Goal: Task Accomplishment & Management: Manage account settings

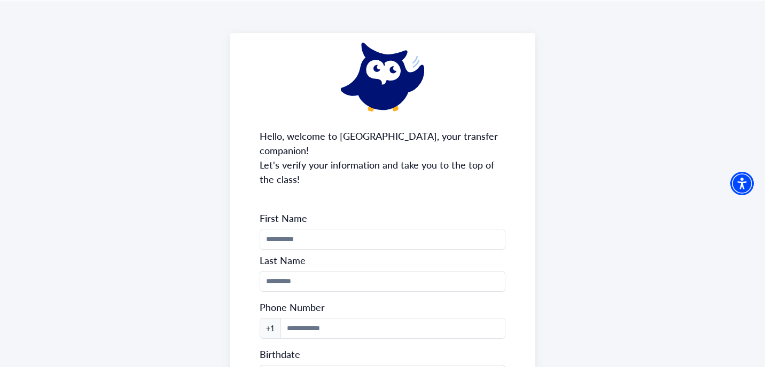
scroll to position [37, 0]
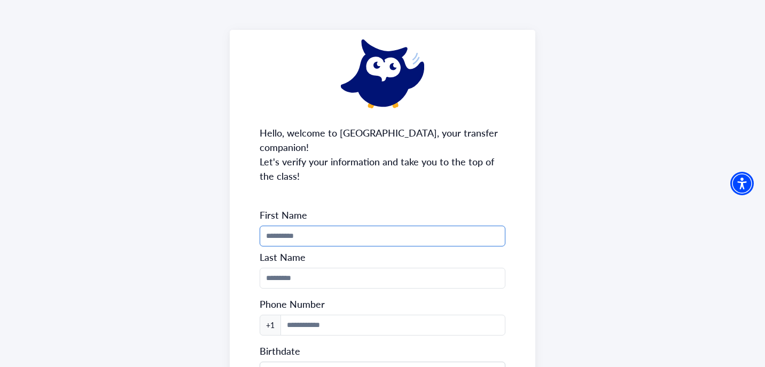
click at [294, 226] on input "Phone Number" at bounding box center [383, 236] width 246 height 21
type input "*******"
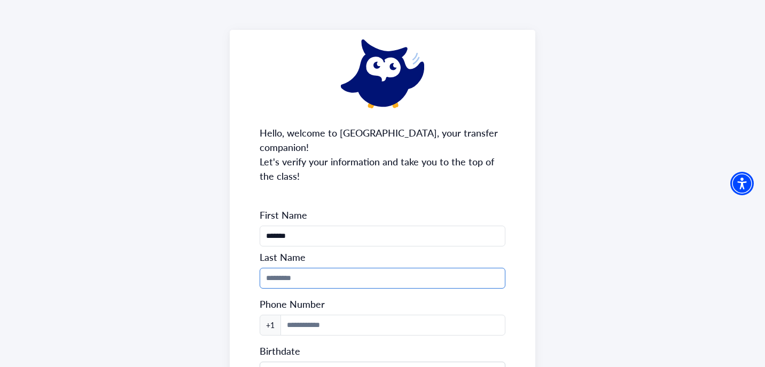
type input "****"
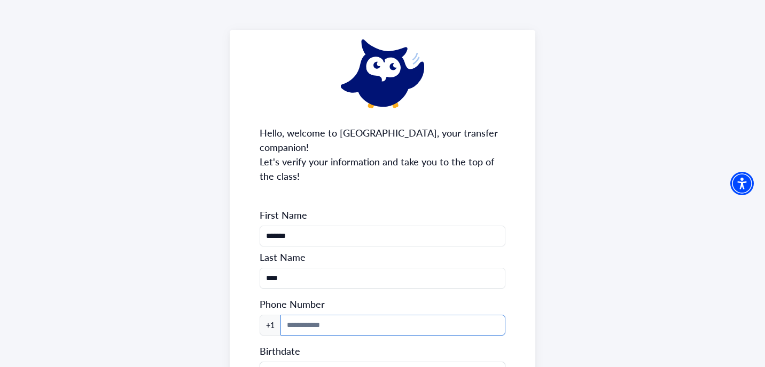
type input "**********"
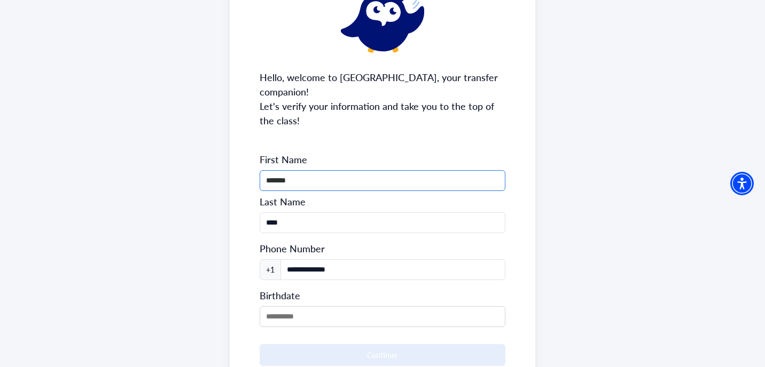
scroll to position [156, 0]
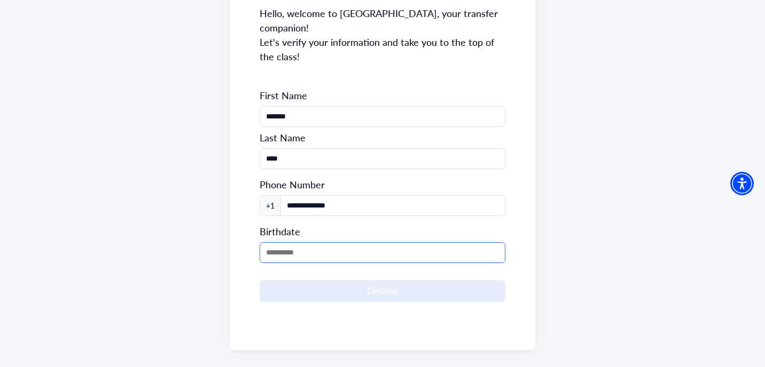
click at [317, 242] on input "MM/DD/YYYY" at bounding box center [383, 252] width 246 height 21
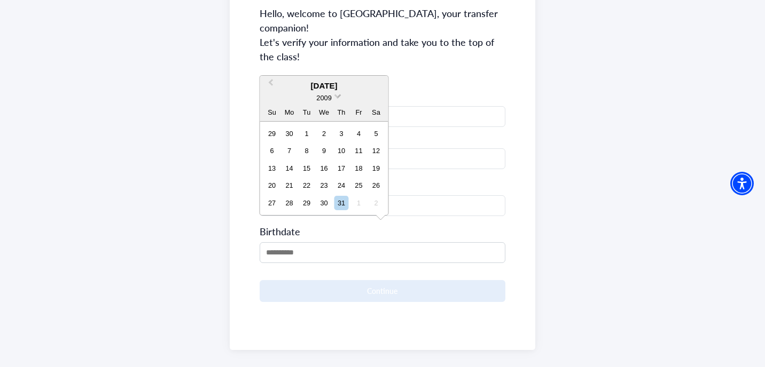
click at [336, 95] on span at bounding box center [337, 95] width 7 height 7
click at [328, 120] on div "2007" at bounding box center [324, 119] width 63 height 11
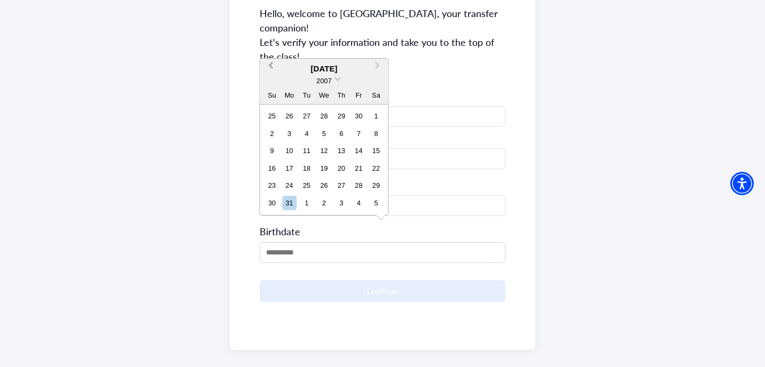
click at [271, 67] on span "Previous Month" at bounding box center [271, 68] width 0 height 16
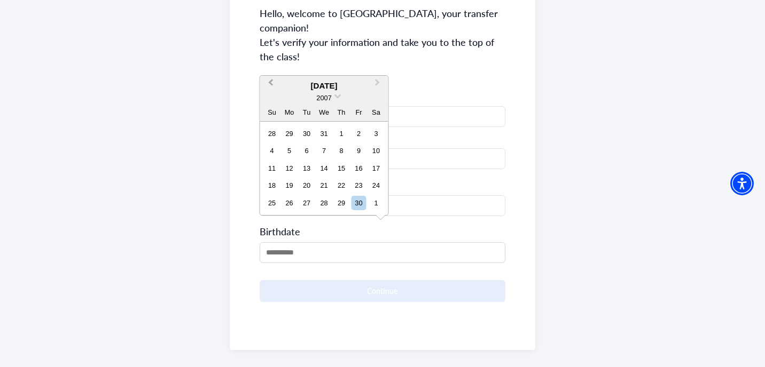
click at [271, 67] on div "**********" at bounding box center [383, 130] width 306 height 440
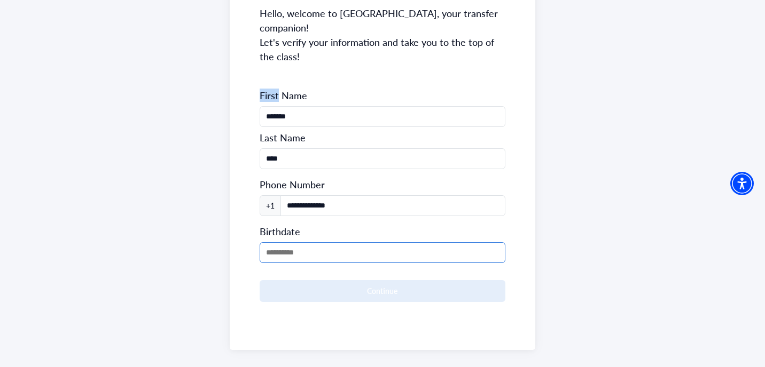
click at [276, 242] on input "MM/DD/YYYY" at bounding box center [383, 252] width 246 height 21
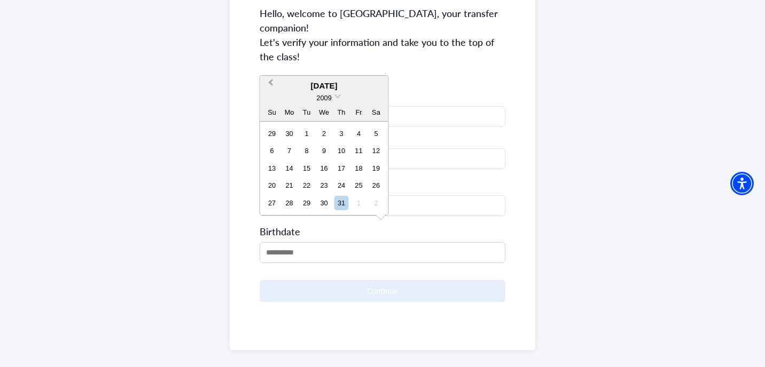
click at [273, 86] on button "Previous Month" at bounding box center [269, 85] width 17 height 17
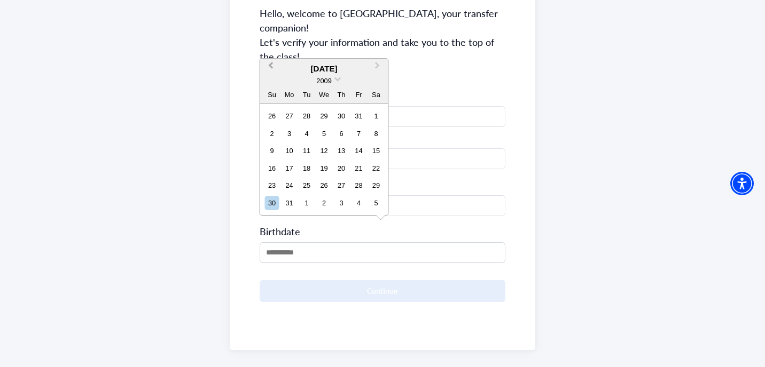
click at [269, 64] on button "Previous Month" at bounding box center [269, 68] width 17 height 17
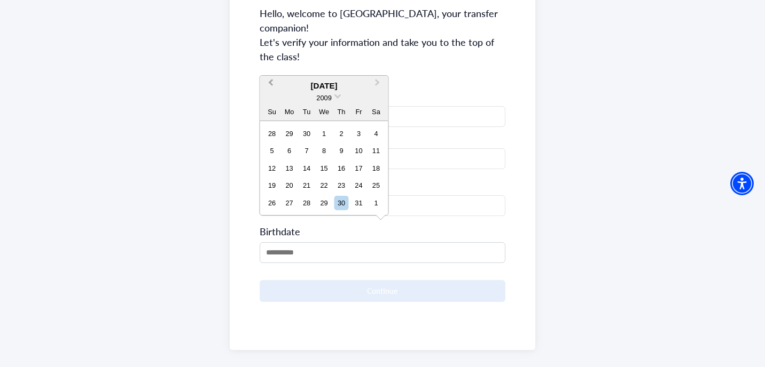
click at [271, 83] on span "Previous Month" at bounding box center [271, 85] width 0 height 16
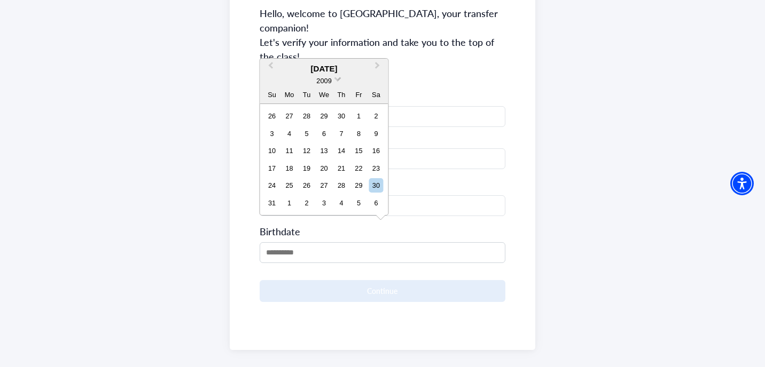
click at [329, 80] on span "2009" at bounding box center [323, 81] width 15 height 8
click at [333, 103] on div "2007" at bounding box center [324, 102] width 63 height 11
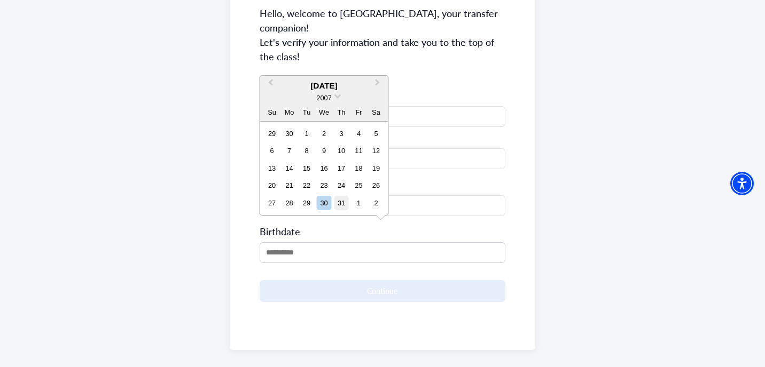
click at [343, 205] on div "31" at bounding box center [341, 203] width 14 height 14
type input "**********"
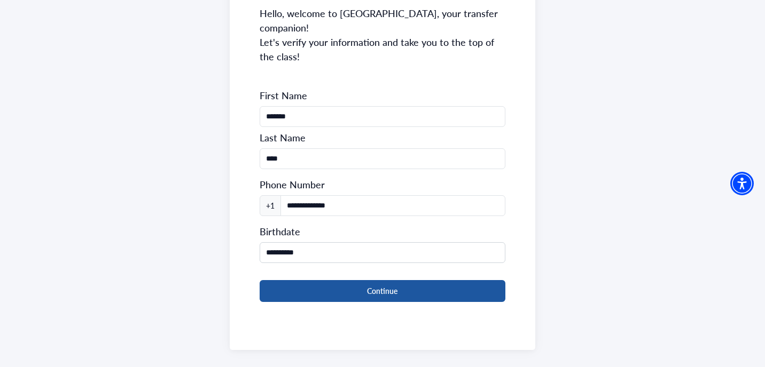
click at [341, 280] on button "Continue" at bounding box center [383, 291] width 246 height 22
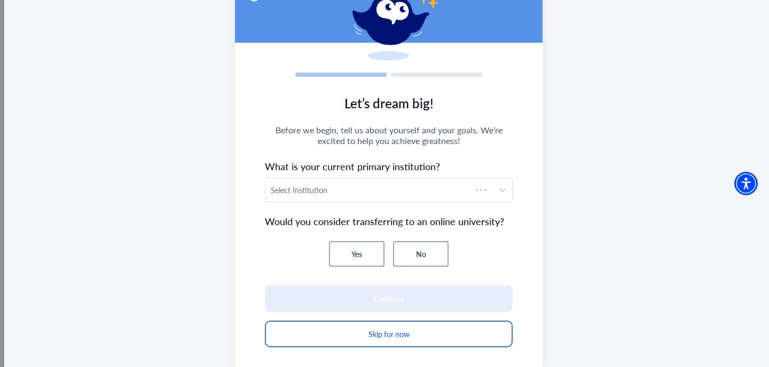
scroll to position [96, 0]
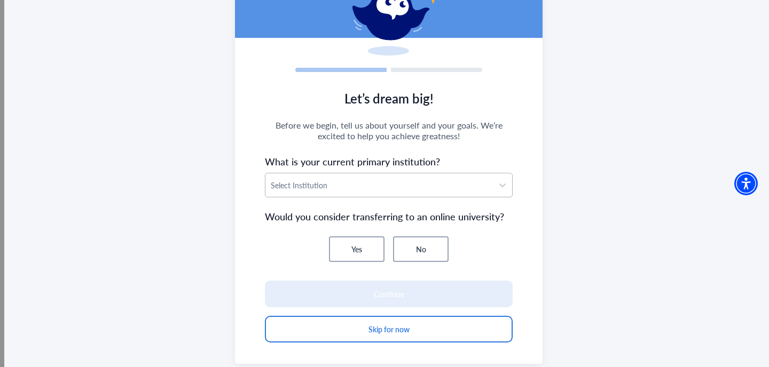
click at [356, 193] on div "Select Institution" at bounding box center [379, 186] width 228 height 24
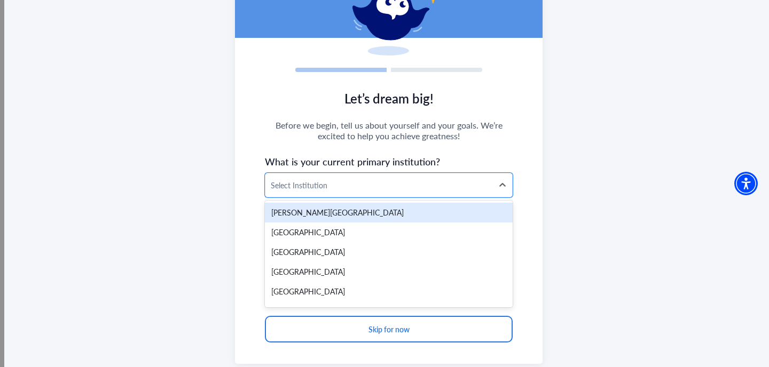
click at [356, 193] on div "Select Institution" at bounding box center [379, 186] width 228 height 24
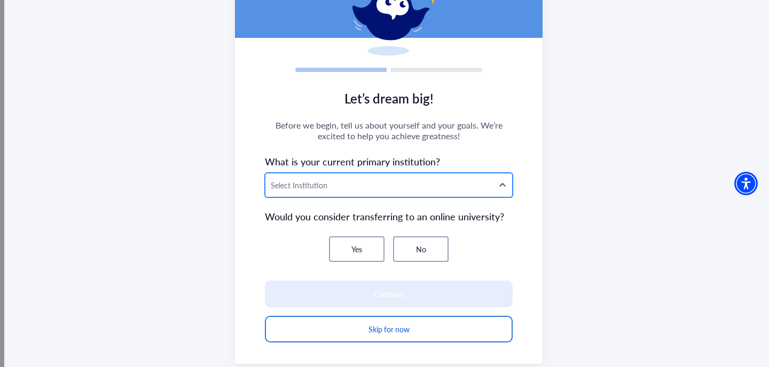
click at [355, 195] on div "Select Institution" at bounding box center [379, 186] width 228 height 24
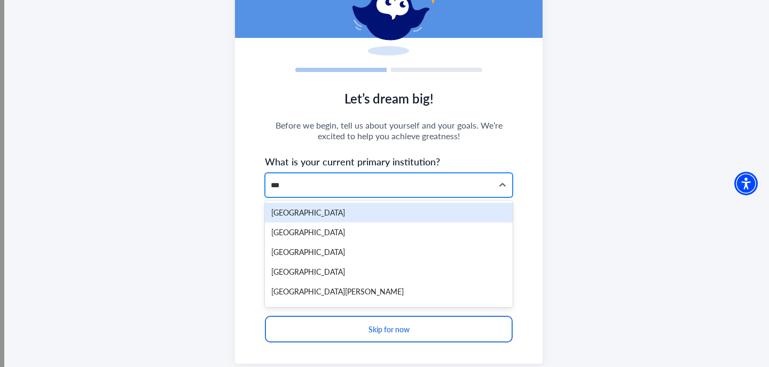
type input "***"
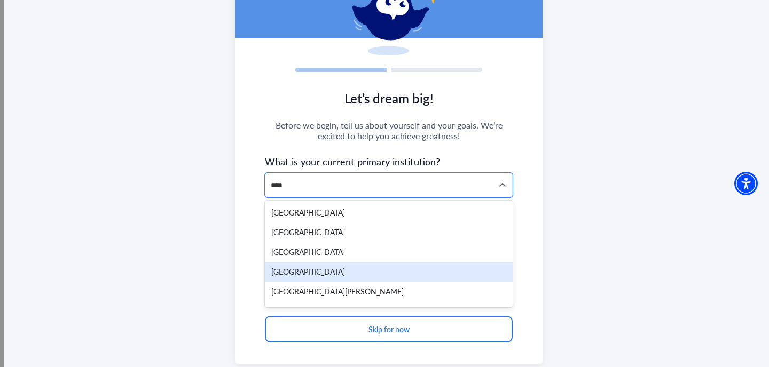
click at [355, 268] on div "[GEOGRAPHIC_DATA]" at bounding box center [389, 272] width 248 height 20
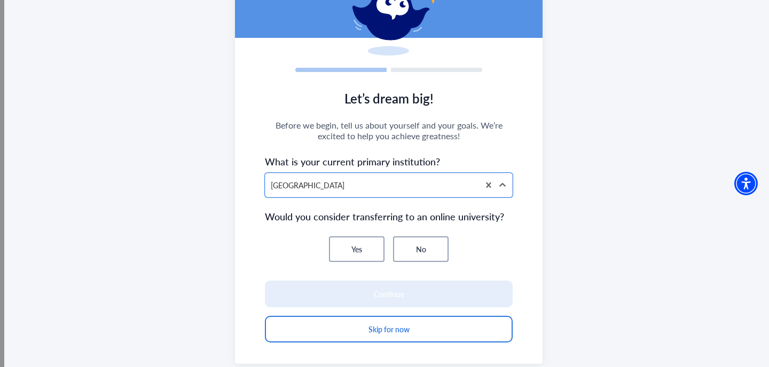
click at [413, 249] on button "No" at bounding box center [421, 250] width 56 height 26
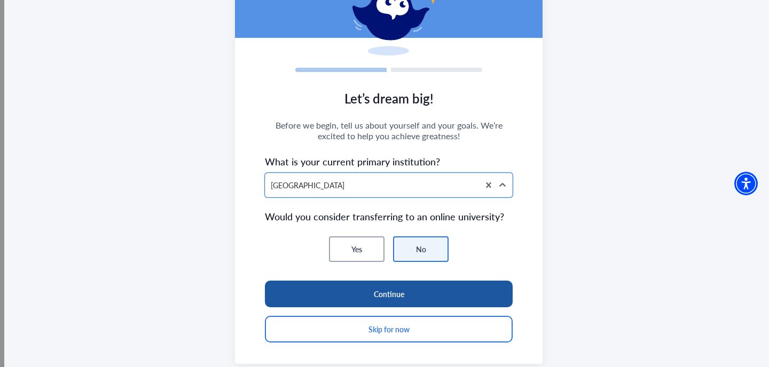
click at [404, 296] on button "Continue" at bounding box center [389, 294] width 248 height 27
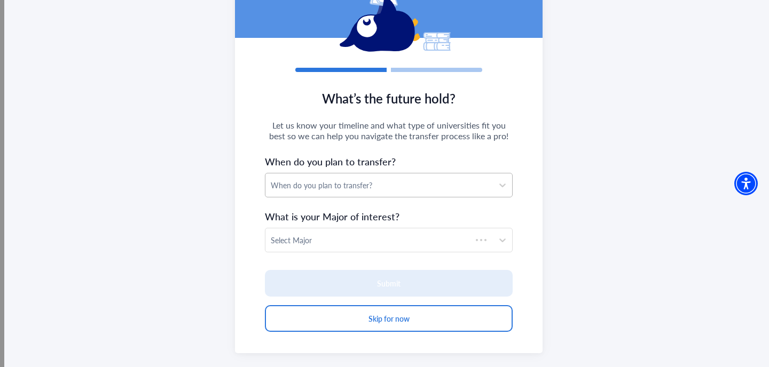
click at [378, 192] on div "When do you plan to transfer?" at bounding box center [379, 186] width 228 height 24
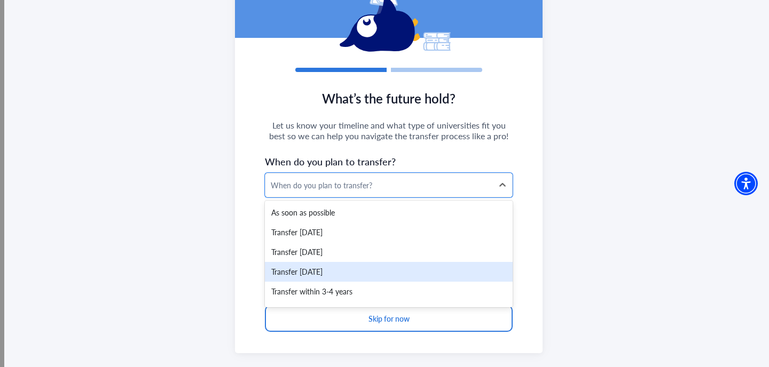
click at [381, 275] on div "Transfer [DATE]" at bounding box center [389, 272] width 248 height 20
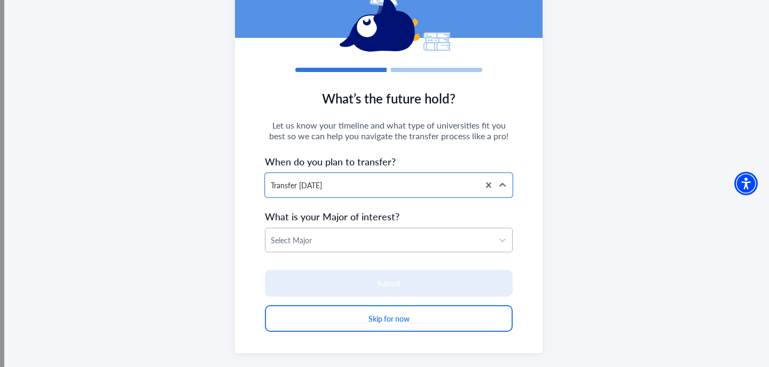
click at [370, 248] on div "Select Major" at bounding box center [379, 241] width 228 height 24
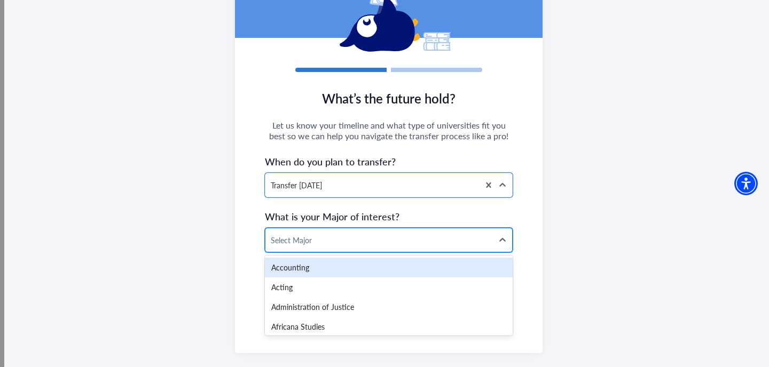
scroll to position [115, 0]
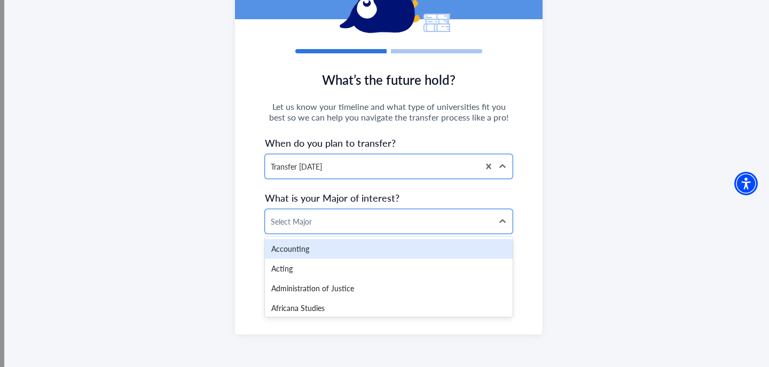
click at [561, 195] on div "What’s the future hold? Let us know your timeline and what type of universities…" at bounding box center [388, 143] width 769 height 448
click at [416, 222] on div at bounding box center [379, 221] width 217 height 13
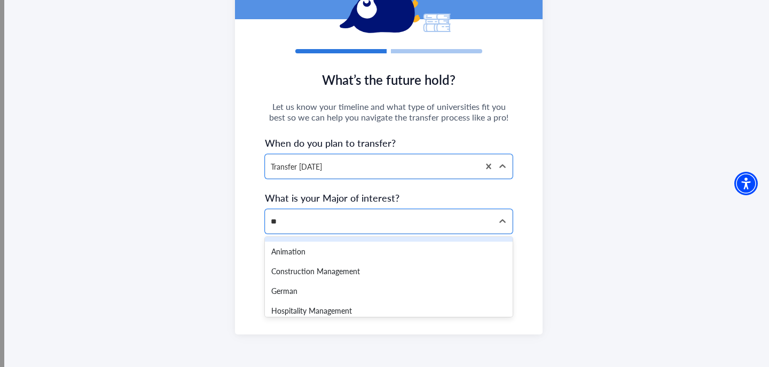
scroll to position [0, 0]
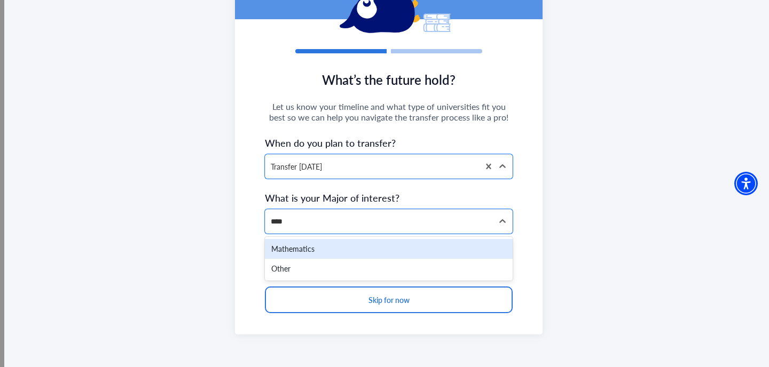
type input "*****"
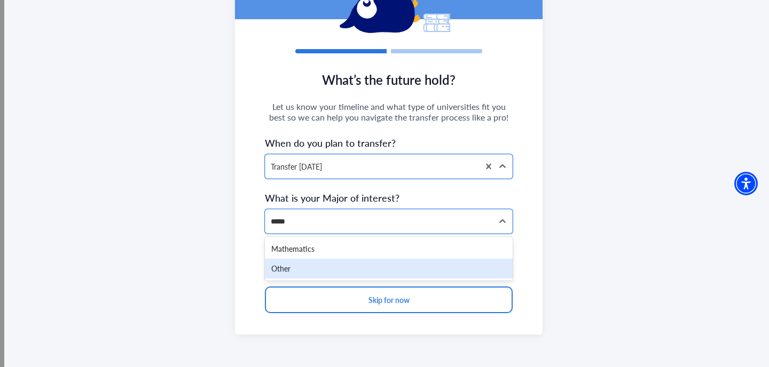
click at [365, 275] on div "Other" at bounding box center [389, 269] width 248 height 20
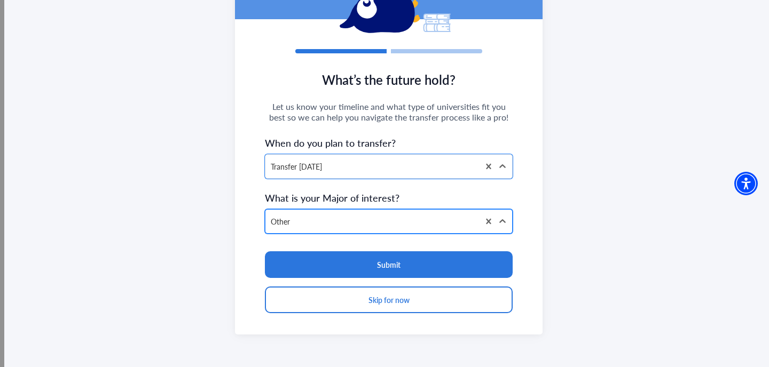
click at [367, 223] on div at bounding box center [372, 221] width 203 height 13
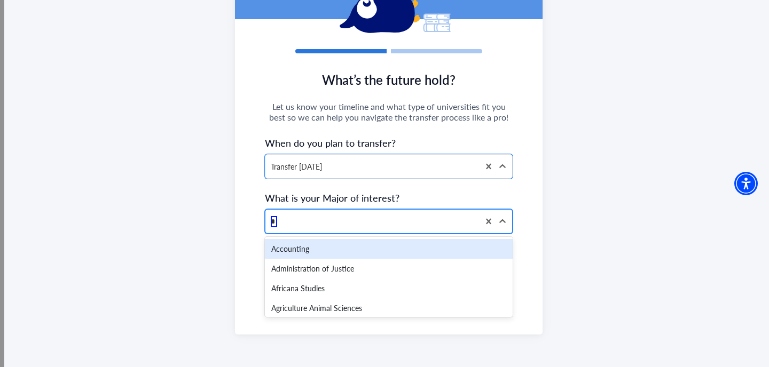
type input "**"
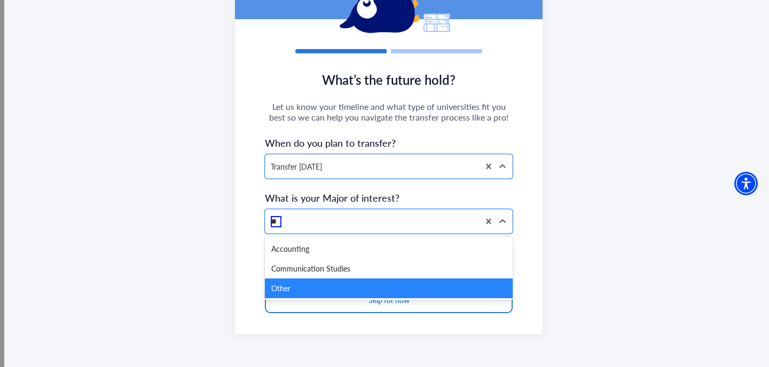
click at [277, 285] on div "Other" at bounding box center [389, 289] width 248 height 20
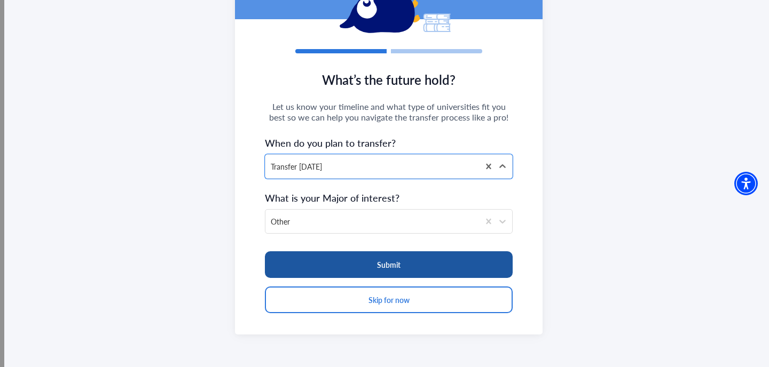
click at [308, 262] on button "Submit" at bounding box center [389, 265] width 248 height 27
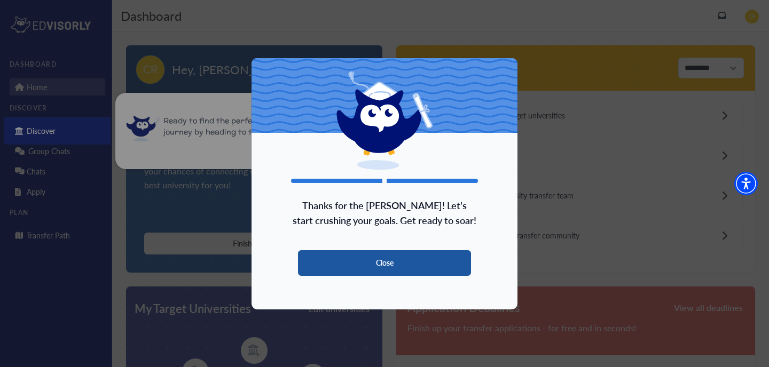
click at [371, 268] on button "Close" at bounding box center [384, 263] width 173 height 26
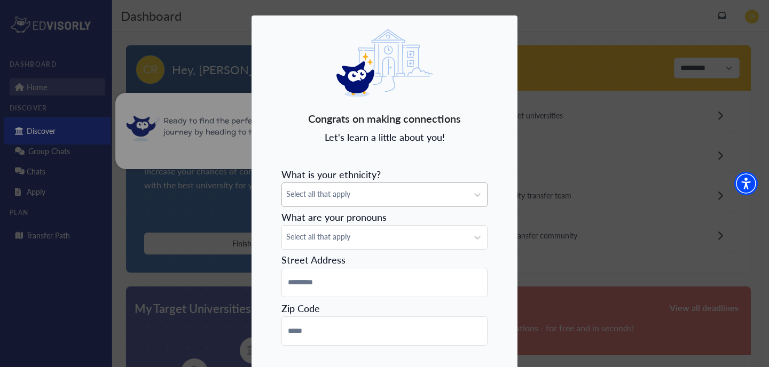
click at [375, 196] on span "Select all that apply" at bounding box center [374, 194] width 177 height 11
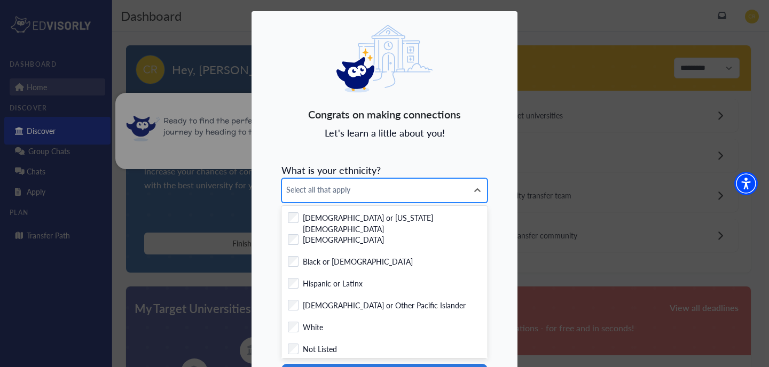
scroll to position [5, 0]
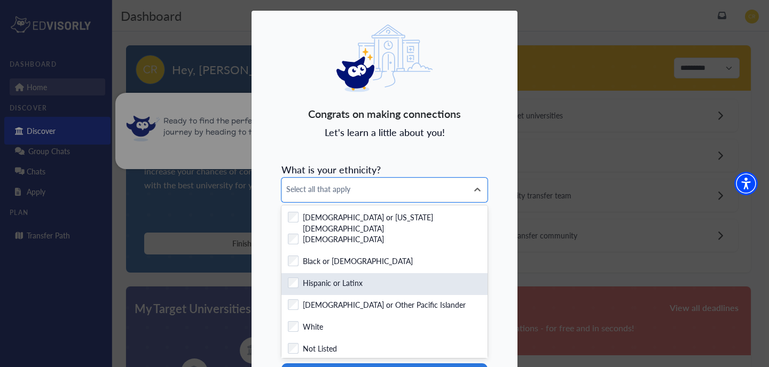
click at [323, 286] on label "Hispanic or Latinx" at bounding box center [333, 284] width 60 height 13
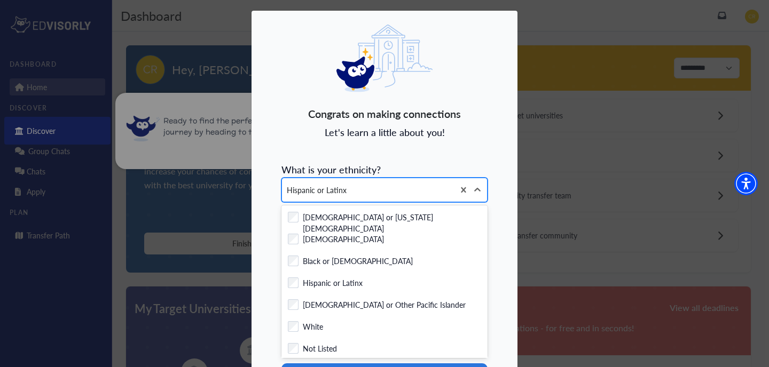
click at [450, 185] on div "Hispanic or Latinx" at bounding box center [368, 190] width 172 height 24
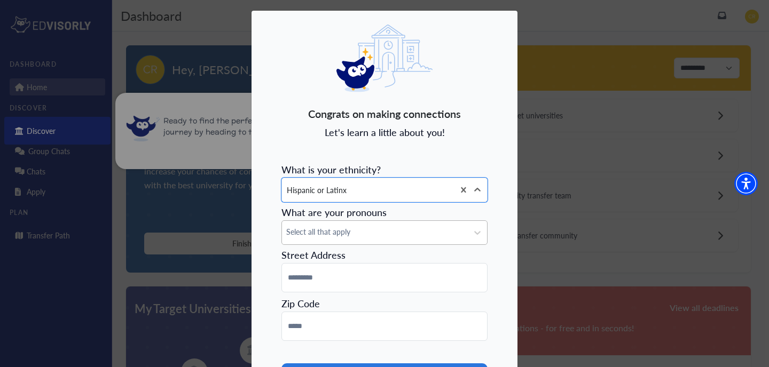
click at [372, 229] on span "Select all that apply" at bounding box center [374, 231] width 177 height 11
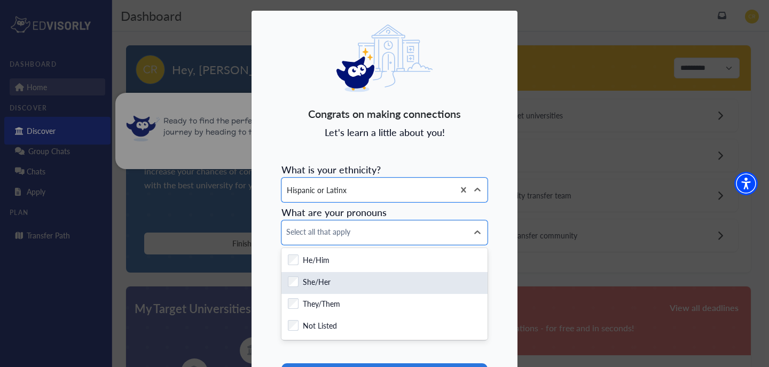
click at [339, 278] on div "Checkbox field She/Her" at bounding box center [384, 283] width 193 height 13
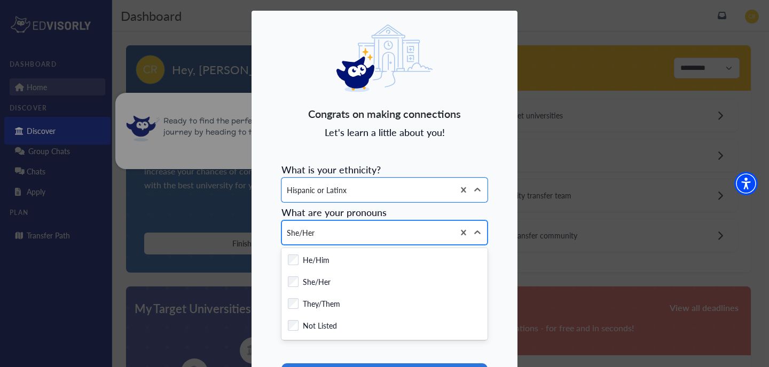
click at [341, 232] on div "She/Her" at bounding box center [368, 233] width 172 height 24
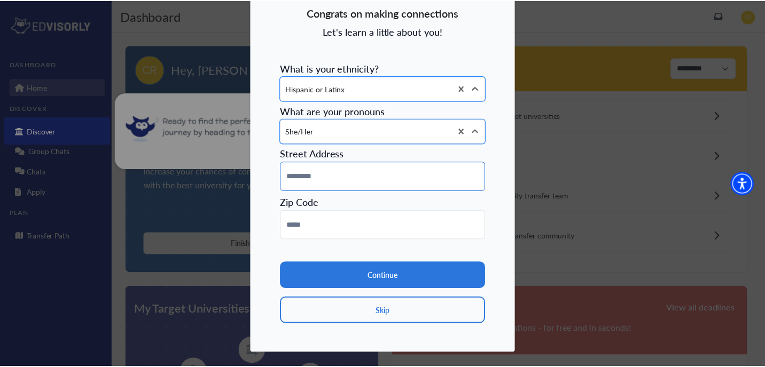
scroll to position [107, 0]
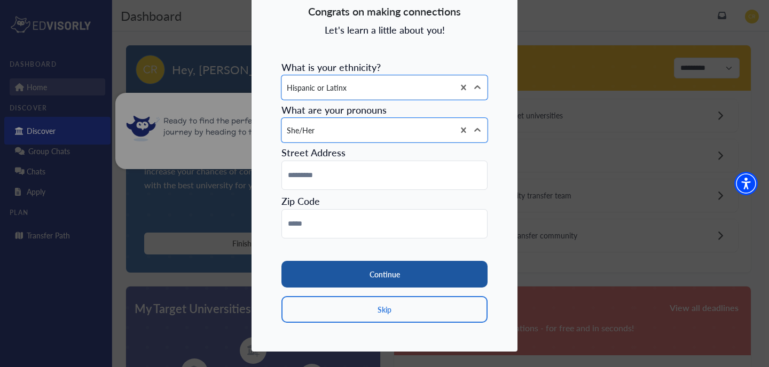
click at [342, 273] on button "Continue" at bounding box center [384, 274] width 206 height 27
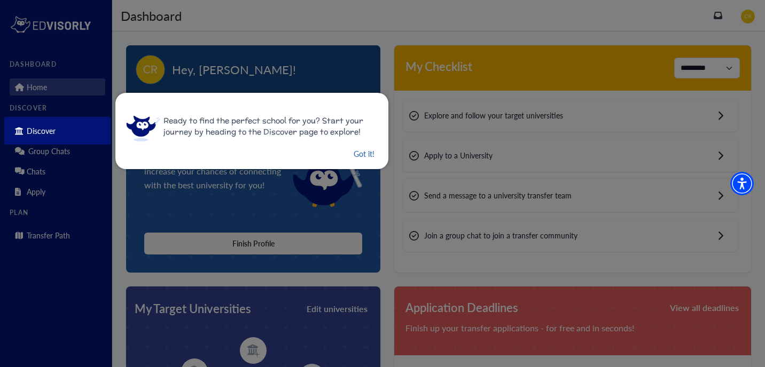
click at [358, 156] on button "Got it!" at bounding box center [364, 153] width 23 height 13
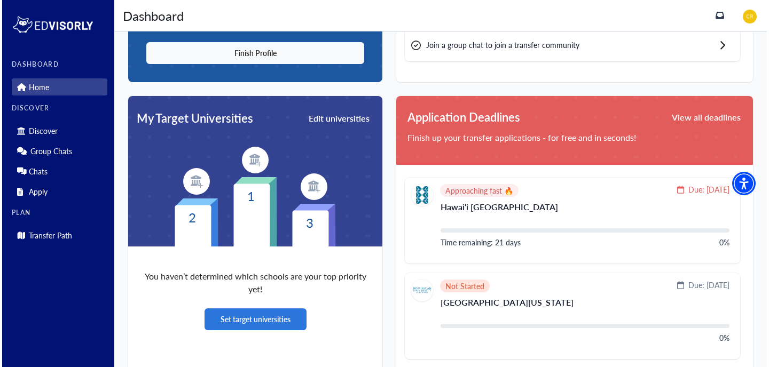
scroll to position [107, 0]
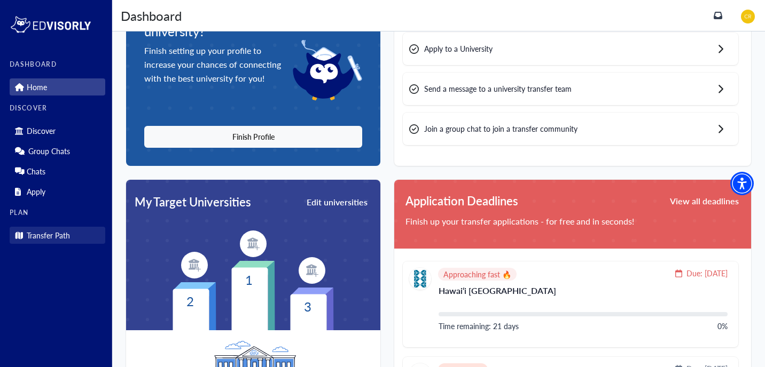
click at [64, 238] on p "Transfer Path" at bounding box center [48, 235] width 43 height 9
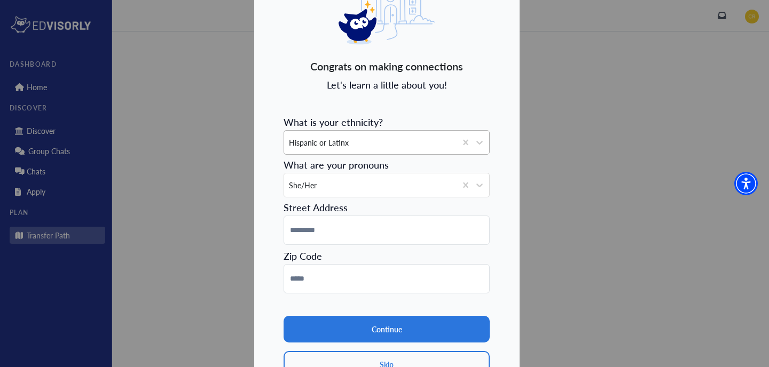
scroll to position [53, 0]
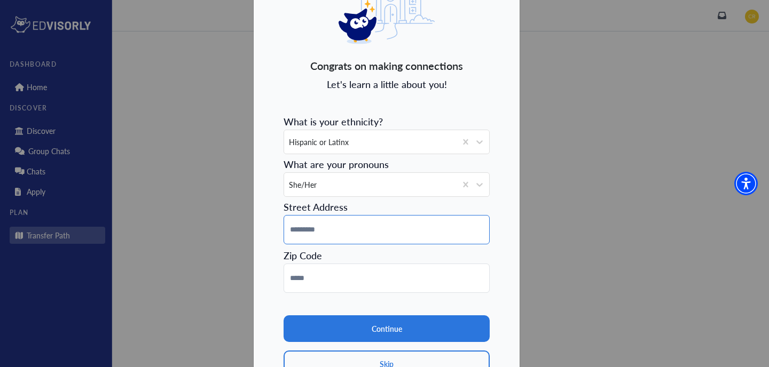
click at [367, 228] on input at bounding box center [387, 229] width 206 height 29
type input "**********"
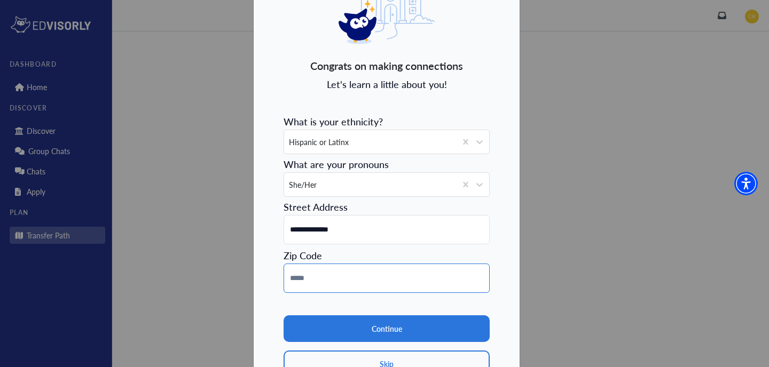
click at [344, 279] on input at bounding box center [387, 278] width 206 height 29
type input "*****"
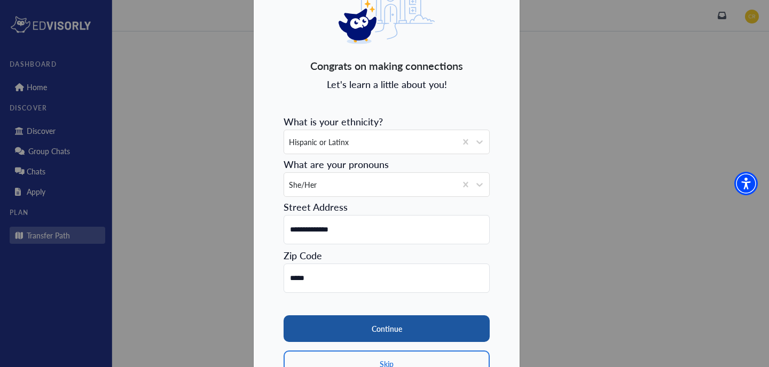
click at [360, 318] on button "Continue" at bounding box center [387, 329] width 206 height 27
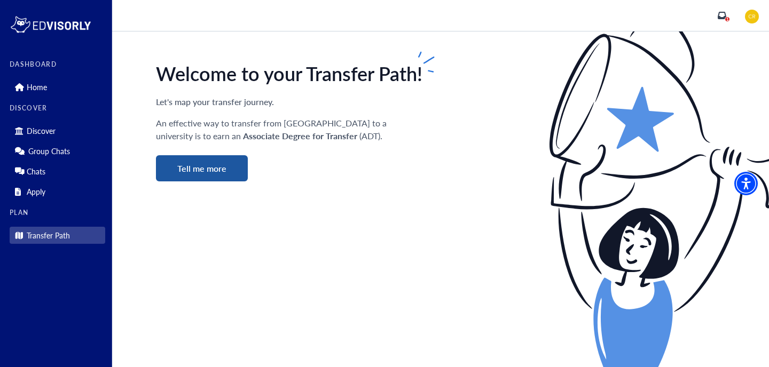
click at [218, 178] on button "Tell me more" at bounding box center [202, 168] width 92 height 26
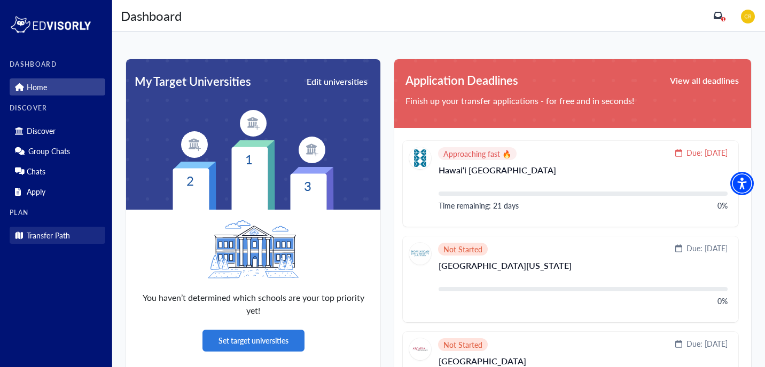
click at [15, 239] on icon at bounding box center [19, 236] width 8 height 8
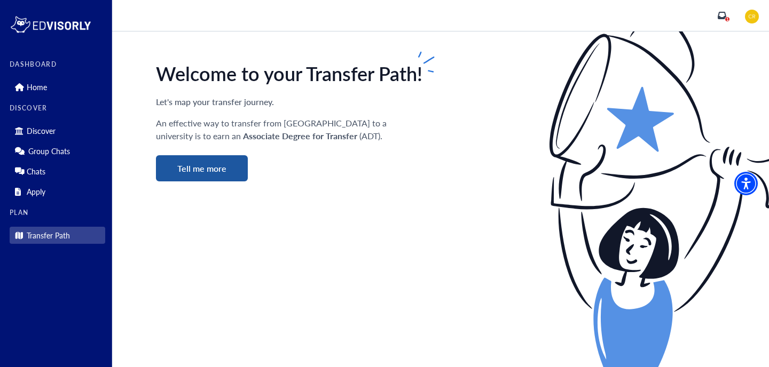
click at [232, 175] on button "Tell me more" at bounding box center [202, 168] width 92 height 26
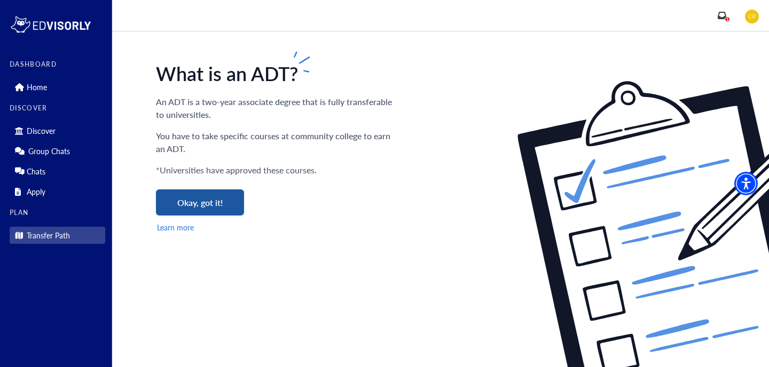
click at [228, 209] on button "Okay, got it!" at bounding box center [200, 203] width 88 height 26
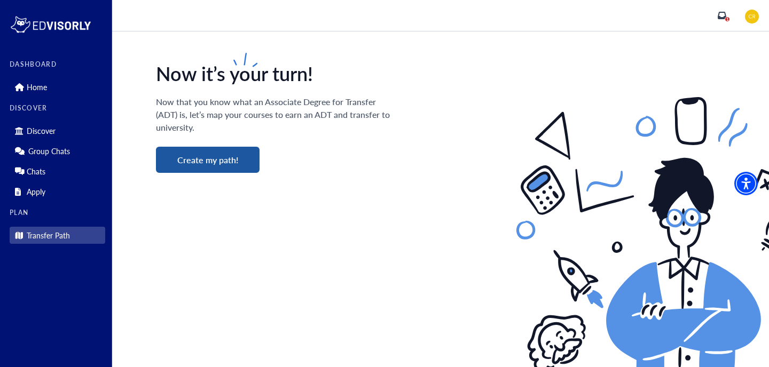
click at [233, 165] on button "Create my path!" at bounding box center [208, 160] width 104 height 26
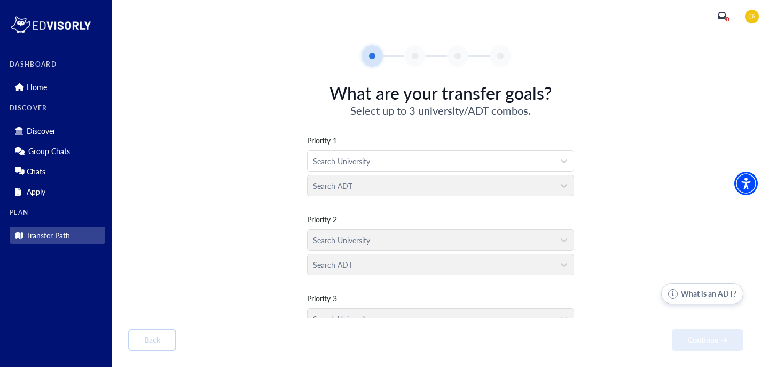
click at [357, 165] on div at bounding box center [431, 161] width 236 height 13
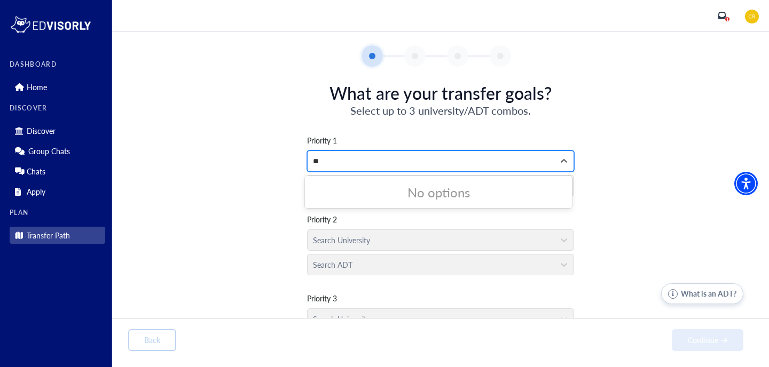
type input "*"
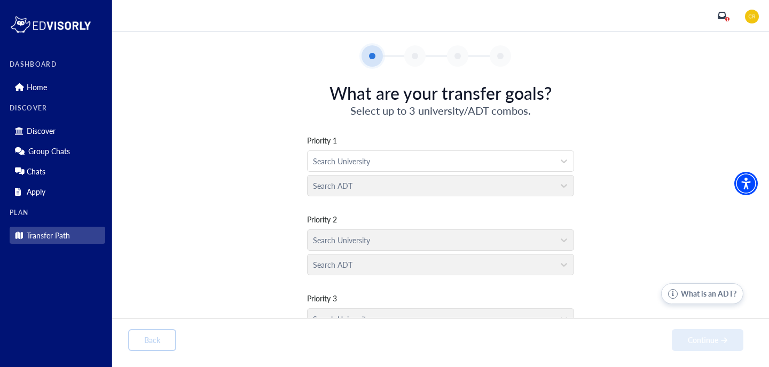
click at [449, 92] on h4 "What are your transfer goals?" at bounding box center [441, 93] width 222 height 20
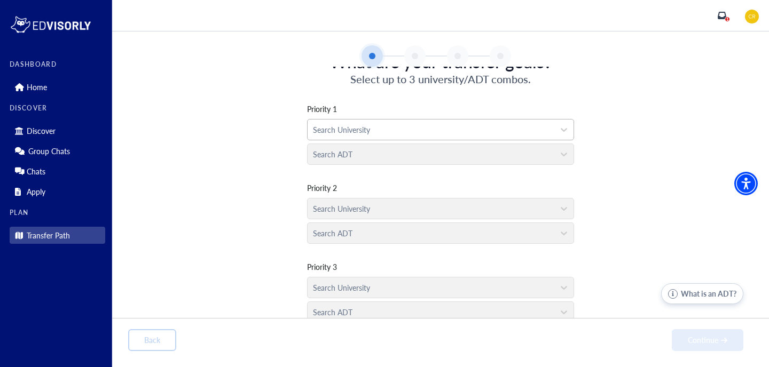
scroll to position [43, 0]
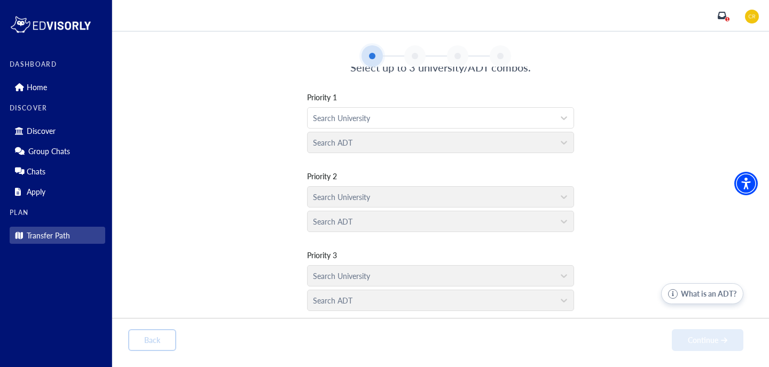
click at [404, 201] on div "Search University" at bounding box center [440, 194] width 267 height 25
click at [406, 141] on div "Search ADT" at bounding box center [440, 140] width 267 height 25
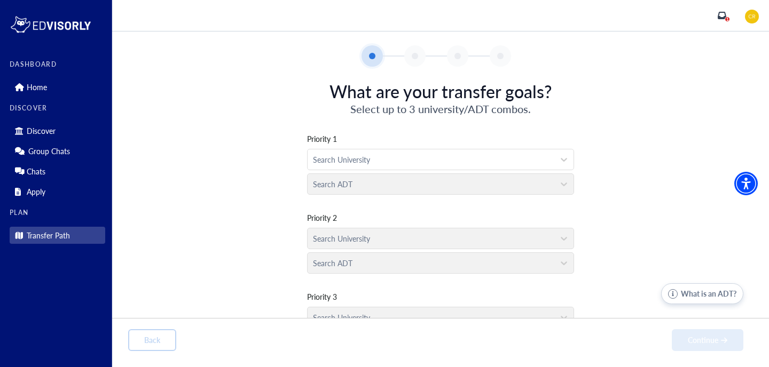
scroll to position [3, 0]
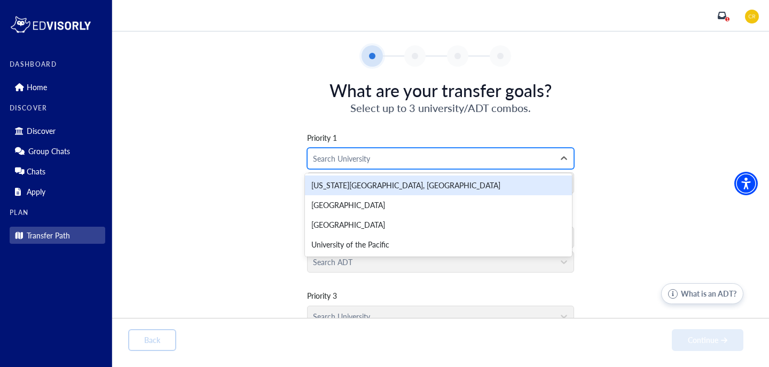
click at [397, 165] on div at bounding box center [431, 158] width 236 height 13
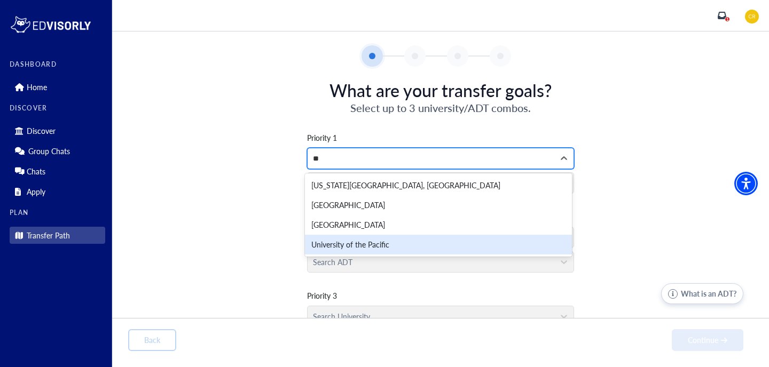
type input "*"
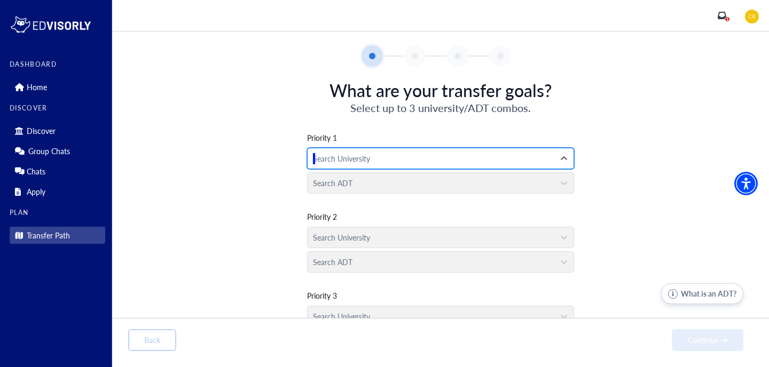
click at [328, 159] on div at bounding box center [431, 158] width 236 height 13
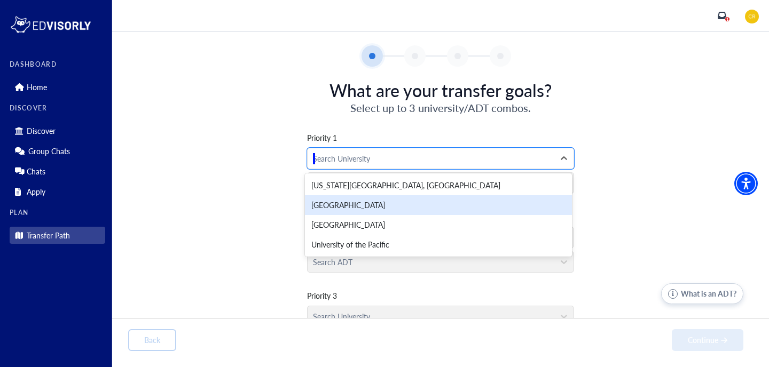
click at [327, 201] on div "[GEOGRAPHIC_DATA]" at bounding box center [438, 205] width 267 height 20
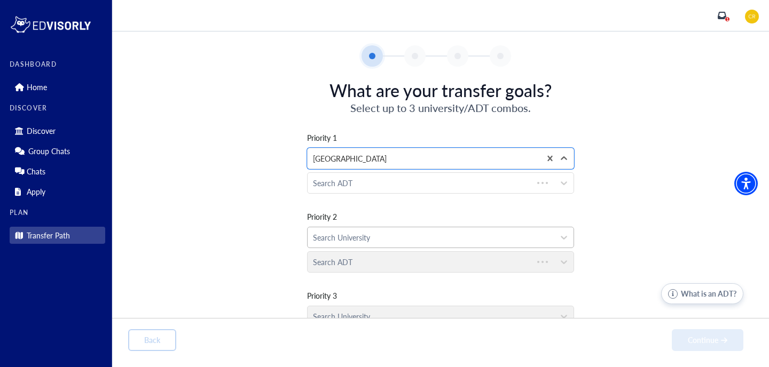
click at [330, 234] on div at bounding box center [431, 237] width 236 height 13
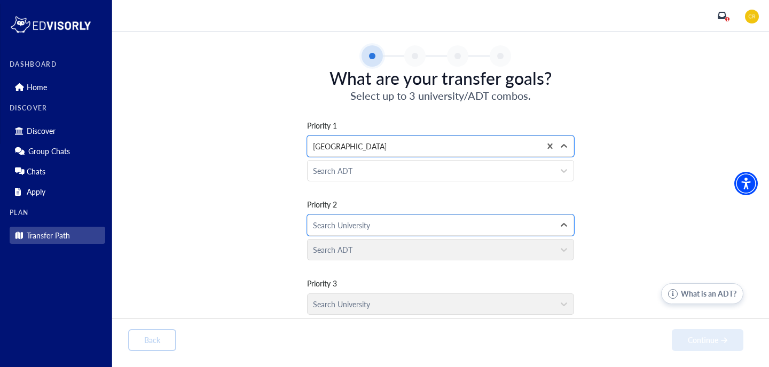
scroll to position [21, 0]
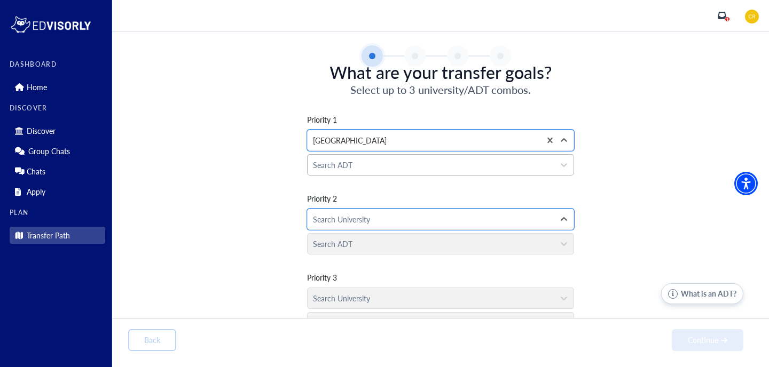
click at [341, 162] on div at bounding box center [431, 165] width 236 height 13
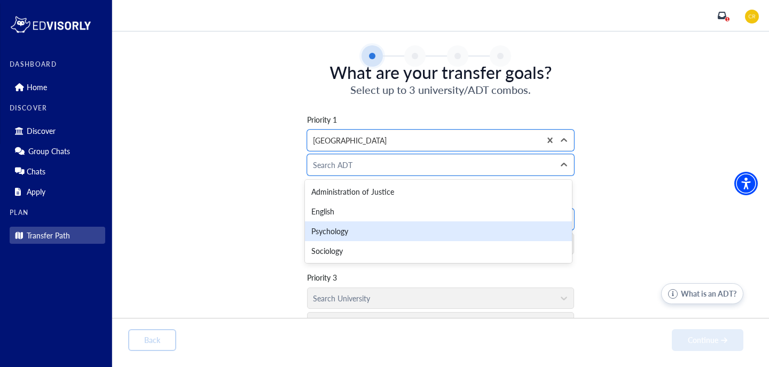
click at [238, 216] on div "Priority 1 option [GEOGRAPHIC_DATA], selected. [GEOGRAPHIC_DATA] Psychology, 3 …" at bounding box center [440, 217] width 625 height 241
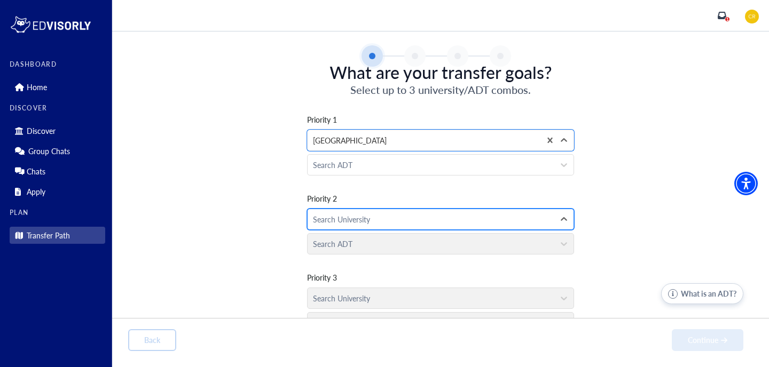
click at [330, 220] on div at bounding box center [431, 219] width 236 height 13
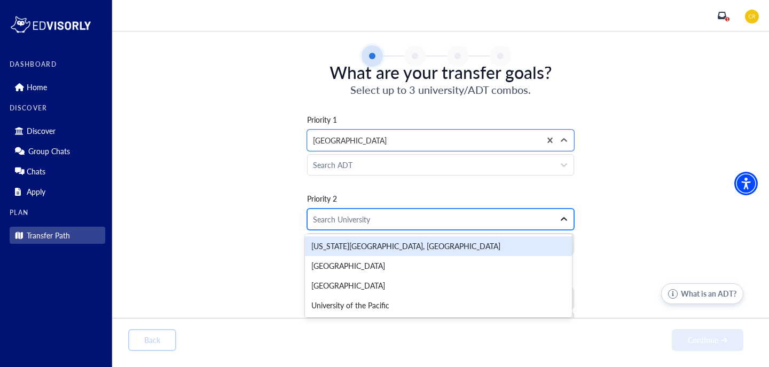
click at [561, 223] on icon at bounding box center [564, 219] width 11 height 11
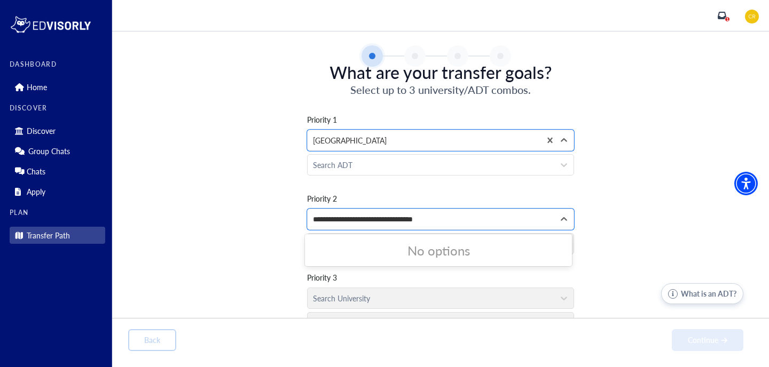
type input "**********"
click at [568, 200] on span "Priority 2" at bounding box center [440, 198] width 267 height 11
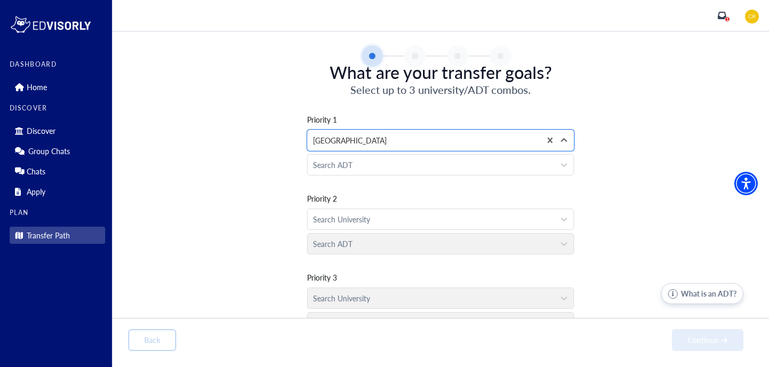
scroll to position [43, 0]
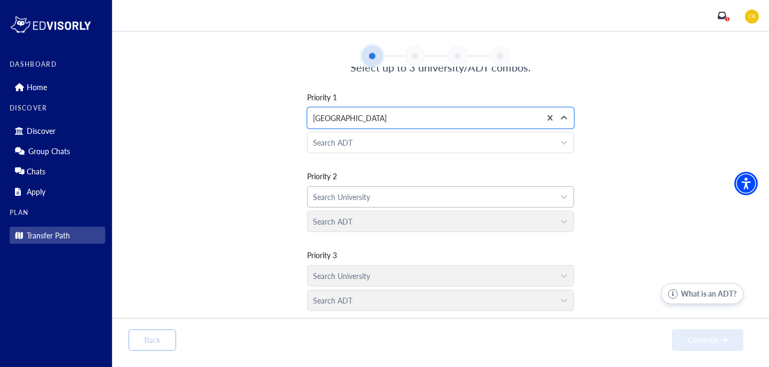
click at [521, 197] on div at bounding box center [431, 197] width 236 height 13
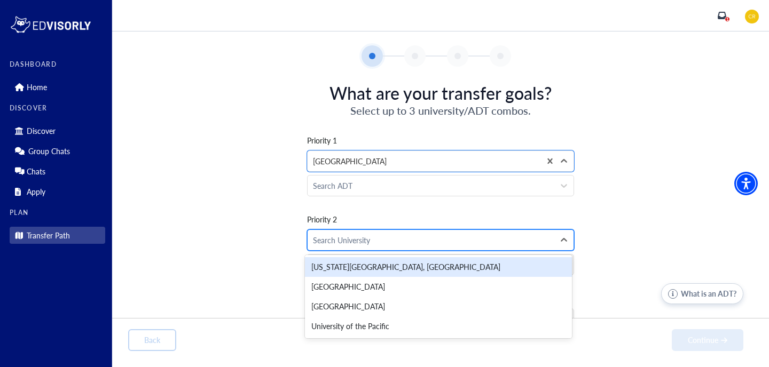
scroll to position [0, 0]
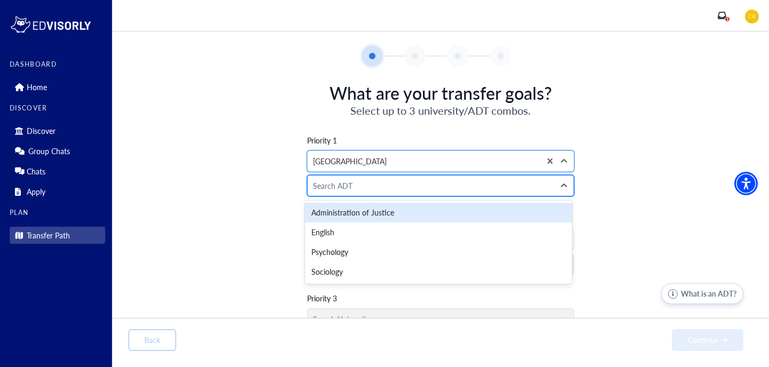
click at [495, 182] on div at bounding box center [431, 185] width 236 height 13
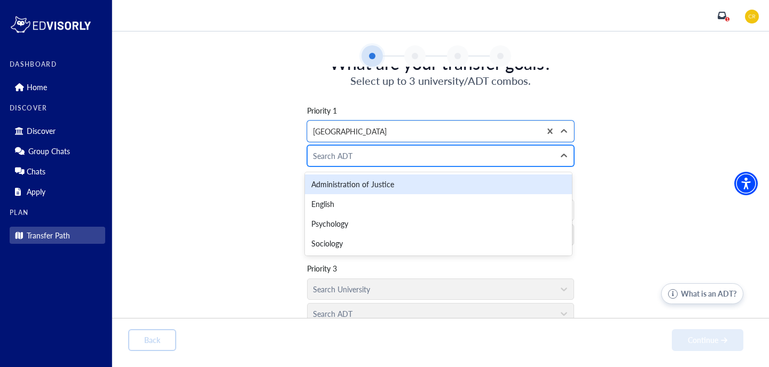
scroll to position [43, 0]
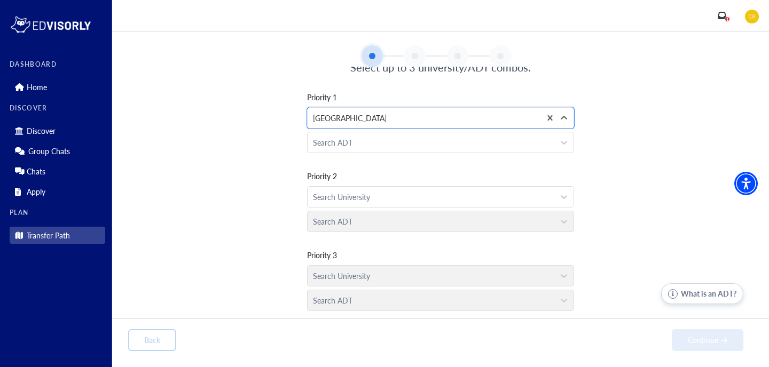
click at [455, 281] on div "Search University" at bounding box center [440, 273] width 267 height 25
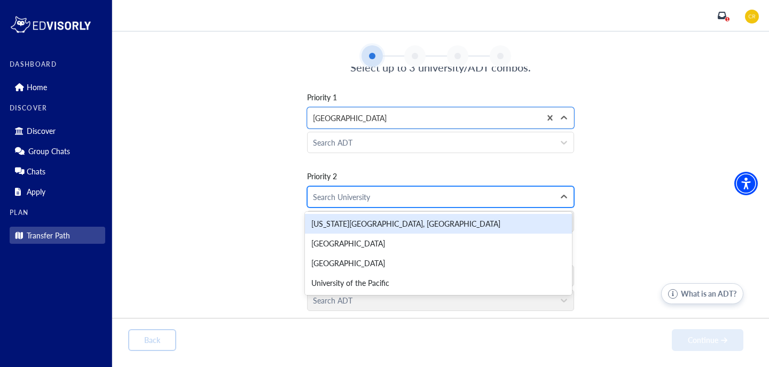
click at [467, 197] on div at bounding box center [431, 197] width 236 height 13
click at [444, 224] on div "[US_STATE][GEOGRAPHIC_DATA], [GEOGRAPHIC_DATA]" at bounding box center [438, 224] width 267 height 20
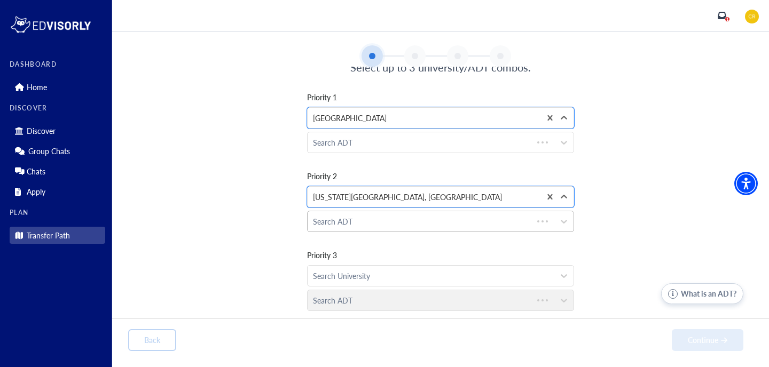
click at [432, 224] on div at bounding box center [420, 221] width 215 height 13
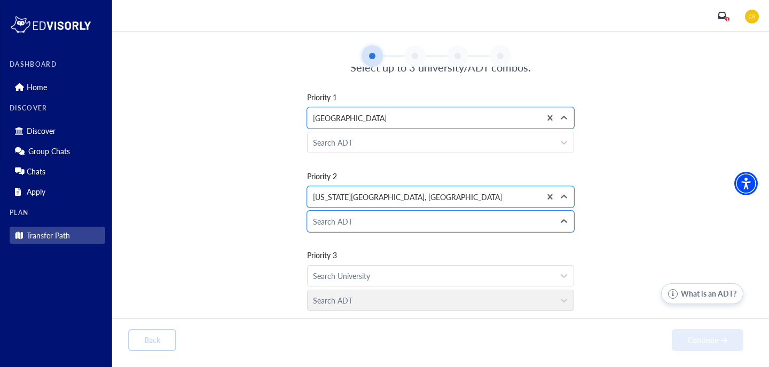
click at [432, 224] on div at bounding box center [431, 221] width 236 height 13
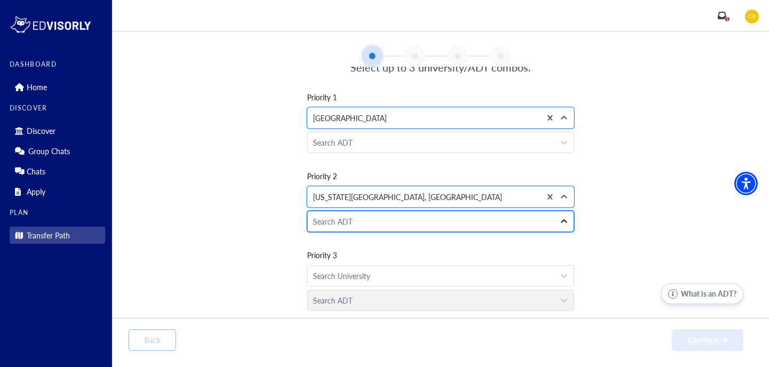
click at [559, 221] on icon at bounding box center [564, 221] width 11 height 11
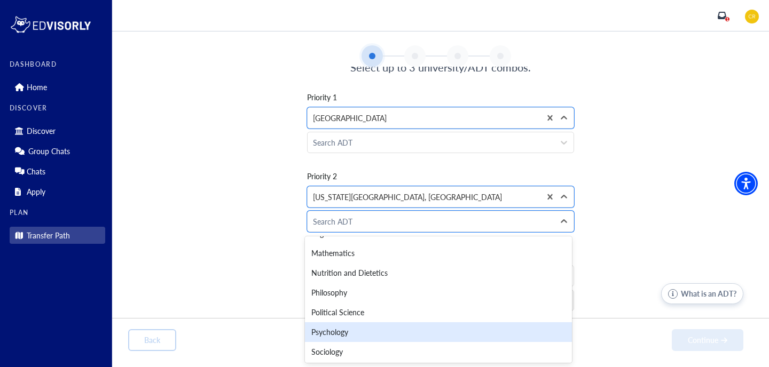
scroll to position [153, 0]
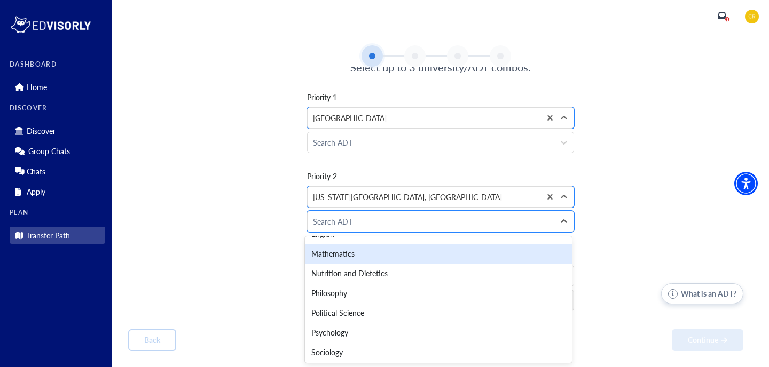
click at [437, 257] on div "Mathematics" at bounding box center [438, 254] width 267 height 20
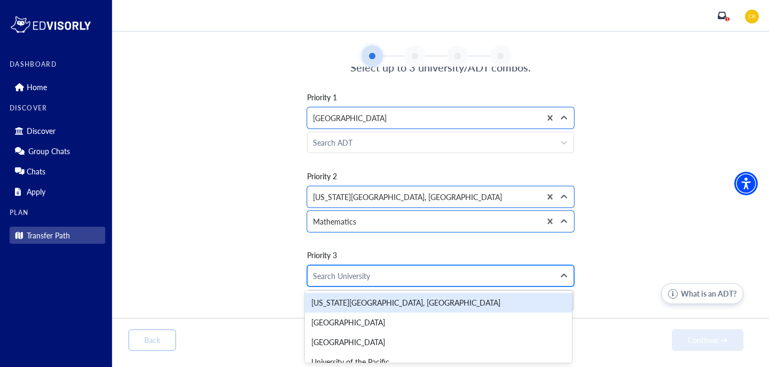
click at [422, 276] on div at bounding box center [431, 276] width 236 height 13
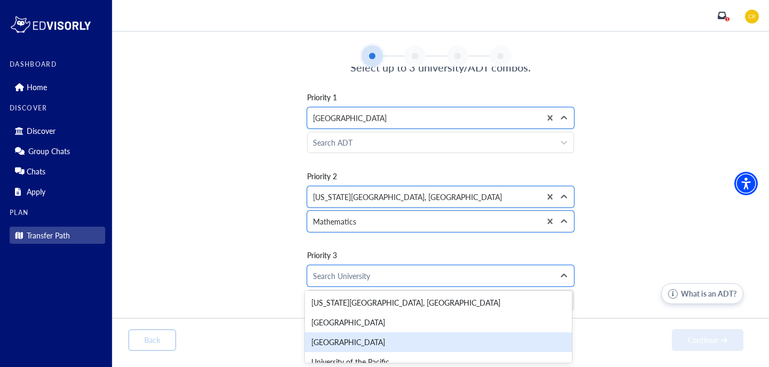
scroll to position [11, 0]
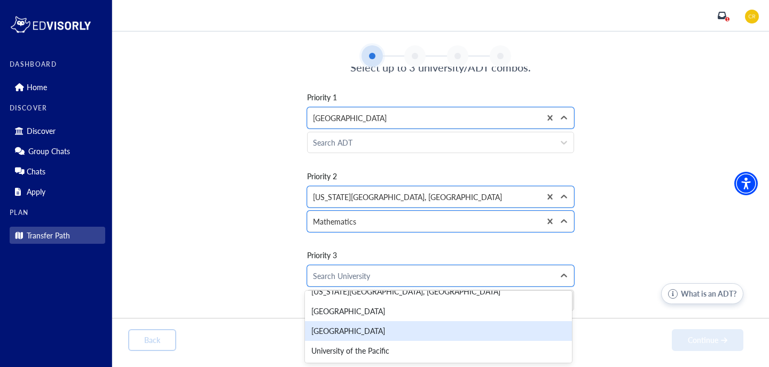
click at [411, 337] on div "[GEOGRAPHIC_DATA]" at bounding box center [438, 332] width 267 height 20
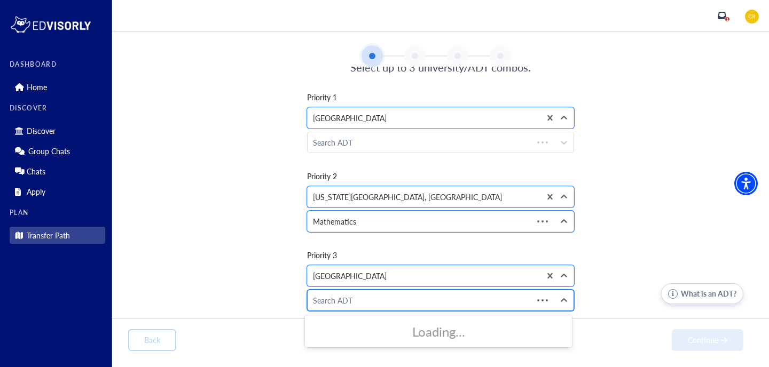
click at [397, 299] on div at bounding box center [420, 300] width 215 height 13
click at [397, 299] on div at bounding box center [431, 300] width 236 height 13
click at [671, 296] on div at bounding box center [673, 294] width 10 height 10
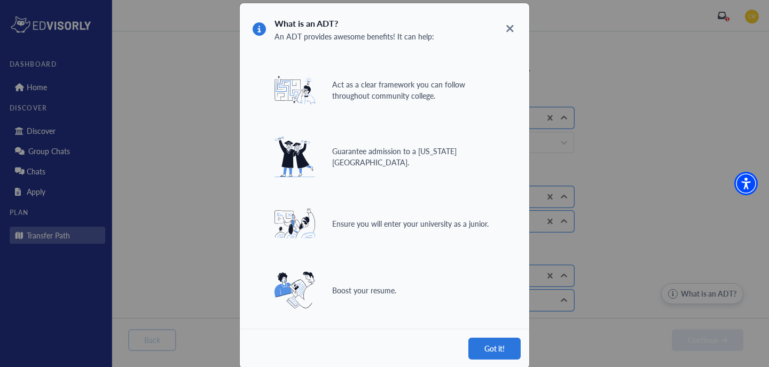
scroll to position [13, 0]
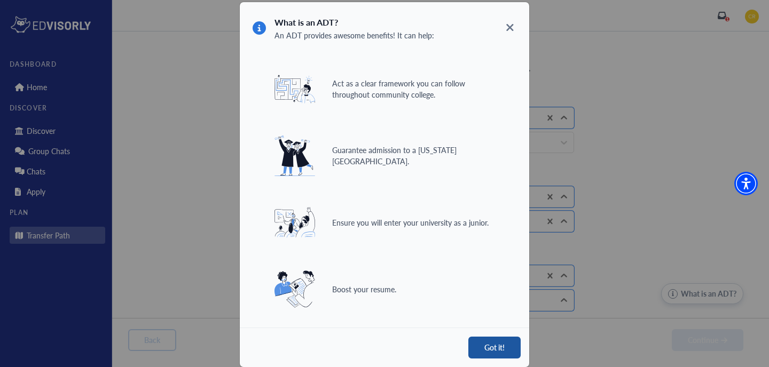
click at [501, 348] on button "Got it!" at bounding box center [494, 348] width 52 height 22
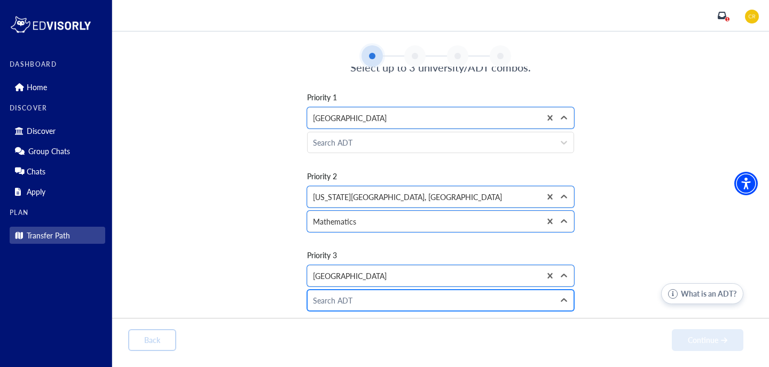
click at [487, 304] on div at bounding box center [431, 300] width 236 height 13
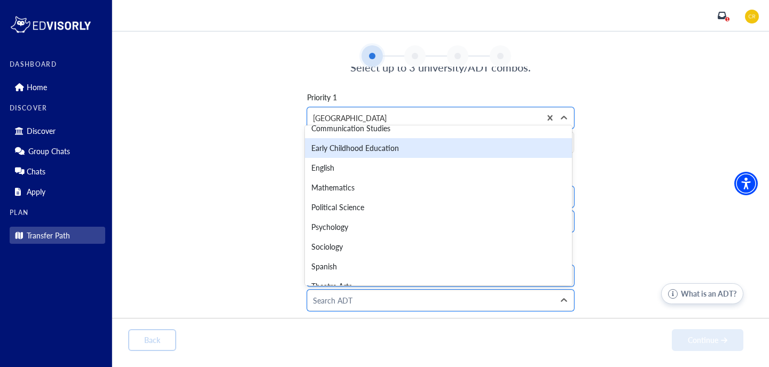
scroll to position [81, 0]
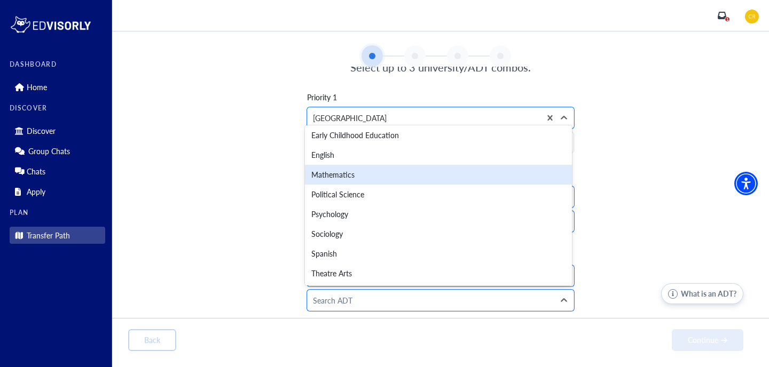
click at [442, 177] on div "Mathematics" at bounding box center [438, 175] width 267 height 20
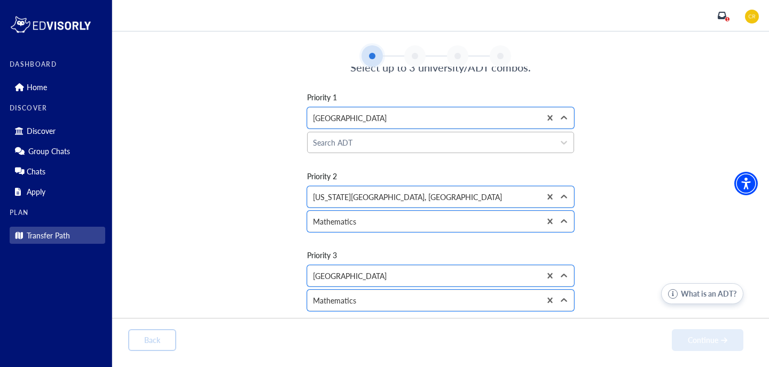
click at [517, 140] on div at bounding box center [431, 142] width 236 height 13
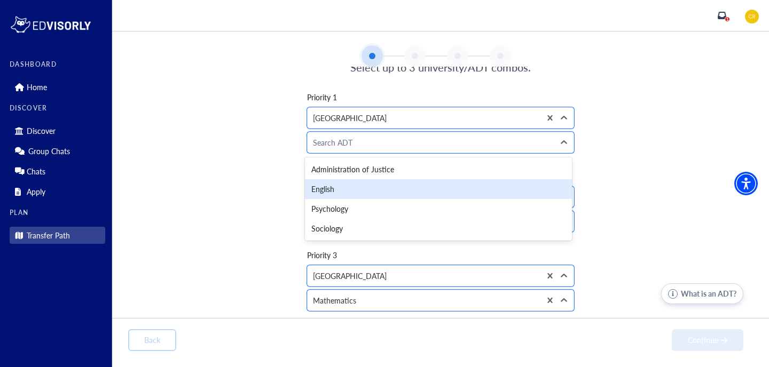
click at [486, 192] on div "English" at bounding box center [438, 189] width 267 height 20
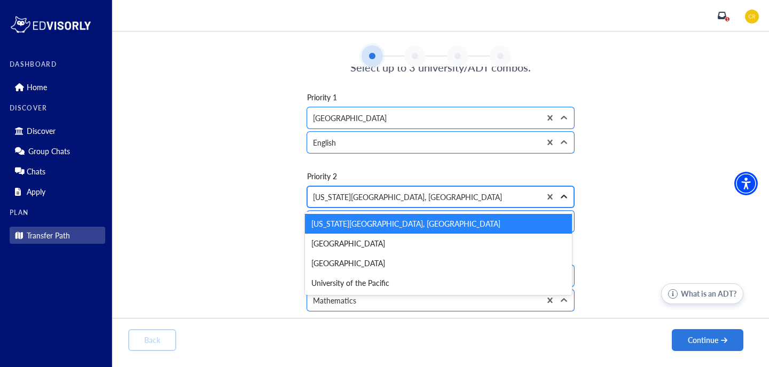
click at [561, 195] on icon at bounding box center [564, 197] width 6 height 4
click at [502, 121] on div at bounding box center [424, 118] width 222 height 13
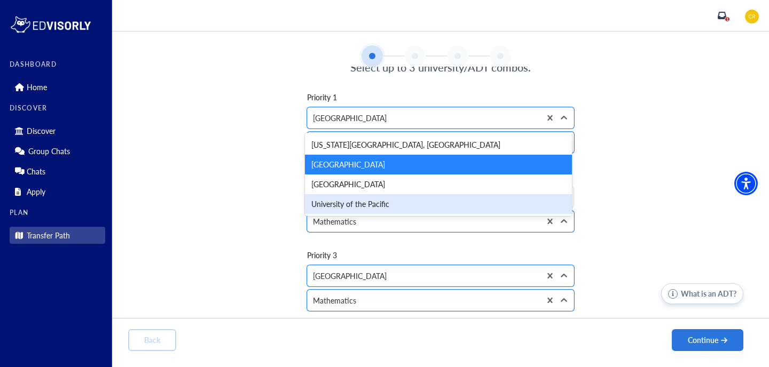
click at [442, 247] on div "Priority 1 option [GEOGRAPHIC_DATA], selected. University of the Pacific, 4 of …" at bounding box center [440, 195] width 625 height 241
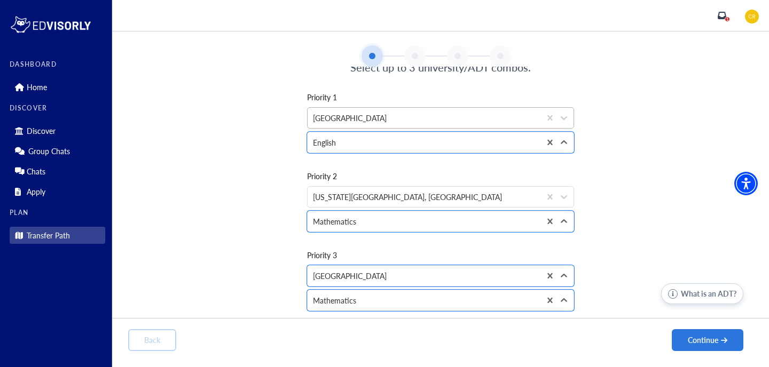
click at [426, 122] on div at bounding box center [424, 118] width 222 height 13
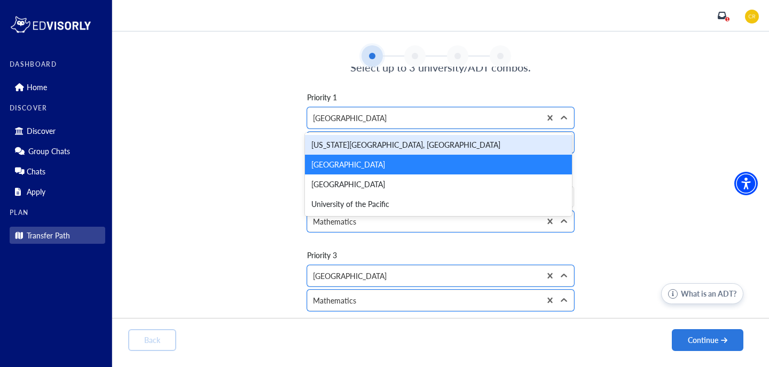
click at [417, 144] on div "[US_STATE][GEOGRAPHIC_DATA], [GEOGRAPHIC_DATA]" at bounding box center [438, 145] width 267 height 20
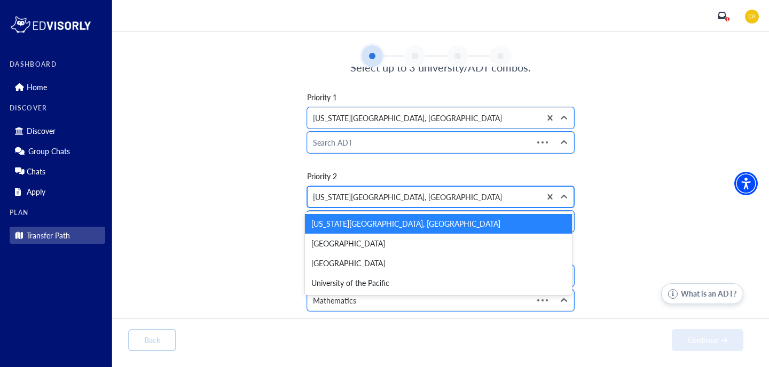
click at [382, 200] on div at bounding box center [424, 197] width 222 height 13
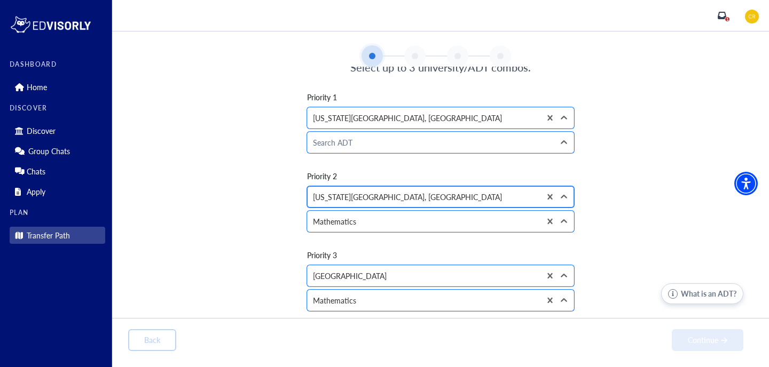
click at [377, 205] on div "[US_STATE][GEOGRAPHIC_DATA], [GEOGRAPHIC_DATA]" at bounding box center [424, 197] width 233 height 20
click at [381, 196] on div at bounding box center [424, 197] width 222 height 13
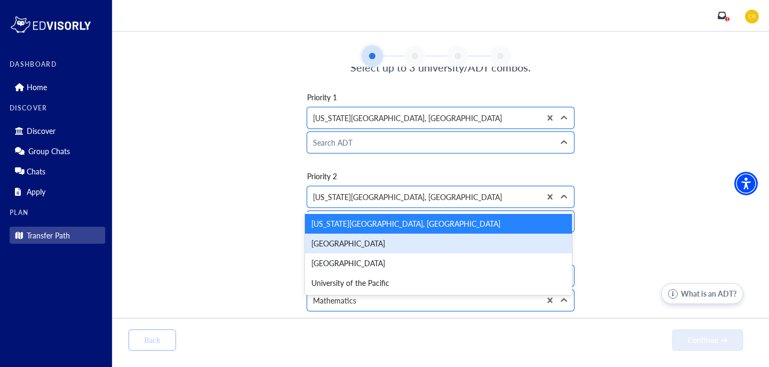
click at [370, 244] on div "[GEOGRAPHIC_DATA]" at bounding box center [438, 244] width 267 height 20
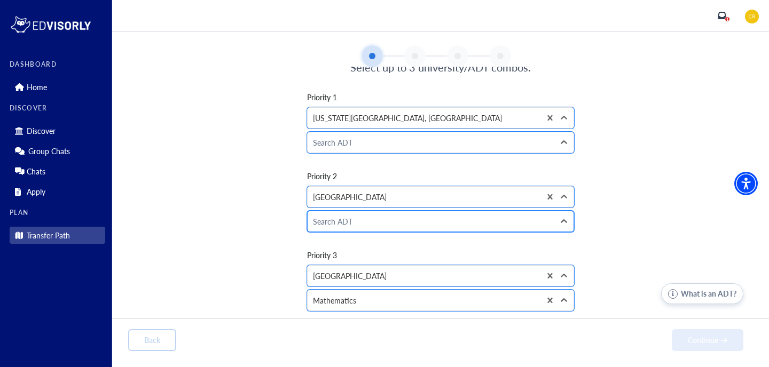
click at [369, 222] on div at bounding box center [431, 221] width 236 height 13
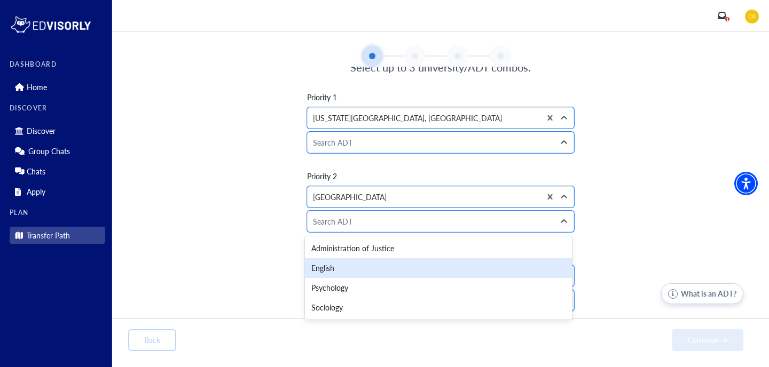
click at [354, 270] on div "English" at bounding box center [438, 269] width 267 height 20
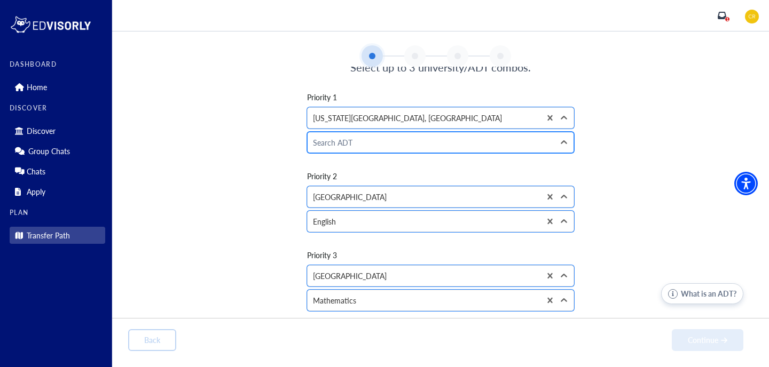
click at [398, 143] on div at bounding box center [431, 142] width 236 height 13
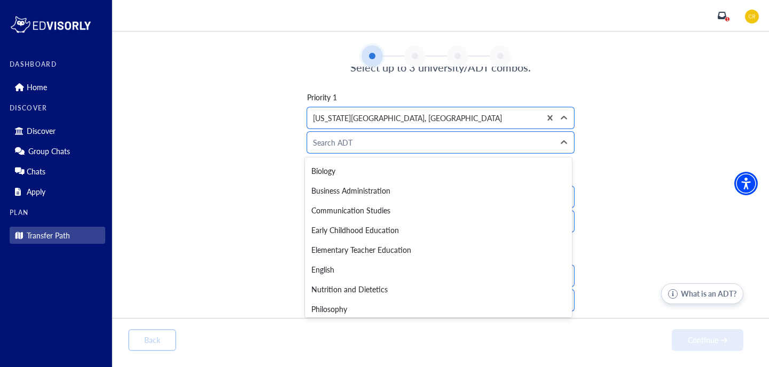
scroll to position [28, 0]
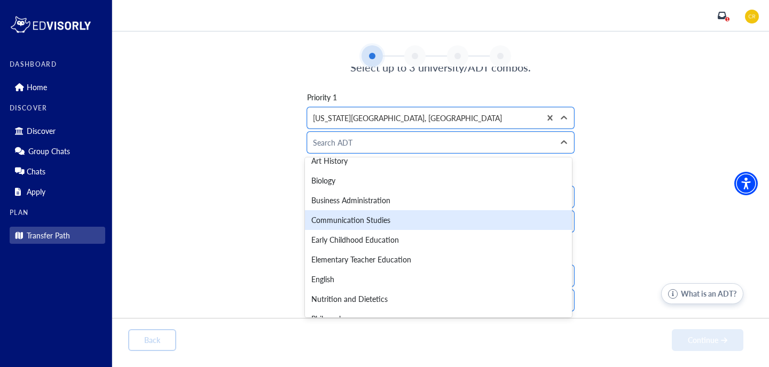
click at [233, 221] on div "Priority 1 option [US_STATE][GEOGRAPHIC_DATA], [GEOGRAPHIC_DATA], selected. [US…" at bounding box center [440, 195] width 625 height 241
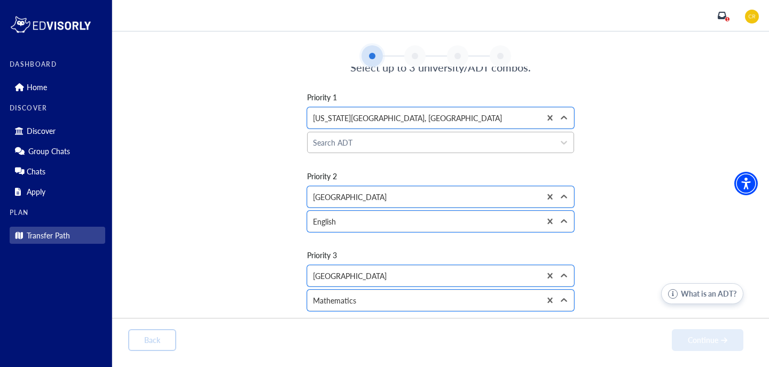
click at [355, 139] on div at bounding box center [431, 142] width 236 height 13
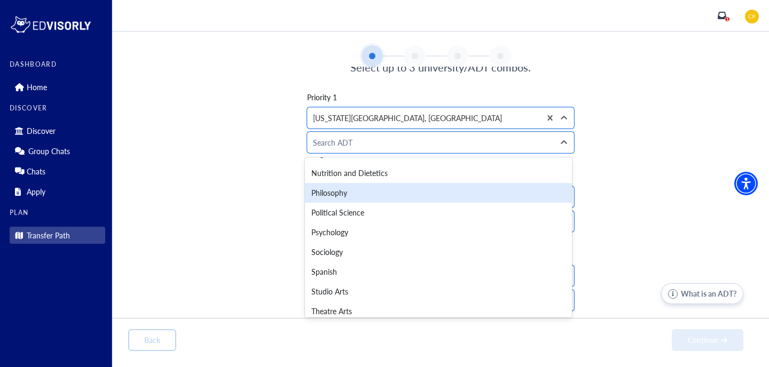
scroll to position [160, 0]
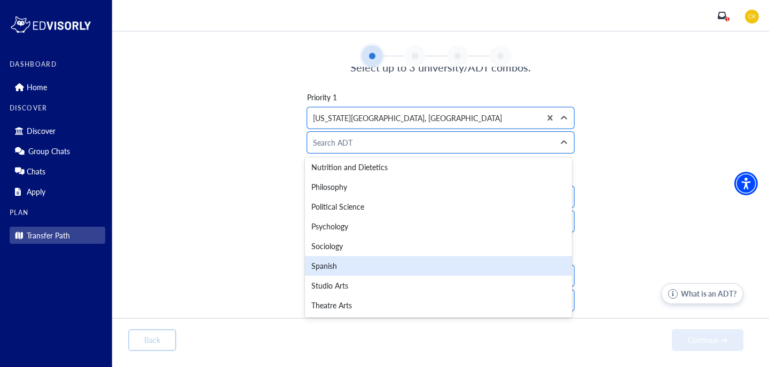
click at [220, 274] on div "Priority 1 option [US_STATE][GEOGRAPHIC_DATA], [GEOGRAPHIC_DATA], selected. [US…" at bounding box center [440, 195] width 625 height 241
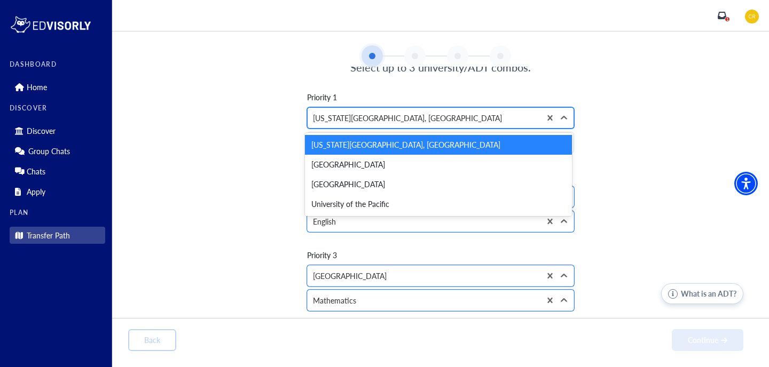
click at [531, 119] on div at bounding box center [424, 118] width 222 height 13
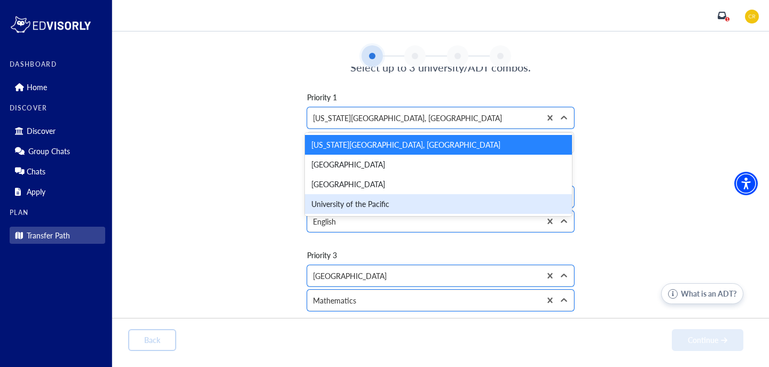
click at [510, 212] on div "University of the Pacific" at bounding box center [438, 204] width 267 height 20
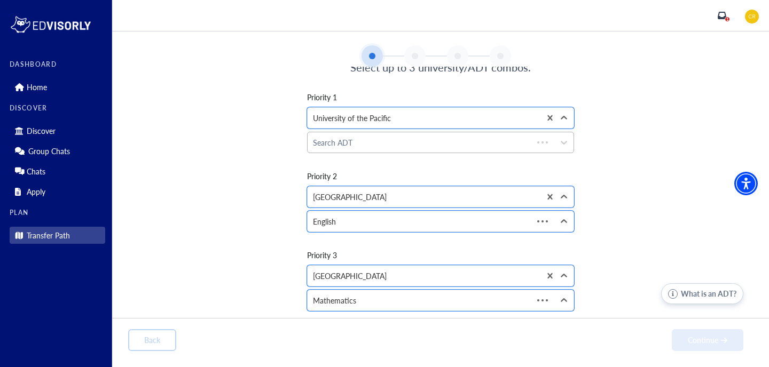
click at [477, 140] on div at bounding box center [420, 142] width 215 height 13
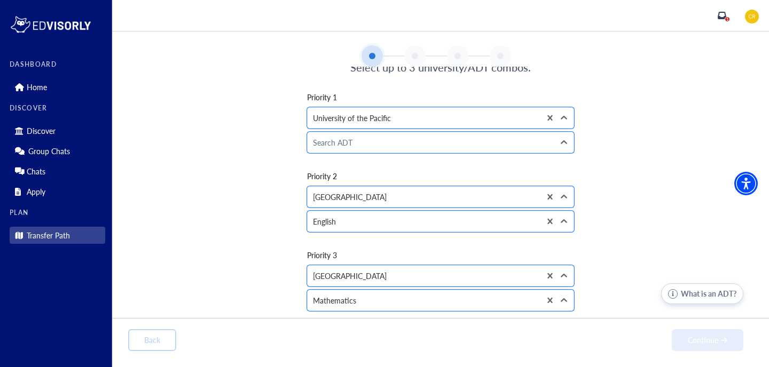
click at [477, 140] on div at bounding box center [431, 142] width 236 height 13
click at [542, 138] on div at bounding box center [431, 142] width 236 height 13
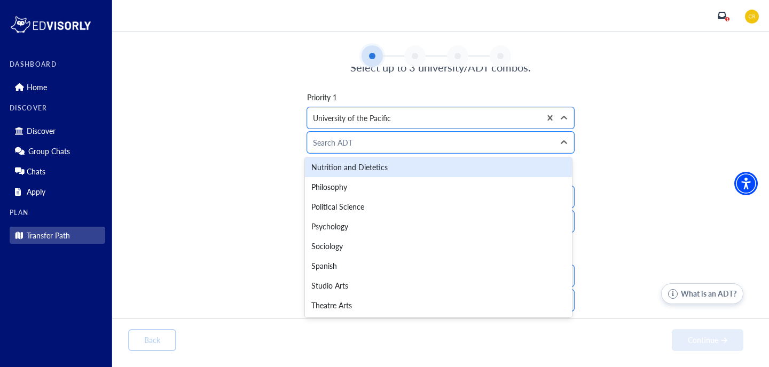
click at [635, 148] on div "Priority 1 option [GEOGRAPHIC_DATA], selected. University of the Pacific Nutrit…" at bounding box center [440, 195] width 625 height 241
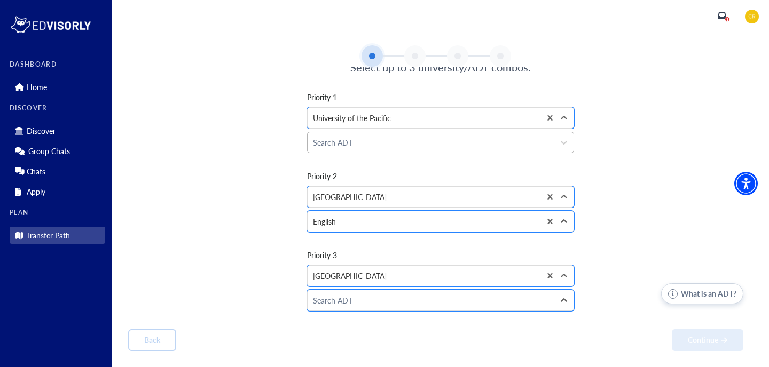
click at [519, 151] on div "Search ADT" at bounding box center [431, 142] width 247 height 20
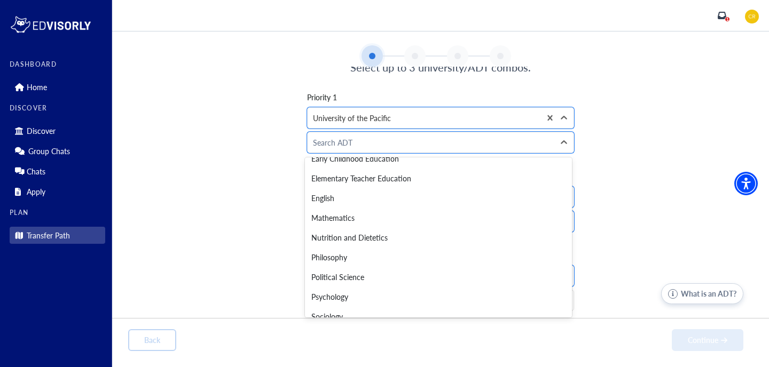
scroll to position [132, 0]
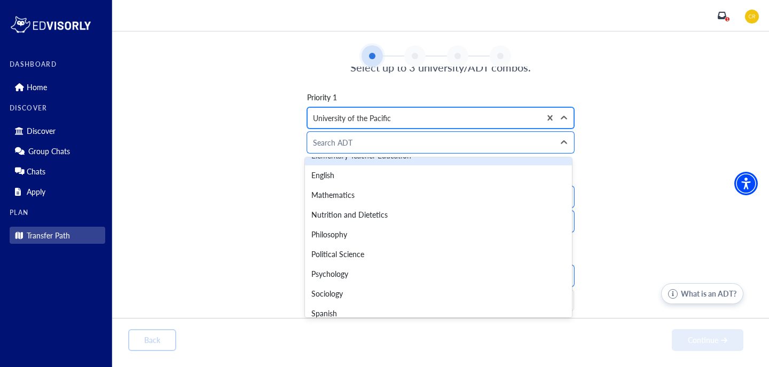
click at [442, 124] on div at bounding box center [424, 118] width 222 height 13
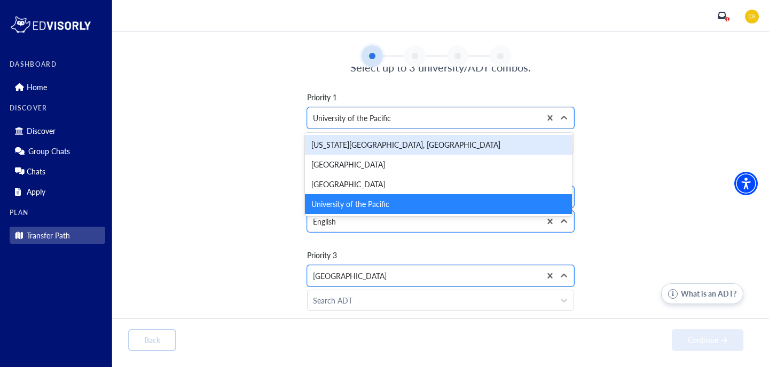
click at [428, 145] on div "[US_STATE][GEOGRAPHIC_DATA], [GEOGRAPHIC_DATA]" at bounding box center [438, 145] width 267 height 20
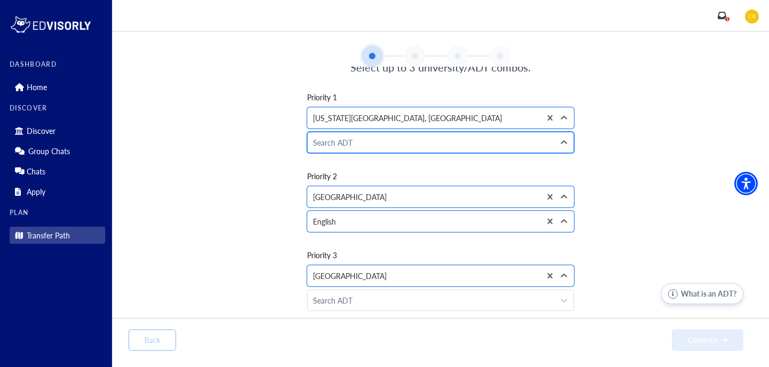
click at [399, 147] on div at bounding box center [431, 142] width 236 height 13
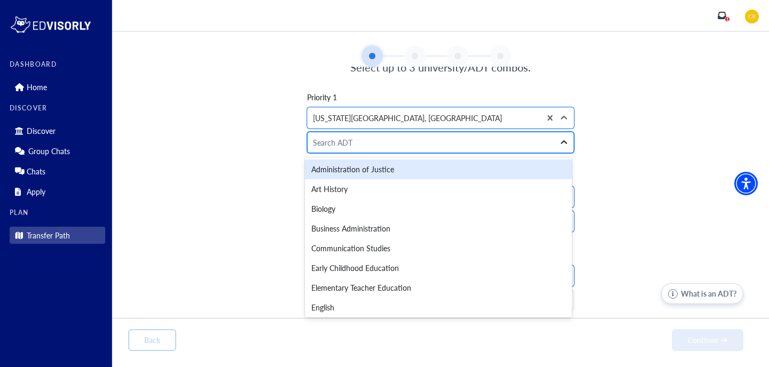
click at [560, 137] on icon at bounding box center [564, 142] width 11 height 11
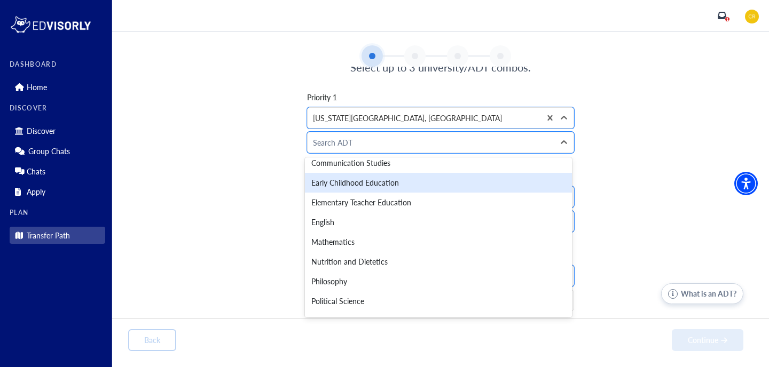
scroll to position [91, 0]
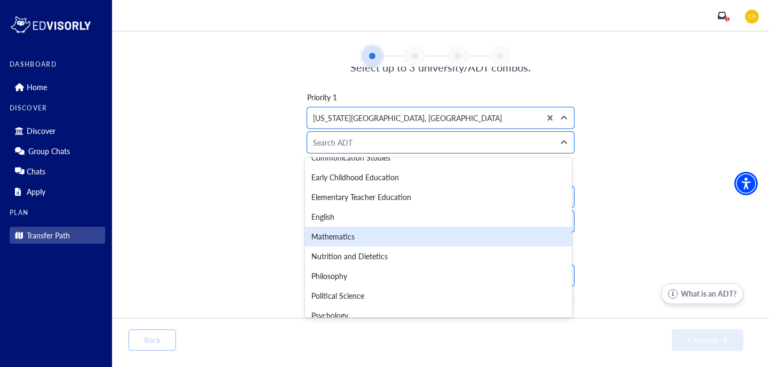
click at [449, 242] on div "Mathematics" at bounding box center [438, 237] width 267 height 20
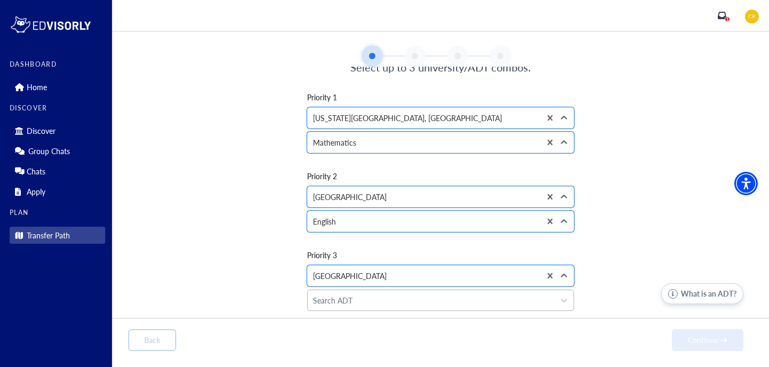
click at [429, 301] on div at bounding box center [431, 300] width 236 height 13
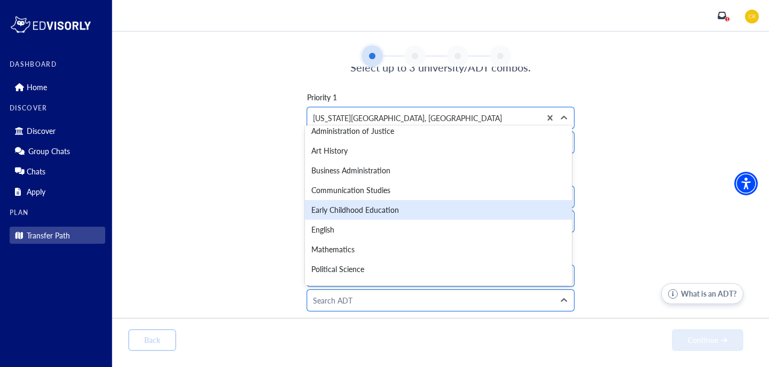
scroll to position [26, 0]
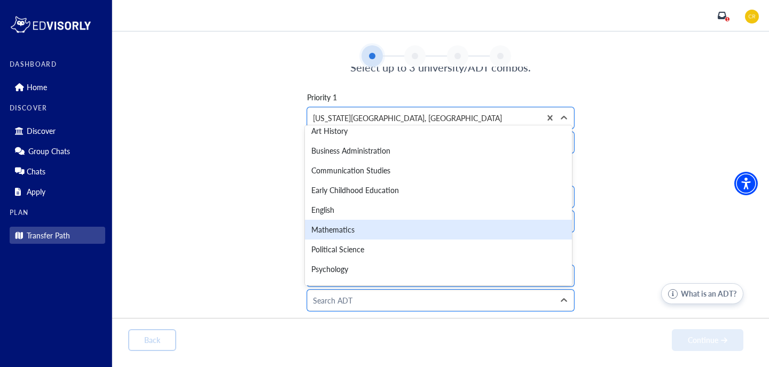
click at [401, 237] on div "Mathematics" at bounding box center [438, 230] width 267 height 20
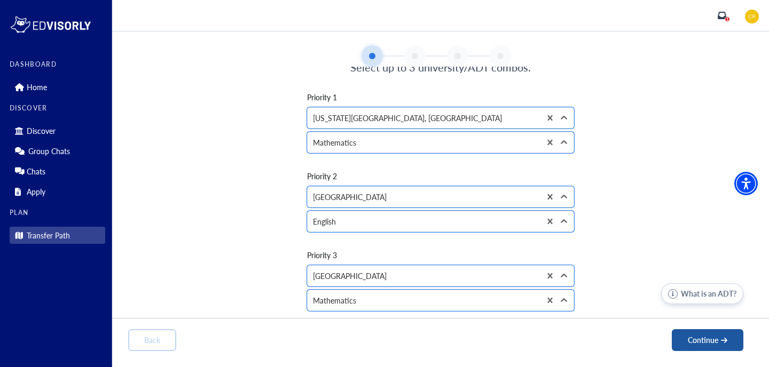
click at [706, 342] on button "Continue" at bounding box center [708, 341] width 72 height 22
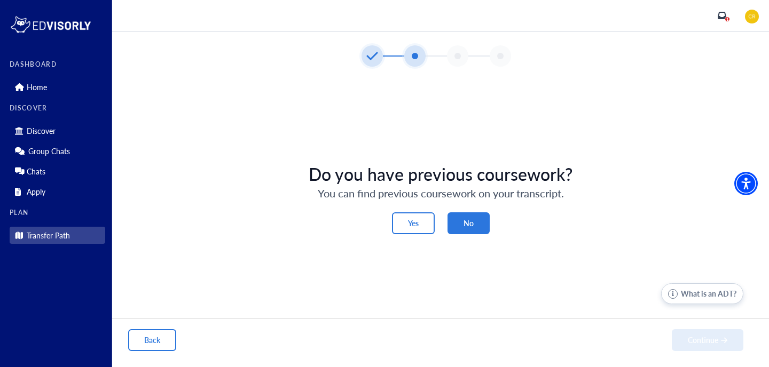
click at [464, 217] on button "No" at bounding box center [469, 224] width 42 height 22
drag, startPoint x: 675, startPoint y: 330, endPoint x: 676, endPoint y: 335, distance: 5.4
click at [675, 330] on button "Continue" at bounding box center [708, 341] width 72 height 22
click at [692, 343] on div "Back Continue" at bounding box center [435, 341] width 615 height 22
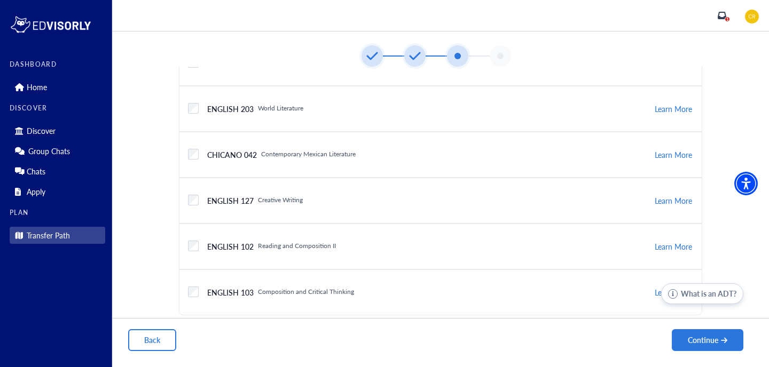
scroll to position [0, 0]
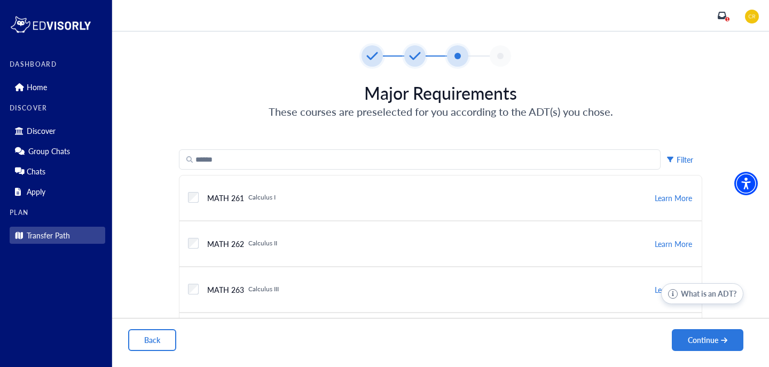
click at [680, 157] on p "Filter" at bounding box center [685, 159] width 17 height 11
drag, startPoint x: 679, startPoint y: 120, endPoint x: 679, endPoint y: 128, distance: 8.5
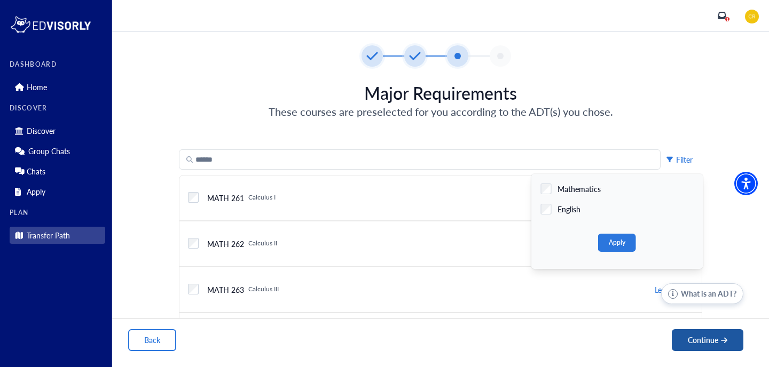
click at [689, 338] on button "Continue" at bounding box center [708, 341] width 72 height 22
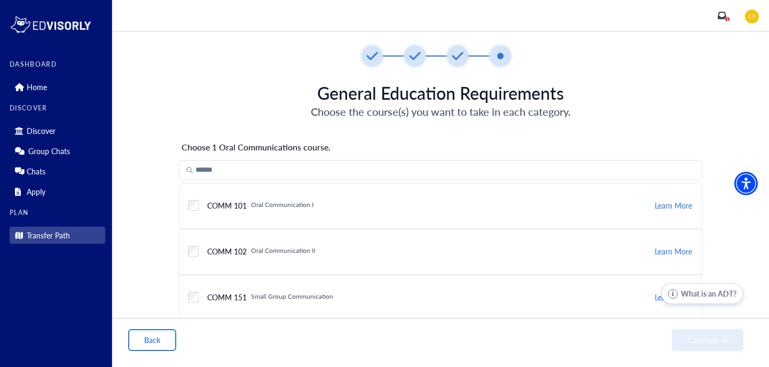
scroll to position [5, 0]
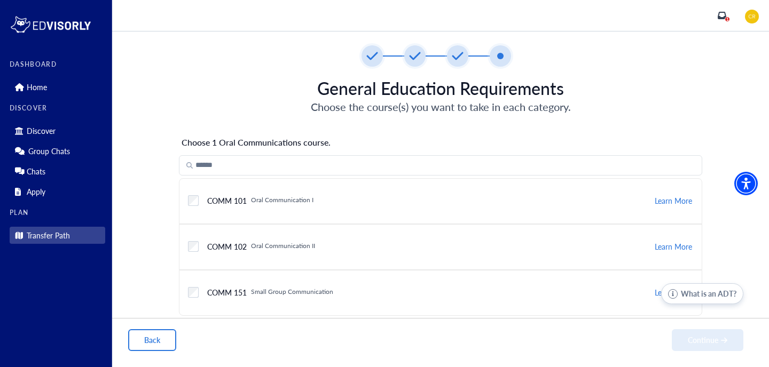
click at [514, 205] on div "Checkbox field COMM 101 Oral Communication I" at bounding box center [421, 201] width 466 height 20
click at [702, 341] on button "Continue" at bounding box center [708, 341] width 72 height 22
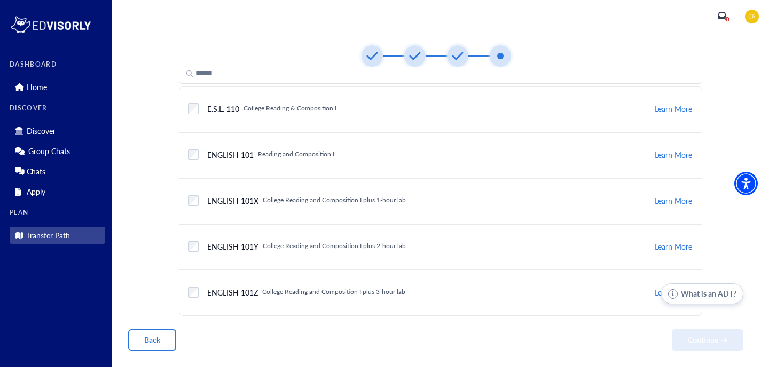
scroll to position [60, 0]
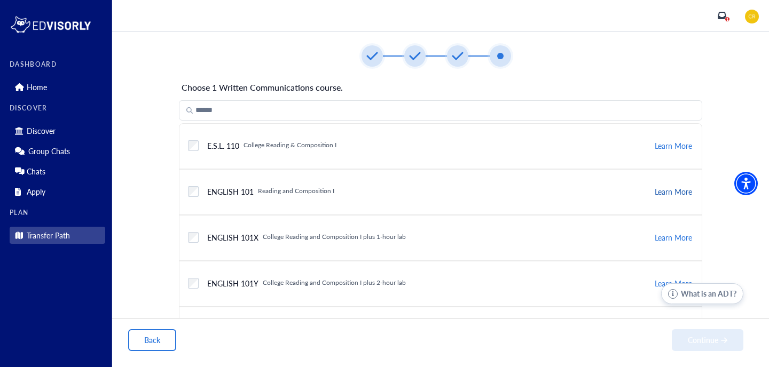
click at [678, 192] on button "Learn More" at bounding box center [674, 191] width 40 height 13
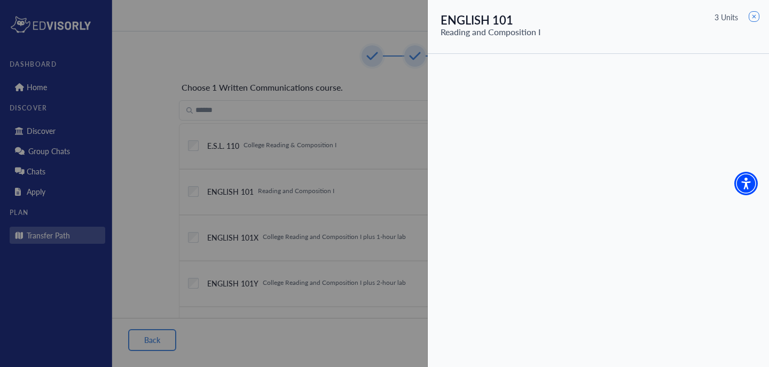
click at [401, 177] on div at bounding box center [384, 183] width 769 height 367
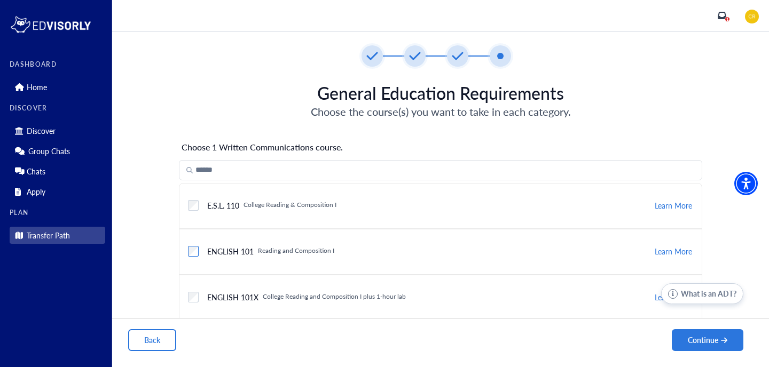
scroll to position [12, 0]
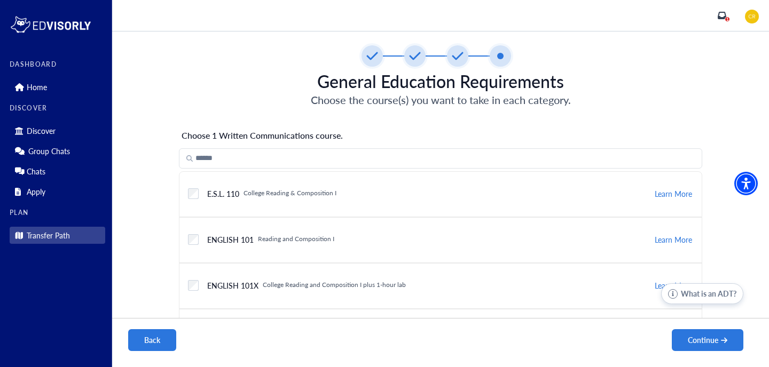
click at [158, 345] on button "Back" at bounding box center [152, 341] width 48 height 22
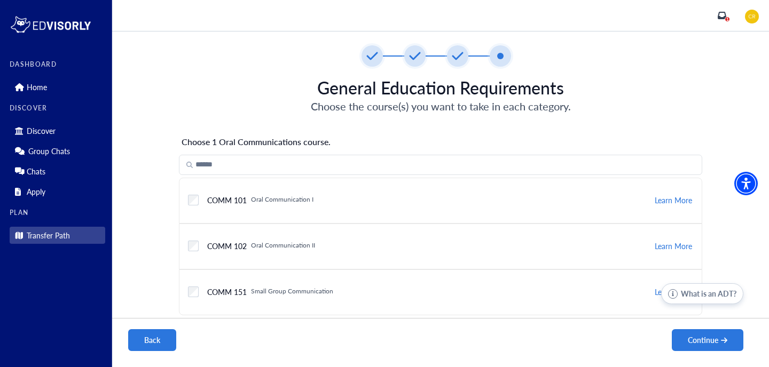
scroll to position [5, 0]
click at [158, 345] on button "Back" at bounding box center [152, 341] width 48 height 22
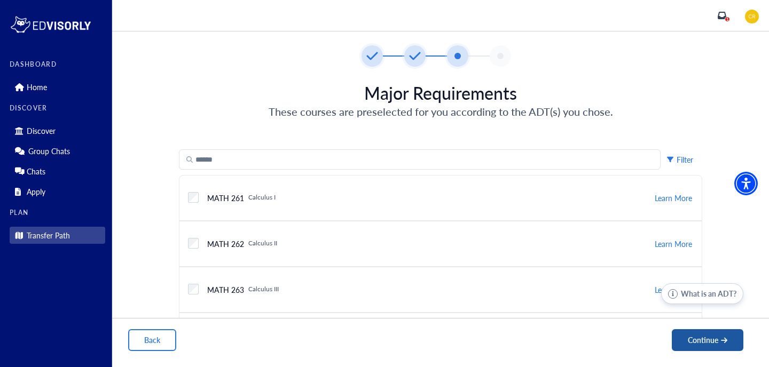
click at [709, 348] on button "Continue" at bounding box center [708, 341] width 72 height 22
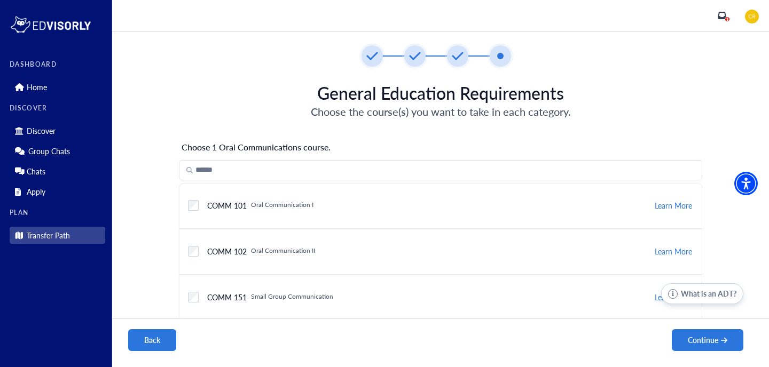
click at [166, 340] on button "Back" at bounding box center [152, 341] width 48 height 22
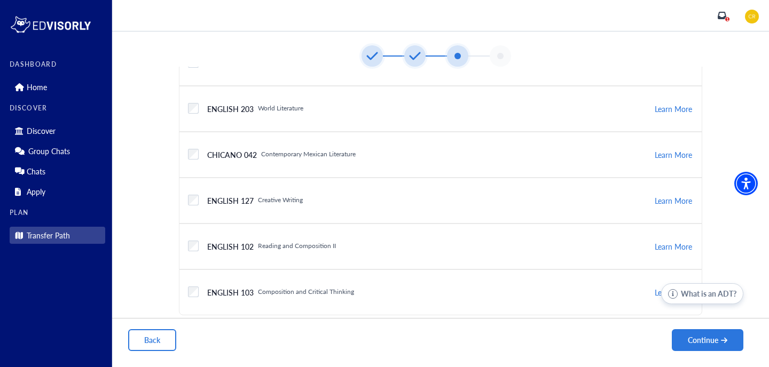
scroll to position [0, 0]
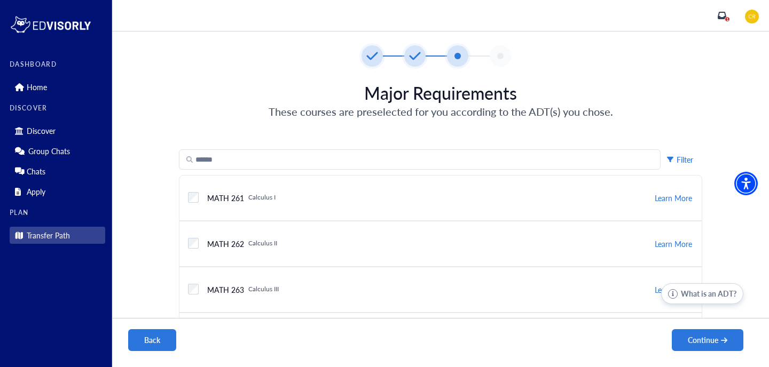
click at [147, 330] on button "Back" at bounding box center [152, 341] width 48 height 22
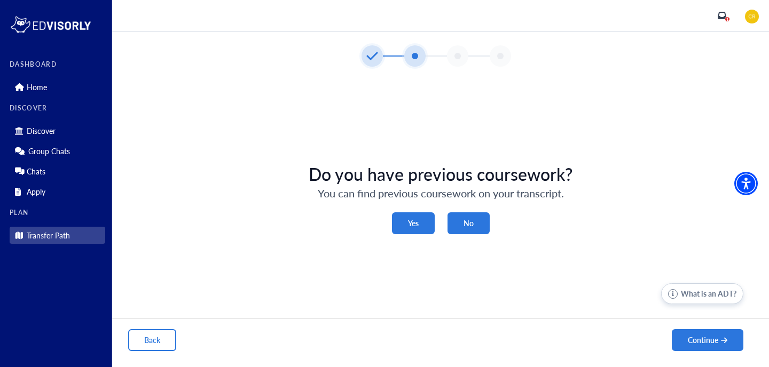
click at [417, 221] on button "Yes" at bounding box center [413, 224] width 43 height 22
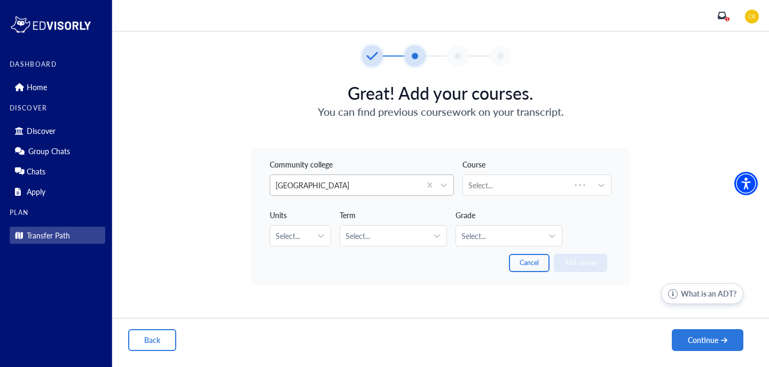
click at [391, 188] on div at bounding box center [345, 185] width 139 height 13
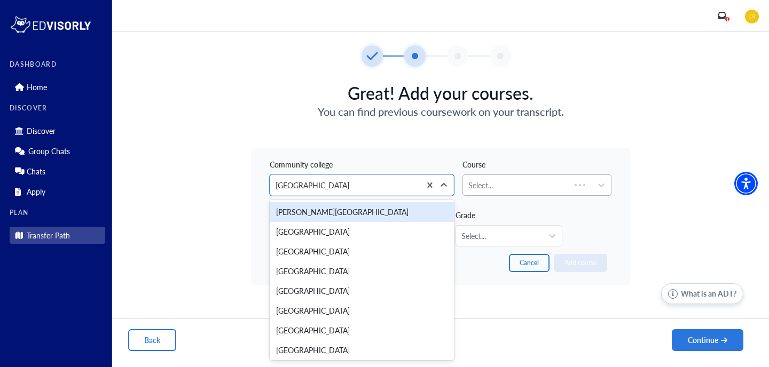
click at [510, 178] on div "Select..." at bounding box center [516, 185] width 107 height 20
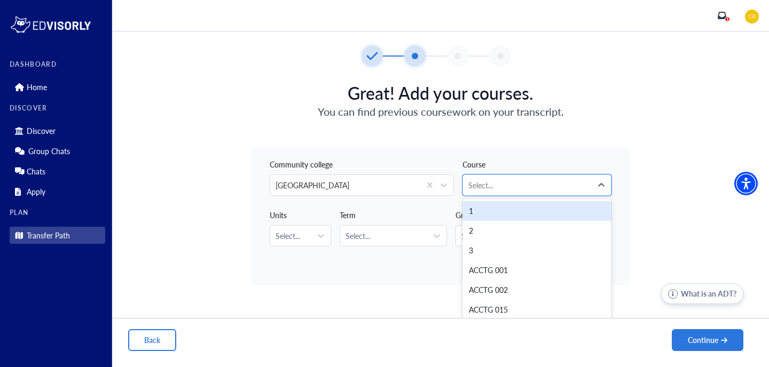
click at [508, 120] on div "Great! Add your courses. You can find previous coursework on your transcript. […" at bounding box center [440, 184] width 625 height 203
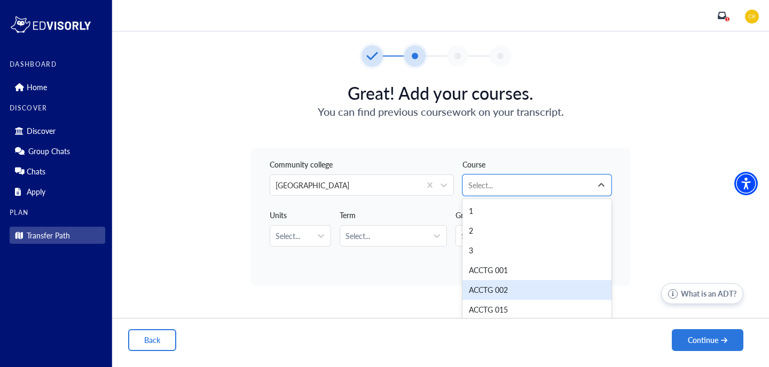
click at [146, 335] on button "Back" at bounding box center [152, 341] width 48 height 22
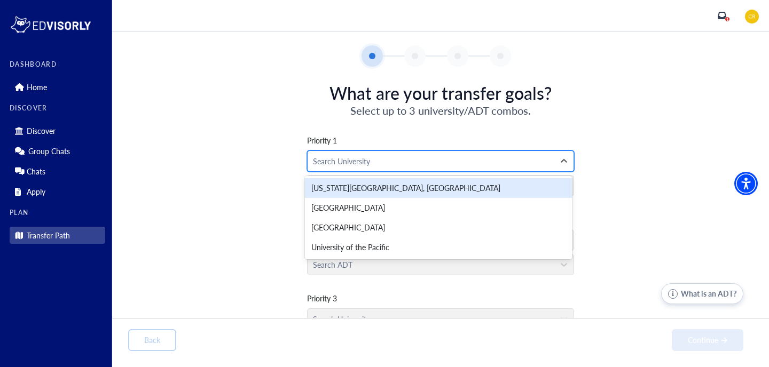
click at [497, 168] on div "Search University" at bounding box center [431, 161] width 247 height 20
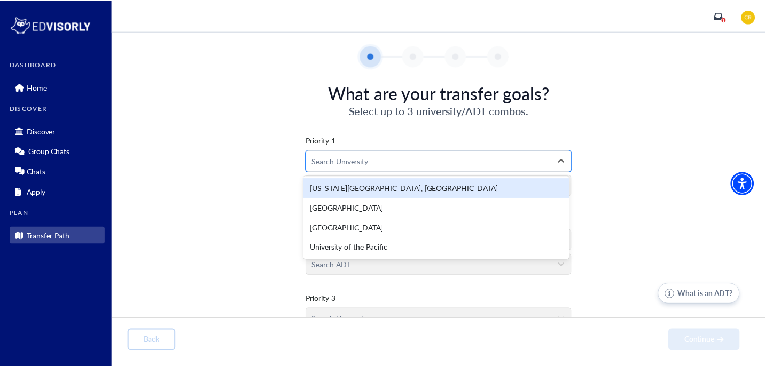
scroll to position [43, 0]
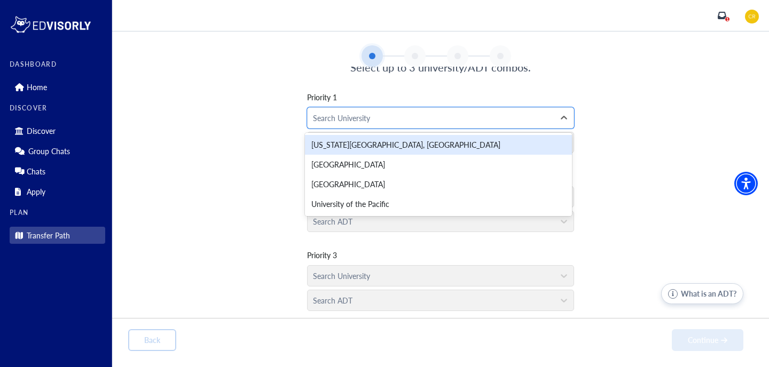
click at [28, 238] on p "Transfer Path" at bounding box center [48, 235] width 43 height 9
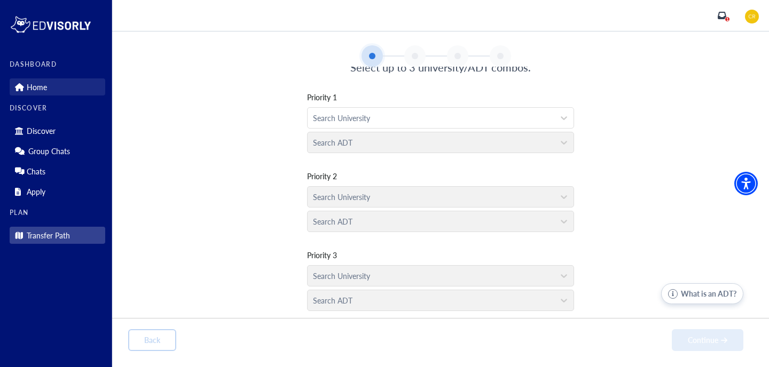
click at [57, 86] on link "Home" at bounding box center [58, 87] width 96 height 17
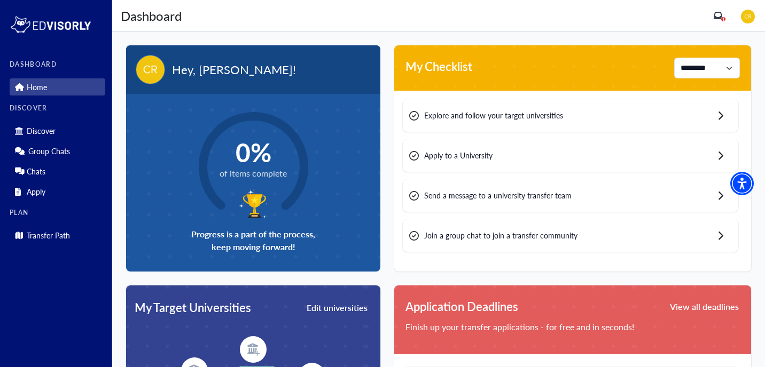
click at [532, 120] on span "Explore and follow your target universities" at bounding box center [493, 115] width 139 height 11
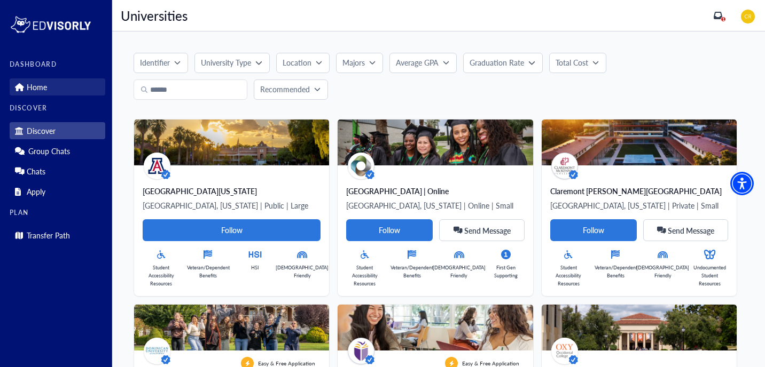
click at [51, 83] on link "Home" at bounding box center [58, 87] width 96 height 17
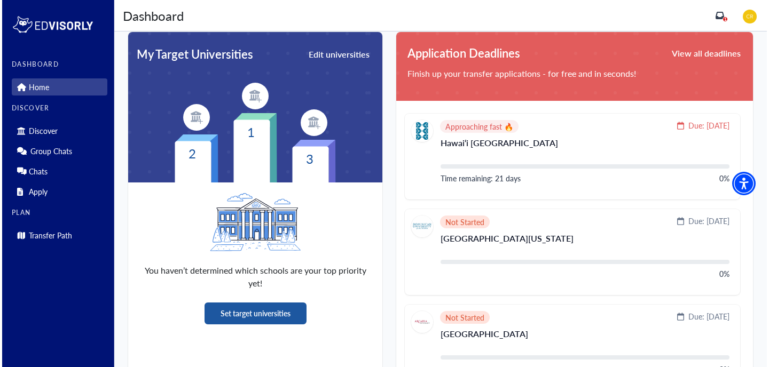
scroll to position [253, 0]
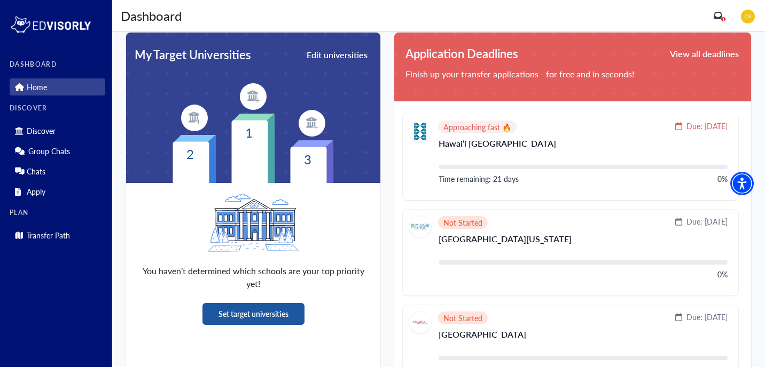
click at [250, 320] on button "Set target universities" at bounding box center [253, 314] width 102 height 22
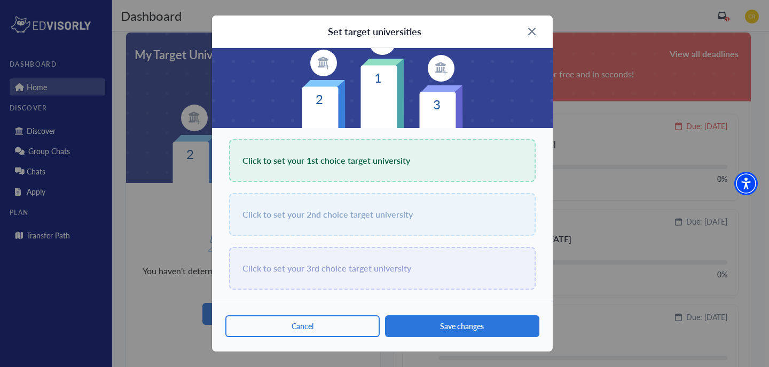
scroll to position [88, 0]
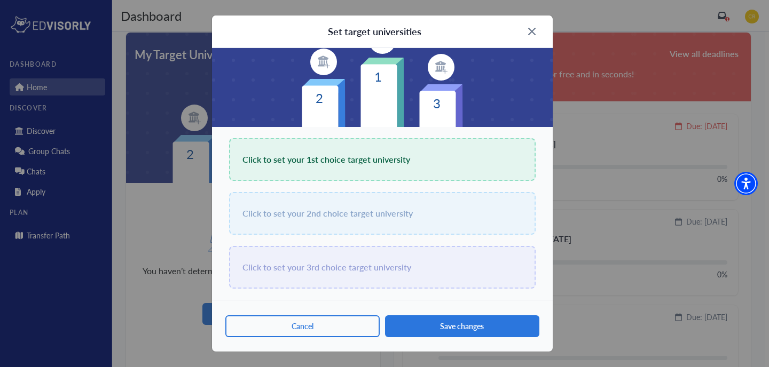
click at [307, 143] on div "Click to set your 1st choice target university" at bounding box center [382, 159] width 307 height 43
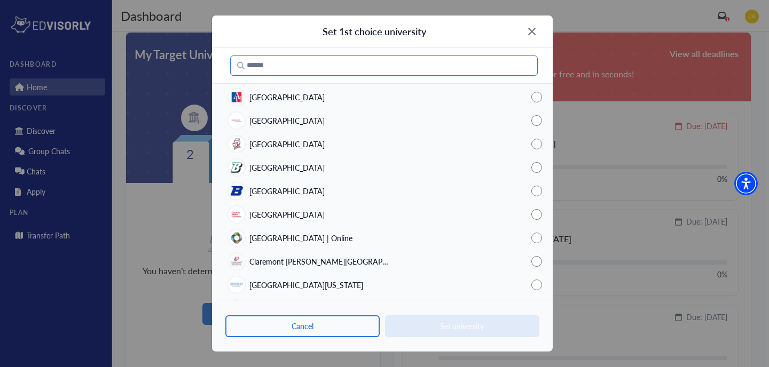
click at [305, 68] on input "Search" at bounding box center [384, 66] width 308 height 20
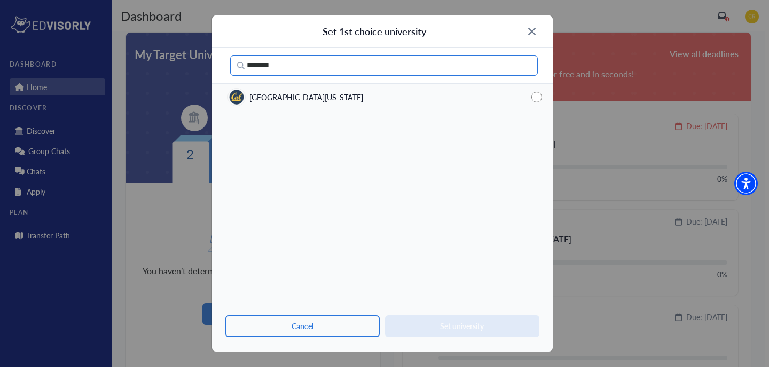
type input "********"
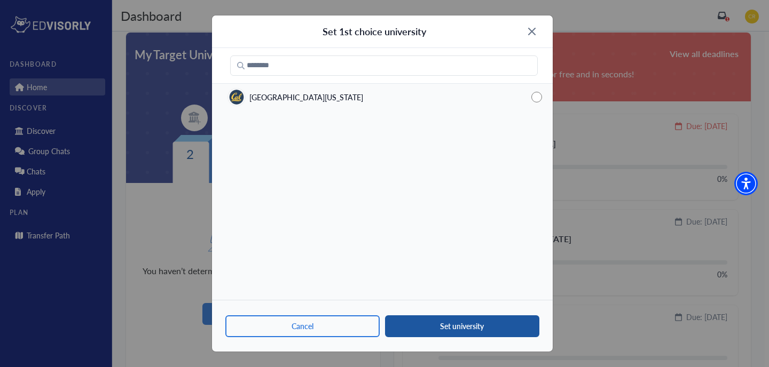
click at [471, 330] on button "Set university" at bounding box center [462, 327] width 154 height 22
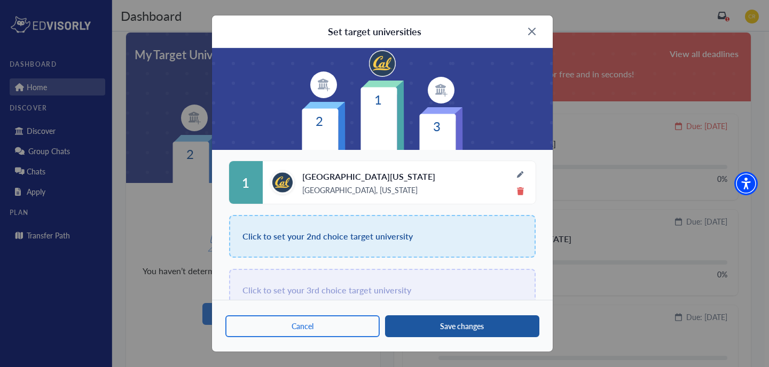
scroll to position [83, 0]
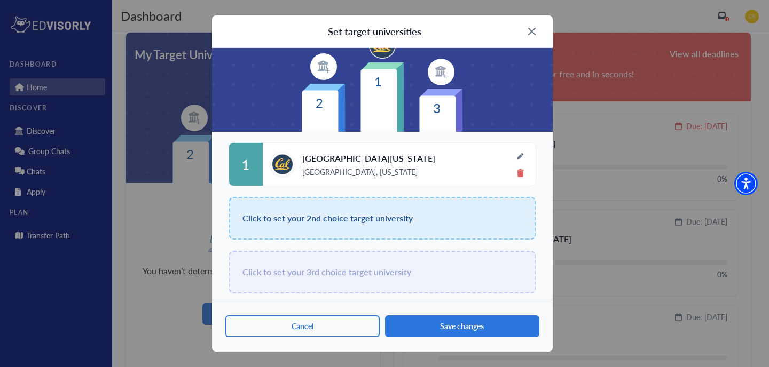
click at [353, 220] on span "Click to set your 2nd choice target university" at bounding box center [327, 218] width 170 height 15
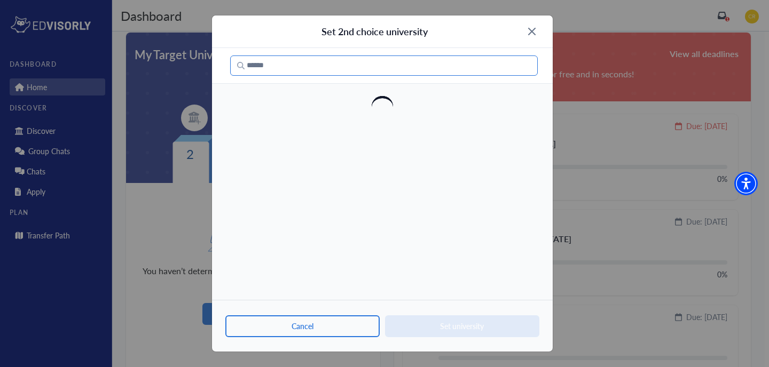
click at [331, 66] on input "Search" at bounding box center [384, 66] width 308 height 20
type input "****"
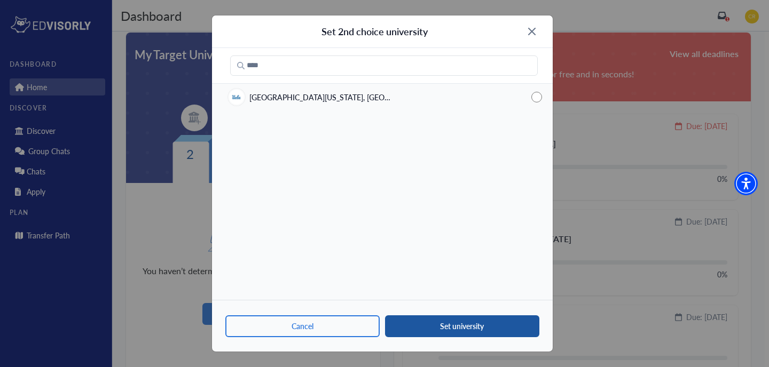
click at [452, 329] on button "Set university" at bounding box center [462, 327] width 154 height 22
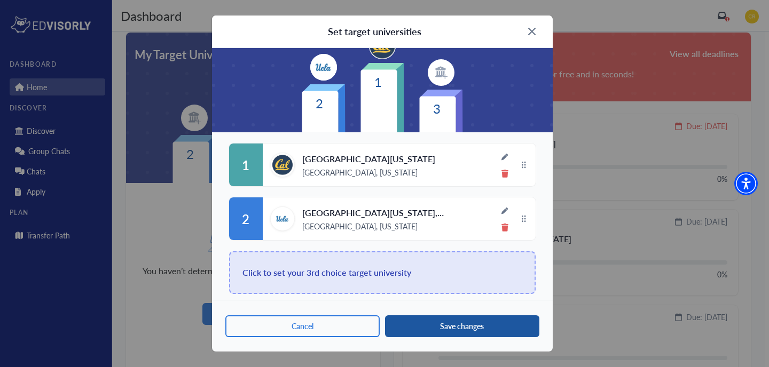
scroll to position [88, 0]
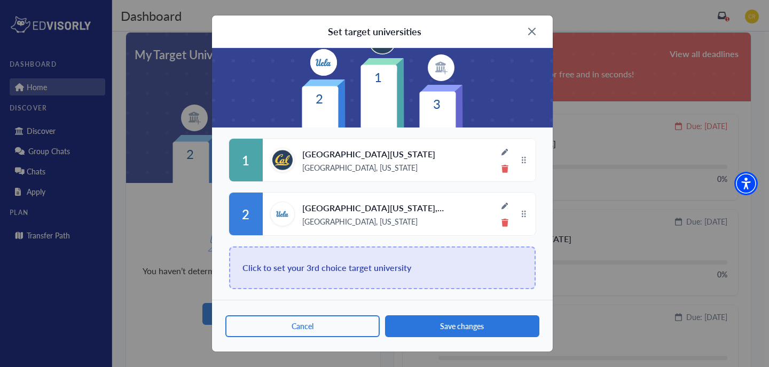
click at [427, 271] on div "Click to set your 3rd choice target university" at bounding box center [382, 268] width 307 height 43
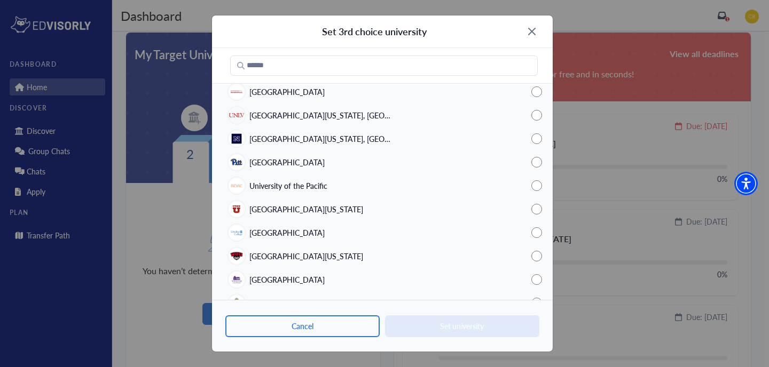
scroll to position [1100, 0]
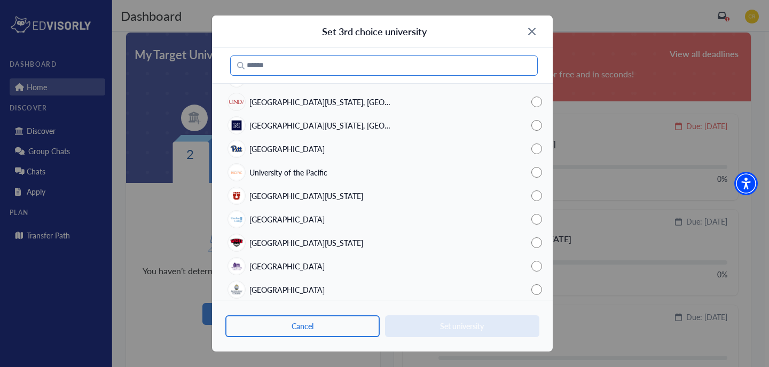
click at [340, 62] on input "Search" at bounding box center [384, 66] width 308 height 20
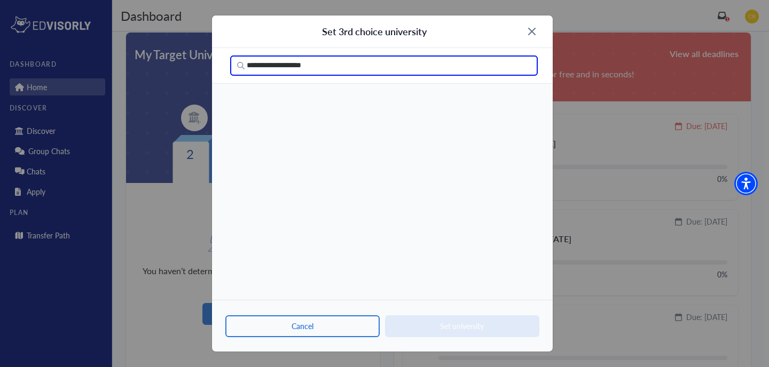
type input "**********"
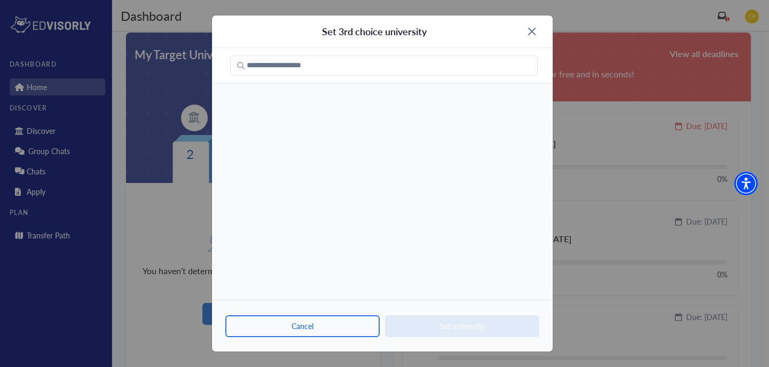
click at [529, 27] on div "Set 3rd choice university" at bounding box center [382, 31] width 341 height 33
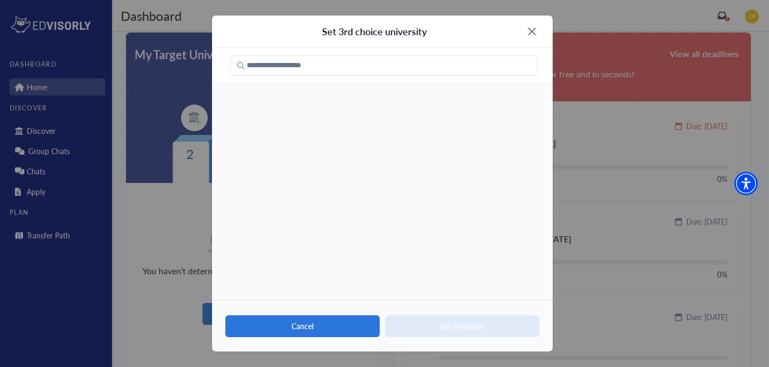
click at [281, 323] on button "Cancel" at bounding box center [302, 327] width 154 height 22
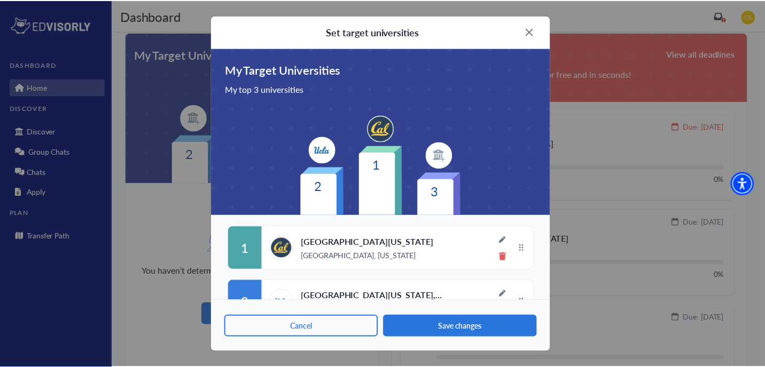
scroll to position [88, 0]
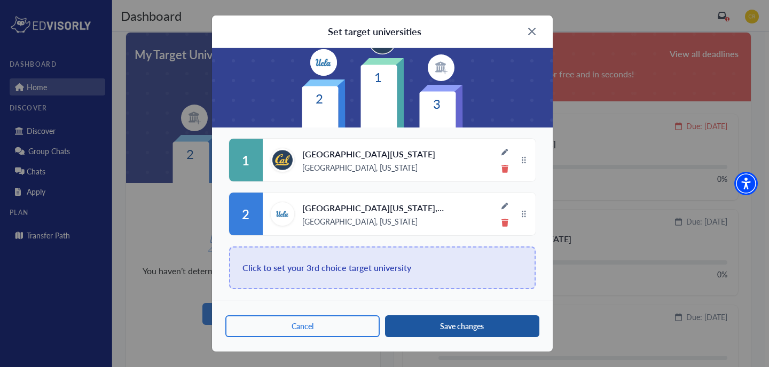
click at [448, 326] on button "Save changes" at bounding box center [462, 327] width 154 height 22
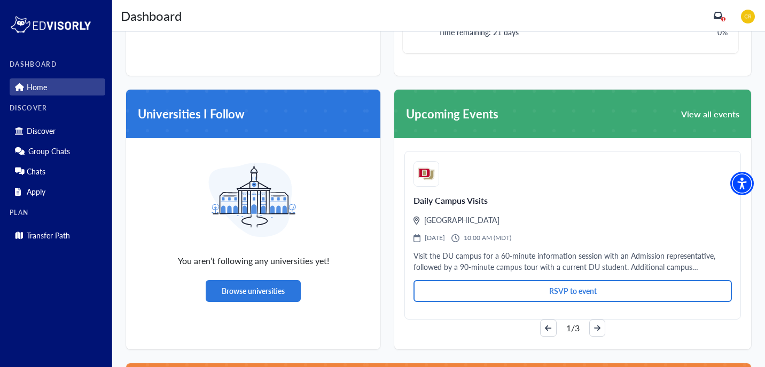
scroll to position [552, 0]
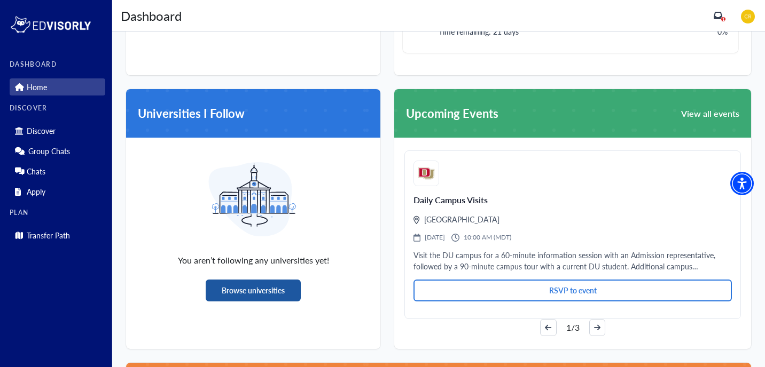
click at [259, 289] on button "Browse universities" at bounding box center [253, 291] width 95 height 22
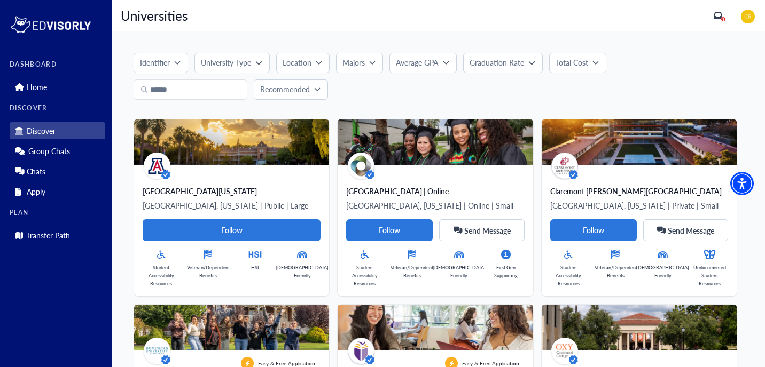
click at [175, 63] on icon "button" at bounding box center [177, 62] width 6 height 6
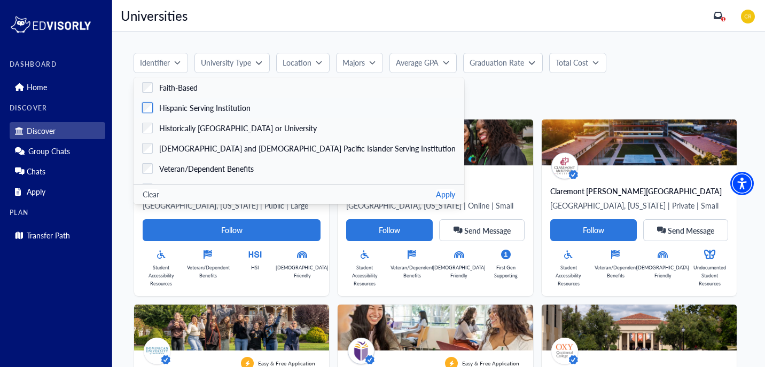
click at [184, 101] on label "Hispanic Serving Institution" at bounding box center [299, 108] width 331 height 20
click at [436, 191] on button "Apply" at bounding box center [445, 194] width 19 height 11
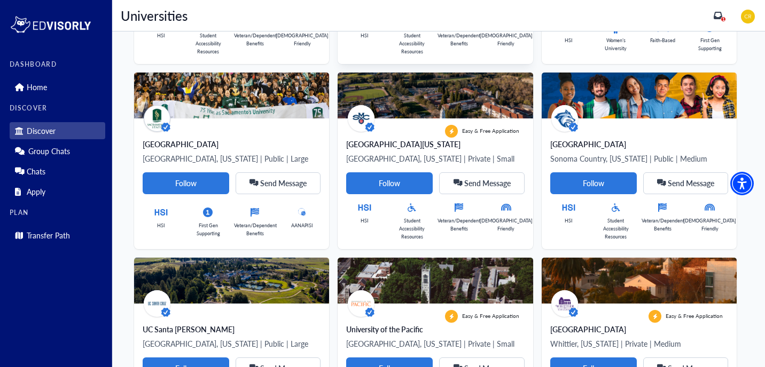
scroll to position [310, 0]
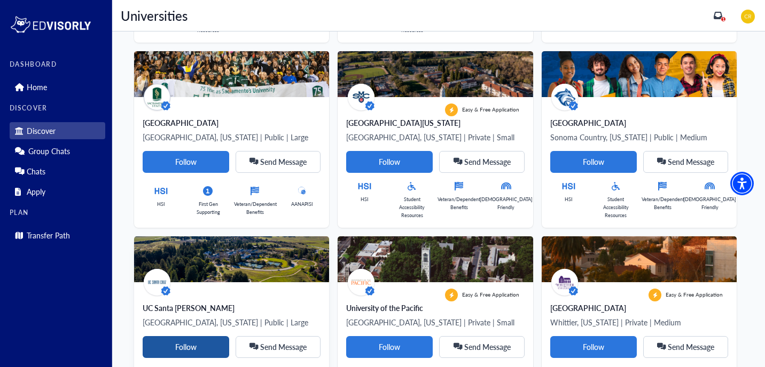
click at [229, 336] on Card-tag "Follow" at bounding box center [186, 347] width 87 height 22
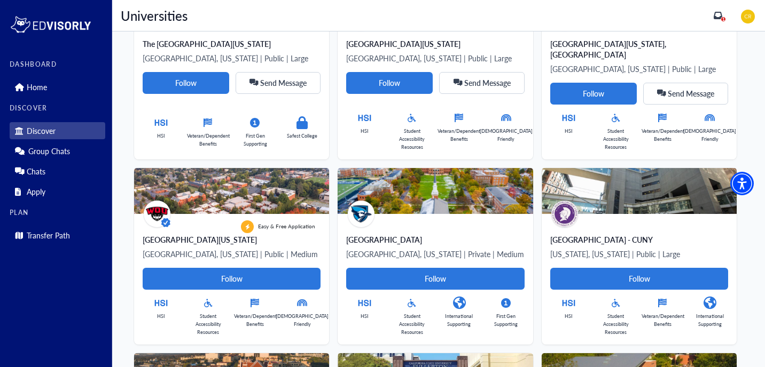
scroll to position [956, 0]
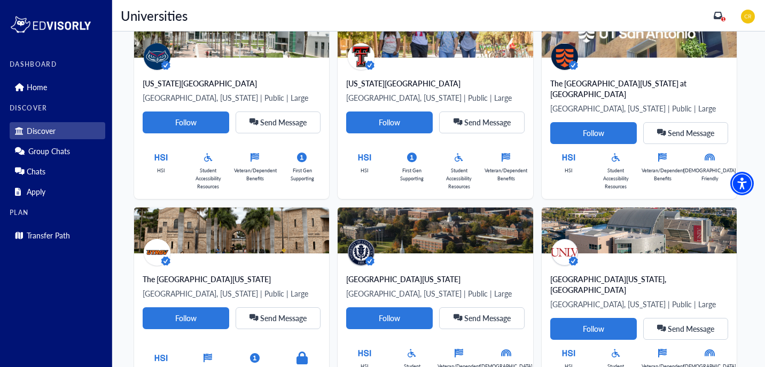
scroll to position [0, 0]
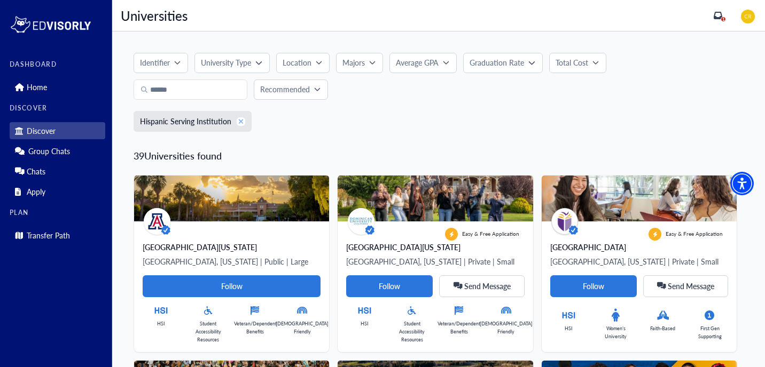
click at [239, 122] on icon "xmark" at bounding box center [241, 121] width 5 height 5
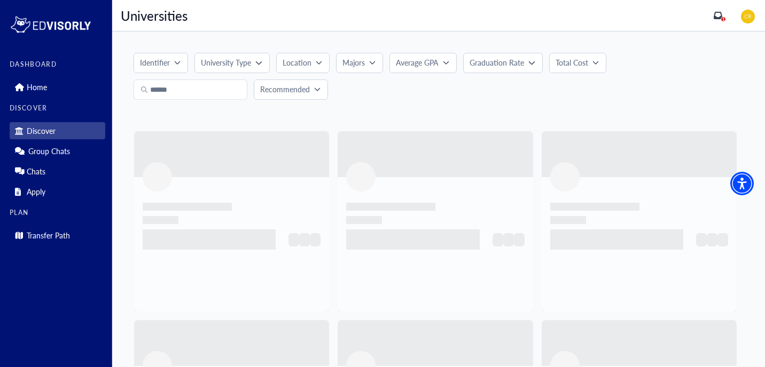
click at [230, 71] on button "University Type" at bounding box center [231, 63] width 75 height 20
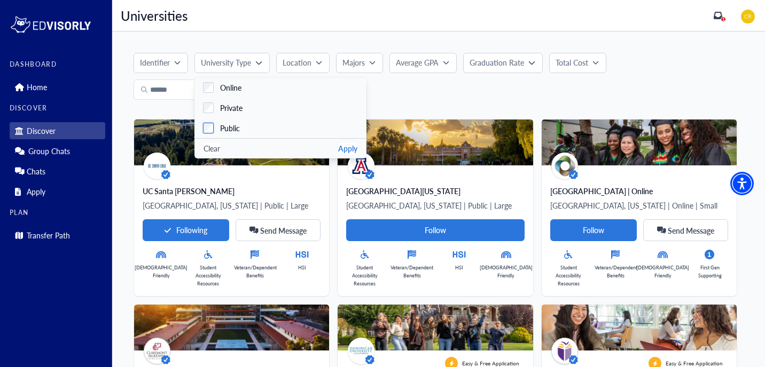
click at [254, 109] on label "Private" at bounding box center [280, 108] width 172 height 20
click at [241, 127] on label "Public" at bounding box center [280, 128] width 172 height 20
click at [347, 148] on button "Apply" at bounding box center [347, 148] width 19 height 11
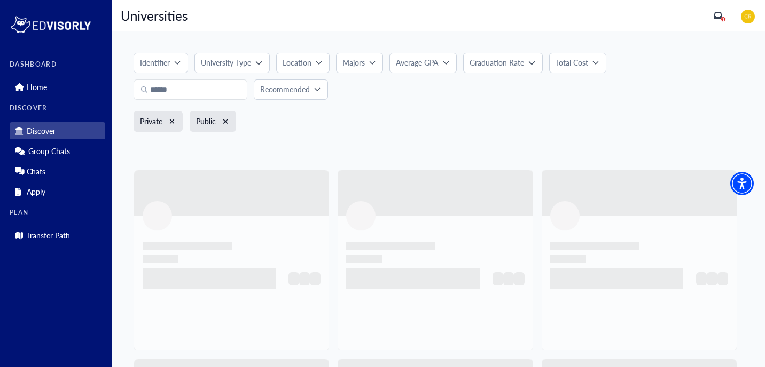
click at [316, 60] on icon "button" at bounding box center [319, 62] width 6 height 6
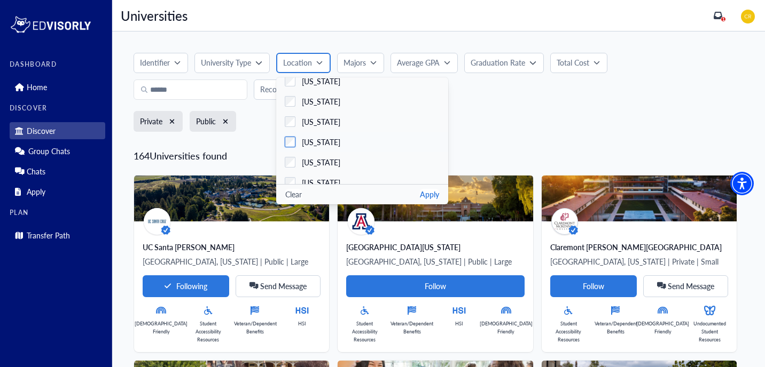
scroll to position [28, 0]
click at [322, 145] on span "[US_STATE]" at bounding box center [321, 141] width 38 height 11
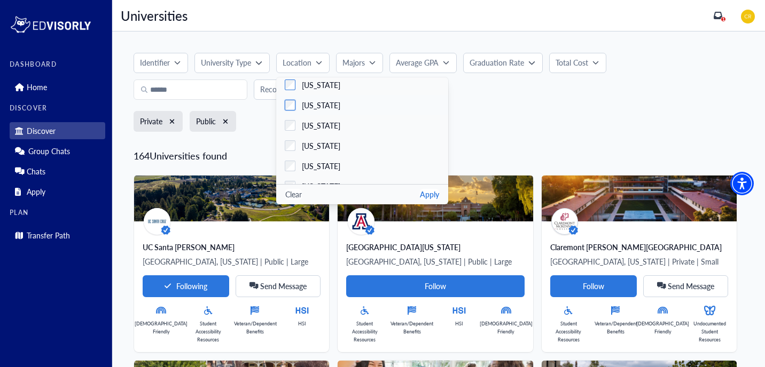
scroll to position [85, 0]
click at [306, 125] on span "[US_STATE]" at bounding box center [321, 124] width 38 height 11
click at [307, 142] on span "[US_STATE]" at bounding box center [321, 140] width 38 height 11
click at [310, 119] on span "[US_STATE]" at bounding box center [321, 119] width 38 height 11
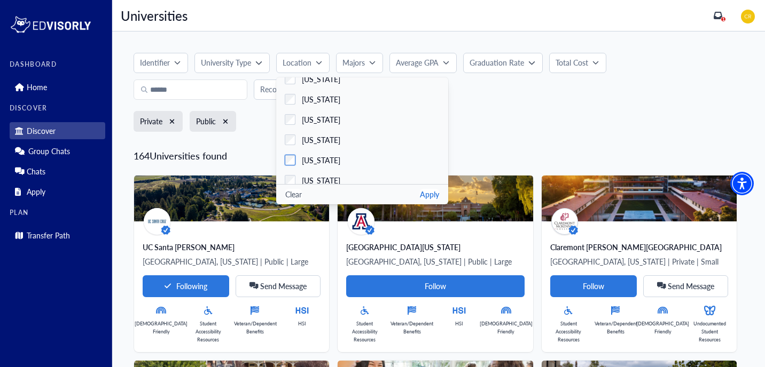
click at [307, 159] on span "[US_STATE]" at bounding box center [321, 160] width 38 height 11
click at [316, 81] on span "[US_STATE]" at bounding box center [321, 76] width 38 height 11
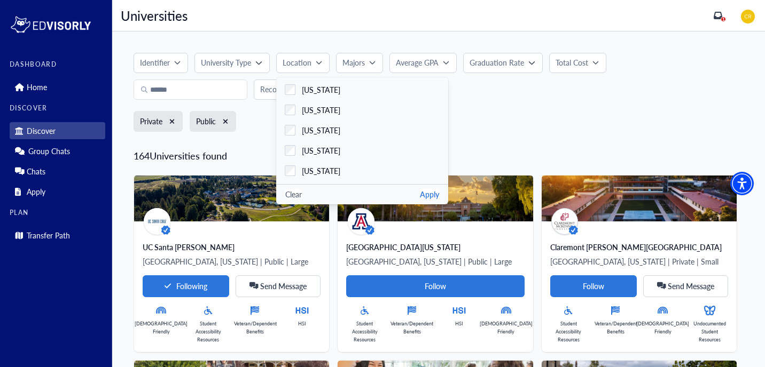
scroll to position [343, 0]
click at [314, 130] on span "[US_STATE]" at bounding box center [321, 129] width 38 height 11
click at [340, 141] on span "[US_STATE]" at bounding box center [321, 138] width 38 height 11
click at [320, 131] on span "[US_STATE]" at bounding box center [321, 130] width 38 height 11
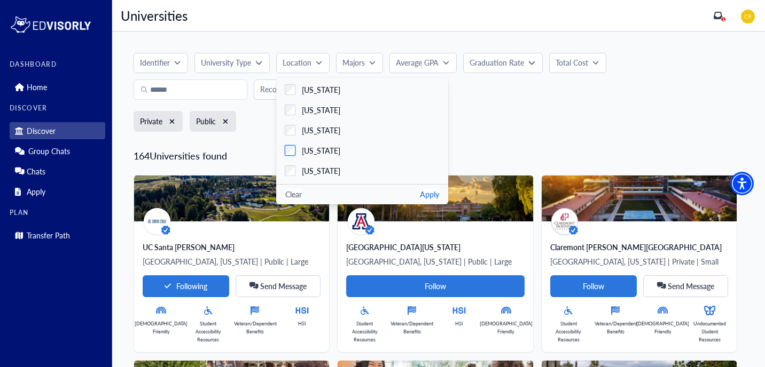
click at [320, 149] on span "[US_STATE]" at bounding box center [321, 150] width 38 height 11
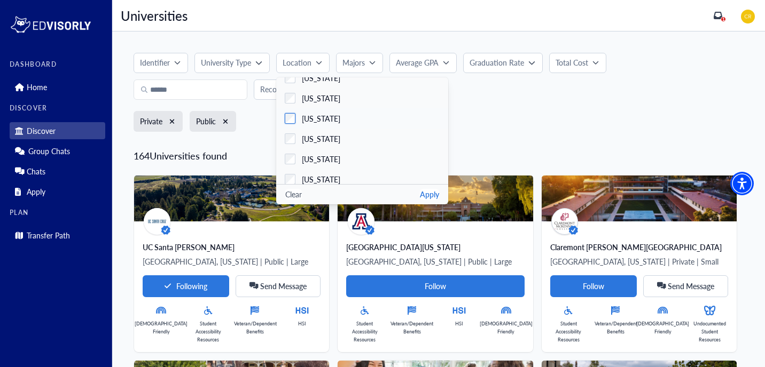
scroll to position [500, 0]
click at [318, 130] on span "[US_STATE]" at bounding box center [321, 135] width 38 height 11
click at [318, 112] on span "[US_STATE]" at bounding box center [321, 111] width 38 height 11
click at [318, 131] on span "[US_STATE]" at bounding box center [321, 132] width 38 height 11
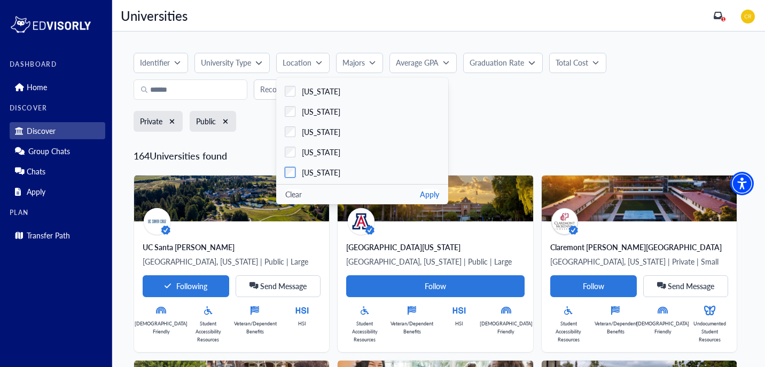
click at [317, 175] on span "[US_STATE]" at bounding box center [321, 172] width 38 height 11
click at [315, 118] on span "[US_STATE]" at bounding box center [321, 117] width 38 height 11
click at [318, 139] on span "[US_STATE]" at bounding box center [321, 137] width 38 height 11
click at [318, 158] on span "[US_STATE]" at bounding box center [321, 158] width 38 height 11
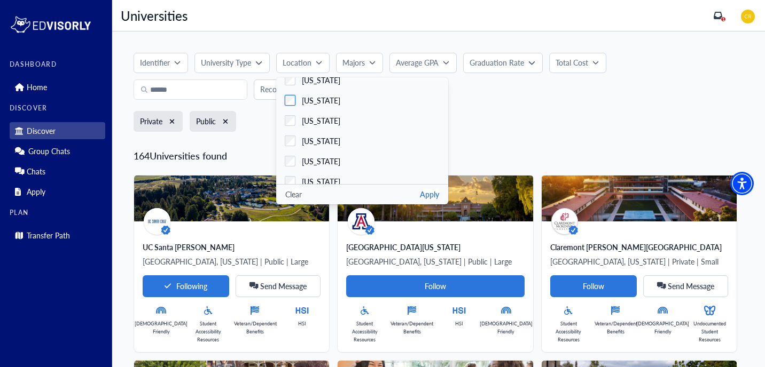
scroll to position [741, 0]
click at [315, 115] on span "[US_STATE]" at bounding box center [321, 118] width 38 height 11
click at [314, 136] on span "[US_STATE]" at bounding box center [321, 138] width 38 height 11
click at [324, 141] on label "[US_STATE]" at bounding box center [362, 142] width 172 height 20
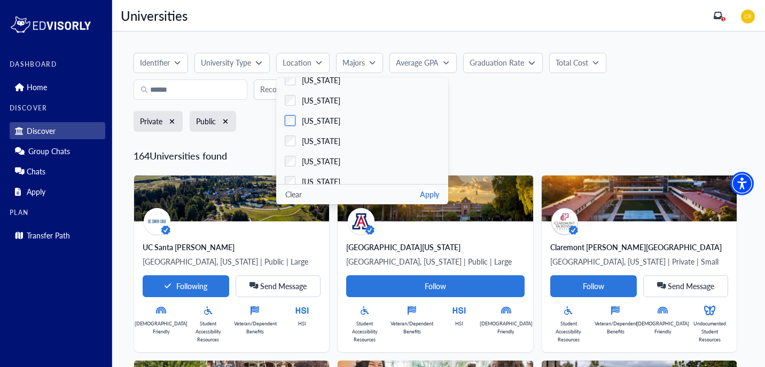
click at [323, 141] on span "[US_STATE]" at bounding box center [321, 141] width 38 height 11
click at [329, 116] on span "[US_STATE]" at bounding box center [321, 118] width 38 height 11
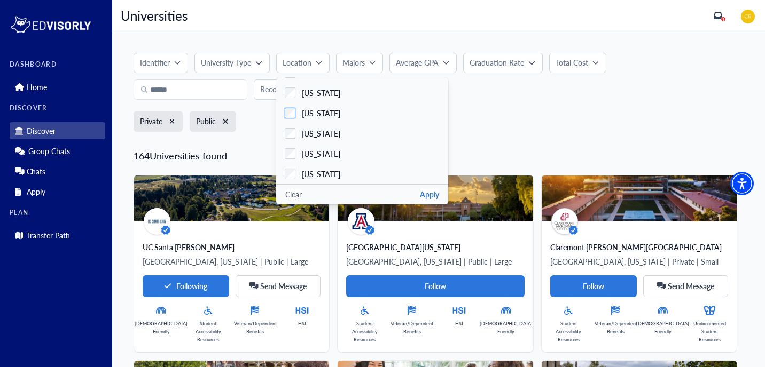
click at [323, 112] on span "[US_STATE]" at bounding box center [321, 113] width 38 height 11
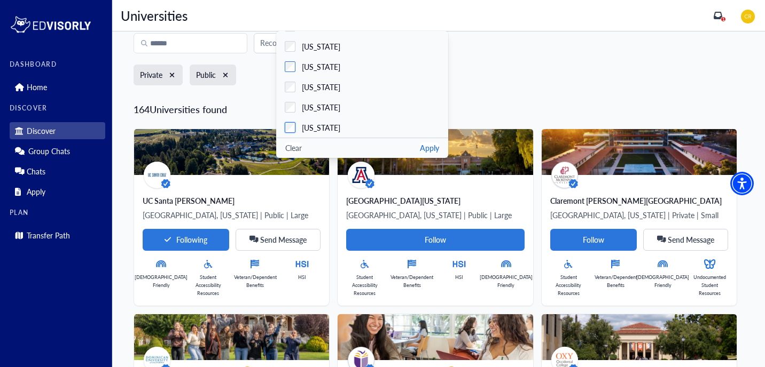
scroll to position [51, 0]
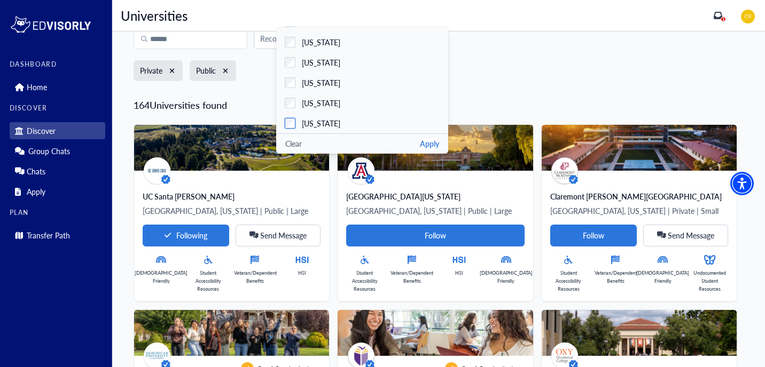
click at [328, 129] on label "[US_STATE]" at bounding box center [362, 123] width 172 height 20
click at [428, 143] on button "Apply" at bounding box center [429, 143] width 19 height 11
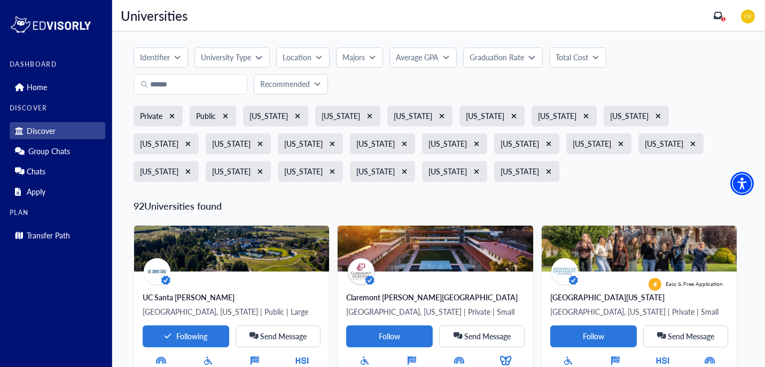
scroll to position [0, 0]
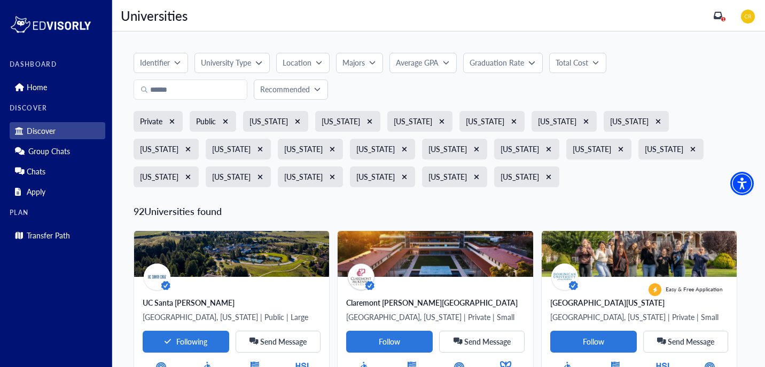
click at [322, 63] on button "Location" at bounding box center [302, 63] width 53 height 20
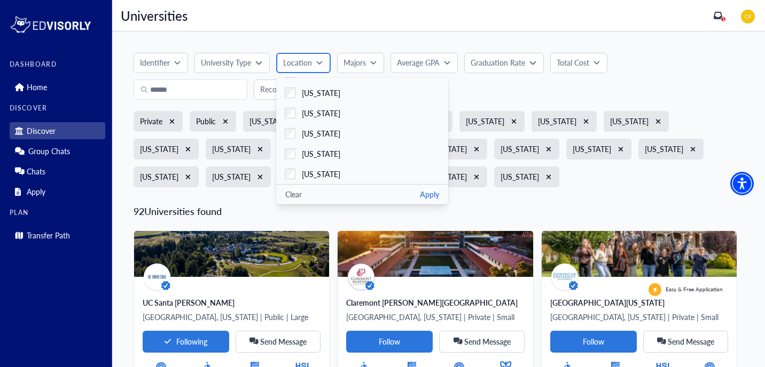
click at [323, 63] on button "Location" at bounding box center [303, 63] width 54 height 20
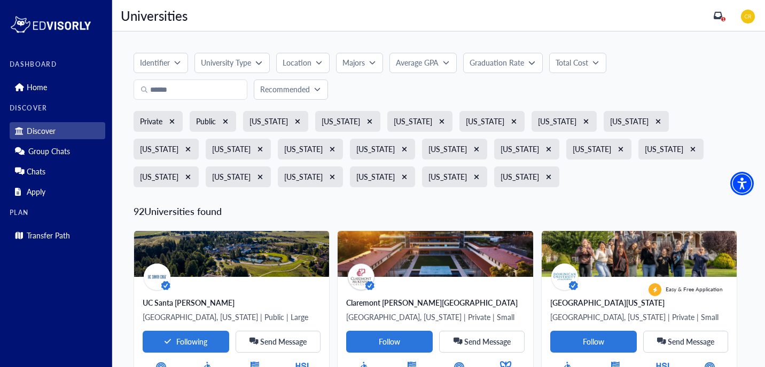
click at [377, 63] on button "Majors" at bounding box center [359, 63] width 47 height 20
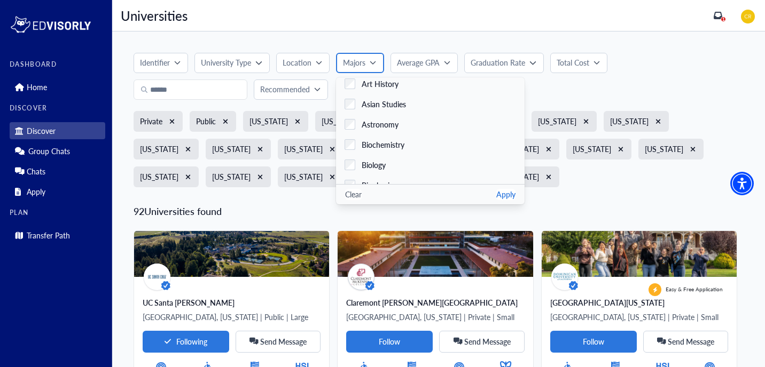
scroll to position [248, 0]
click at [388, 121] on span "Astronomy" at bounding box center [380, 123] width 37 height 11
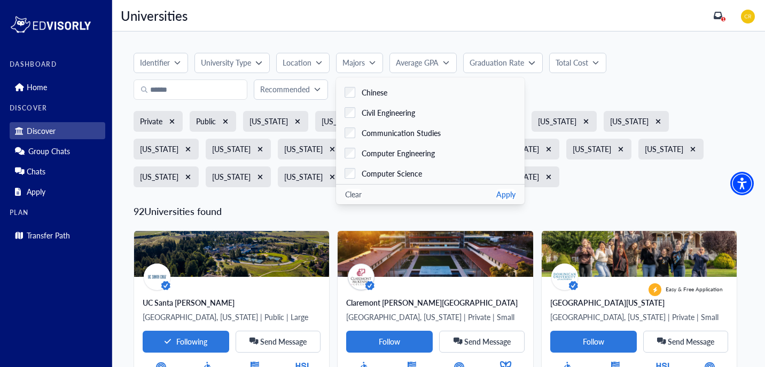
scroll to position [508, 0]
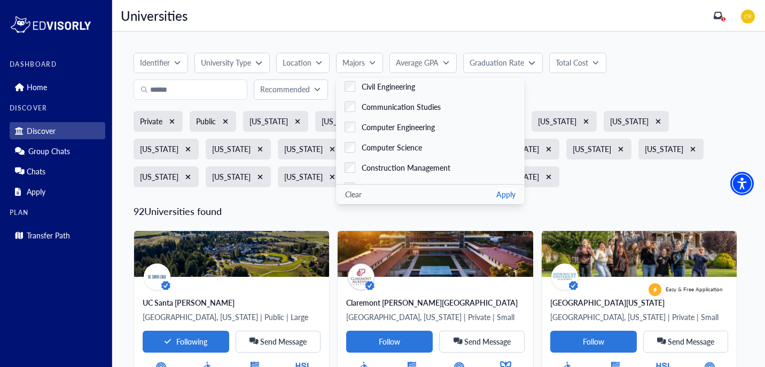
click at [496, 190] on button "Apply" at bounding box center [505, 194] width 19 height 11
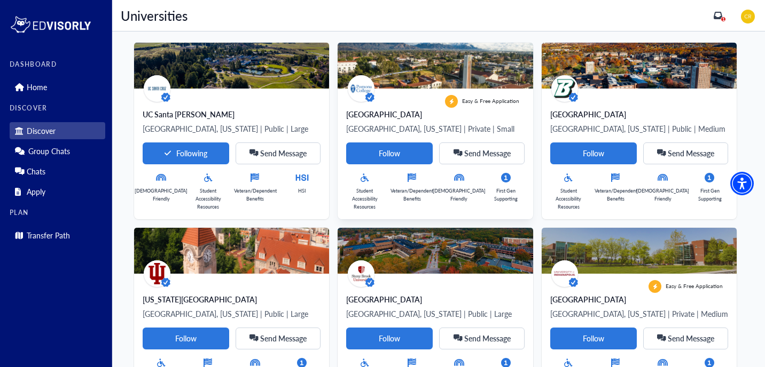
scroll to position [194, 0]
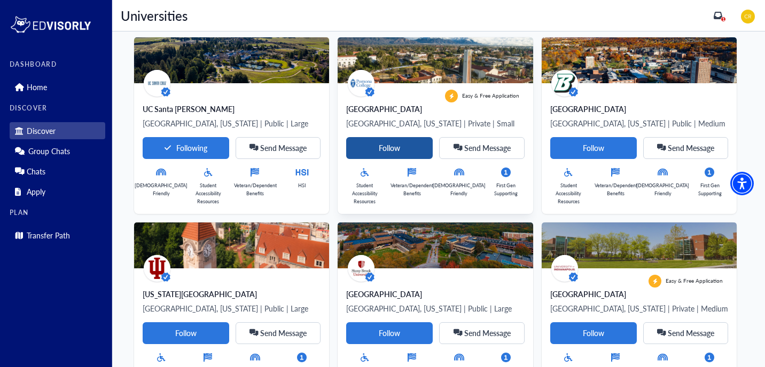
click at [346, 145] on Card-tag "Follow" at bounding box center [389, 148] width 87 height 22
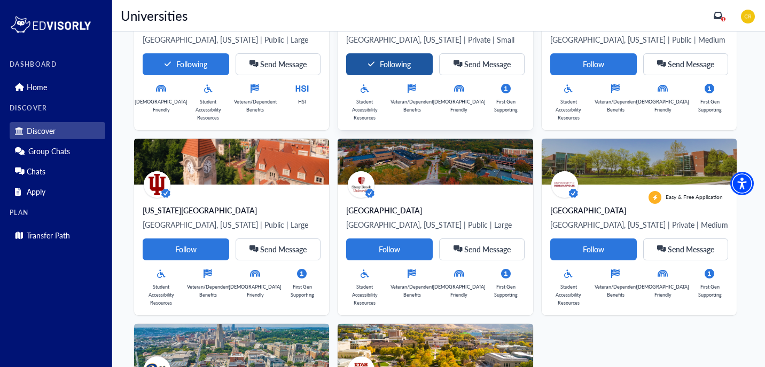
scroll to position [0, 0]
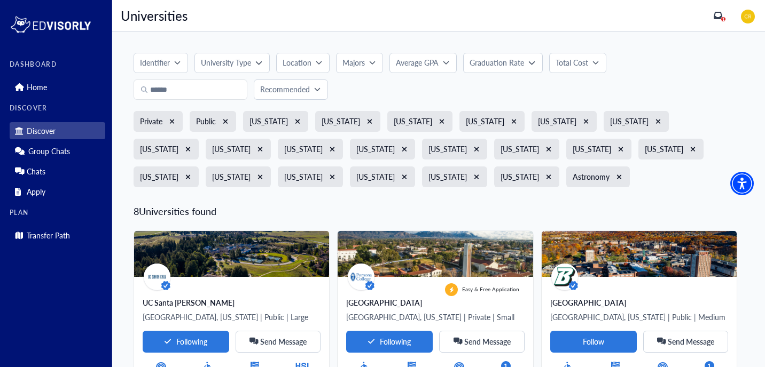
click at [360, 62] on p "Majors" at bounding box center [353, 62] width 22 height 11
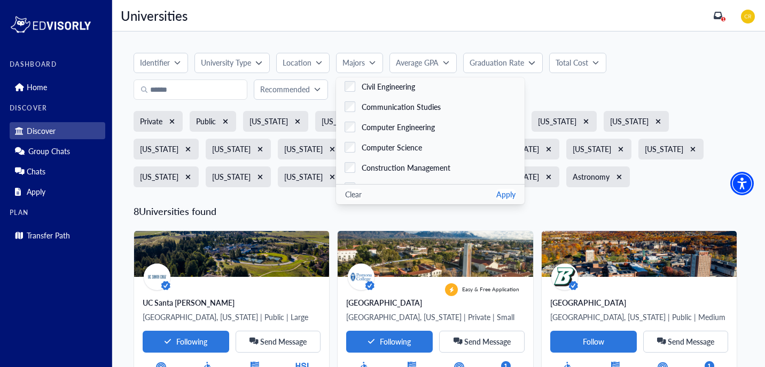
click at [349, 195] on button "Clear" at bounding box center [353, 194] width 17 height 11
click at [425, 59] on p "Average GPA" at bounding box center [417, 62] width 43 height 11
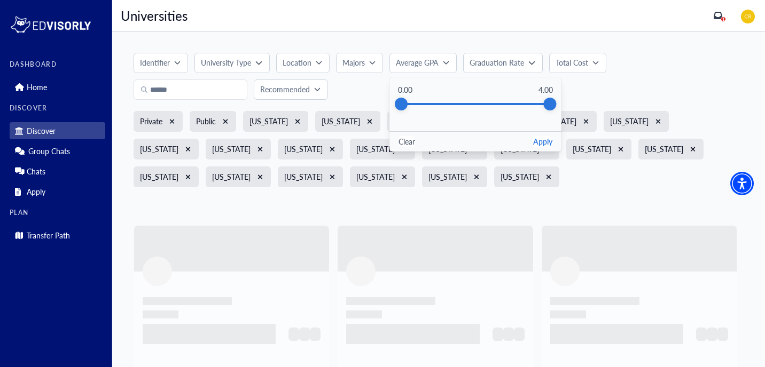
click at [524, 63] on p "Graduation Rate" at bounding box center [496, 62] width 54 height 11
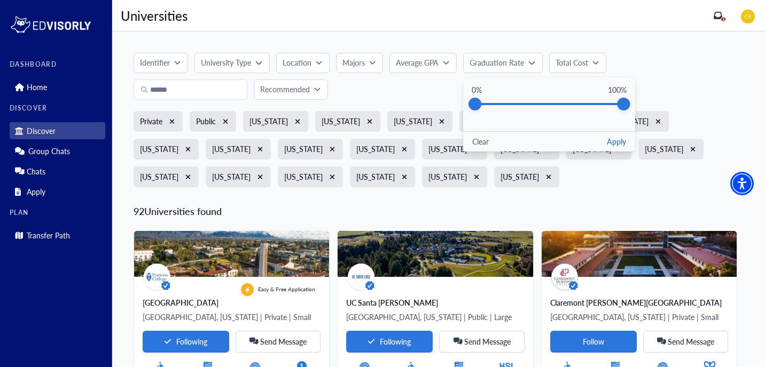
click at [577, 60] on p "Total Cost" at bounding box center [571, 62] width 33 height 11
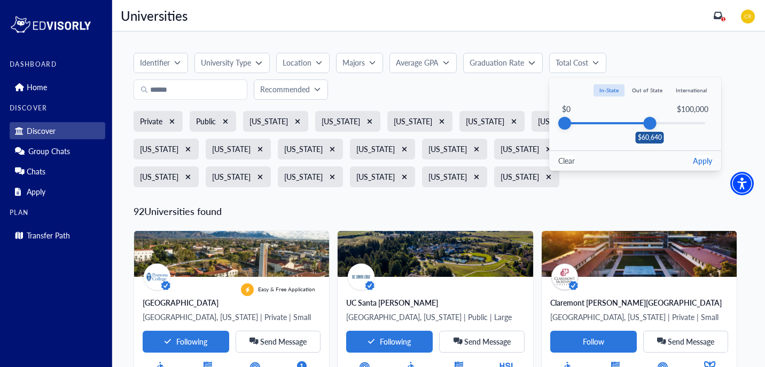
drag, startPoint x: 709, startPoint y: 127, endPoint x: 649, endPoint y: 128, distance: 59.8
click at [649, 128] on div "$60,640" at bounding box center [649, 123] width 13 height 13
drag, startPoint x: 649, startPoint y: 128, endPoint x: 605, endPoint y: 126, distance: 44.4
click at [605, 126] on div "$28,325" at bounding box center [604, 123] width 13 height 13
click at [704, 160] on button "Apply" at bounding box center [702, 160] width 19 height 11
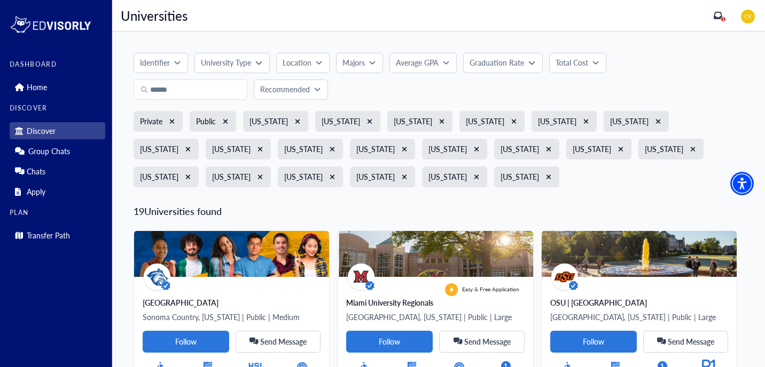
click at [563, 60] on p "Total Cost" at bounding box center [571, 62] width 33 height 11
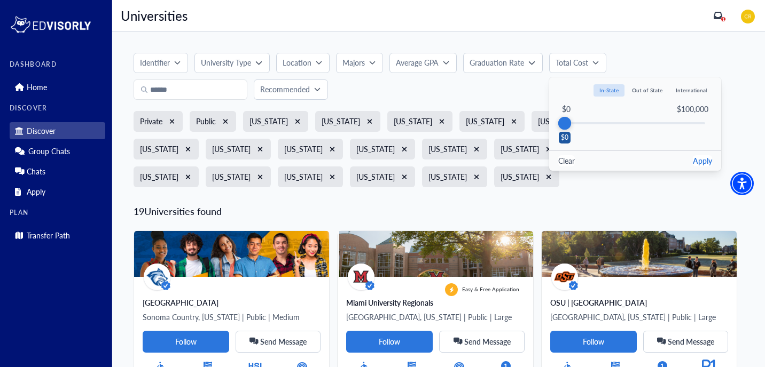
drag, startPoint x: 591, startPoint y: 122, endPoint x: 547, endPoint y: 121, distance: 43.8
click at [548, 121] on div "Identifier Faith-Based Hispanic Serving Institution Historically Black College …" at bounding box center [439, 124] width 610 height 142
click at [701, 155] on button "Apply" at bounding box center [702, 160] width 19 height 11
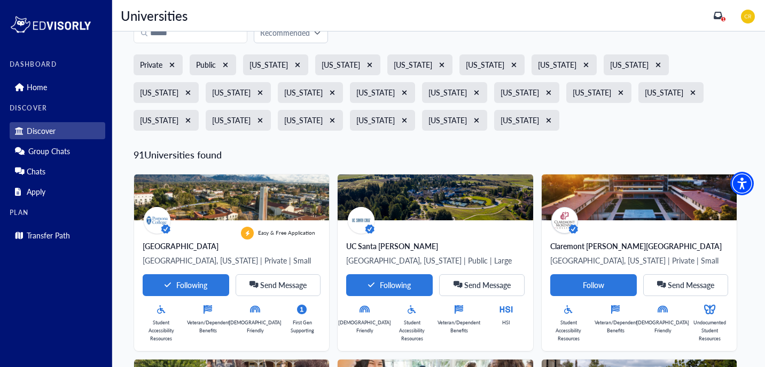
scroll to position [5, 0]
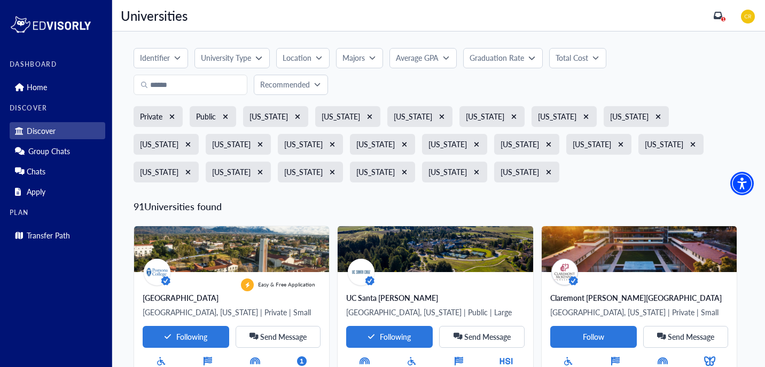
click at [580, 67] on button "Total Cost" at bounding box center [577, 58] width 57 height 20
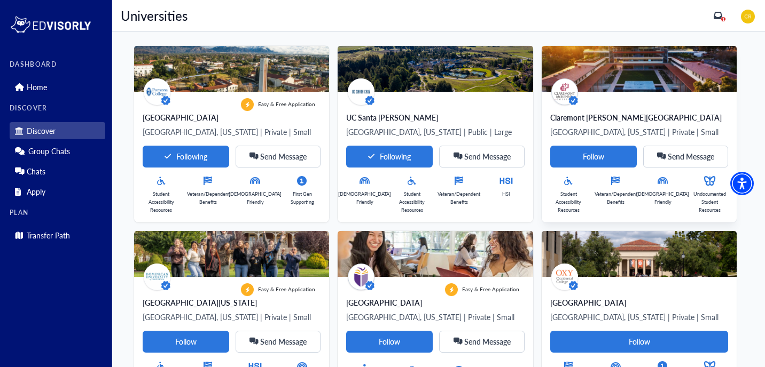
scroll to position [184, 0]
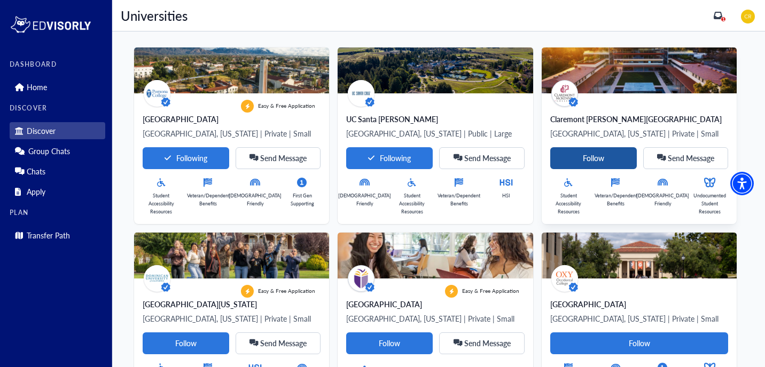
click at [550, 156] on Card-tag "Follow" at bounding box center [593, 158] width 87 height 22
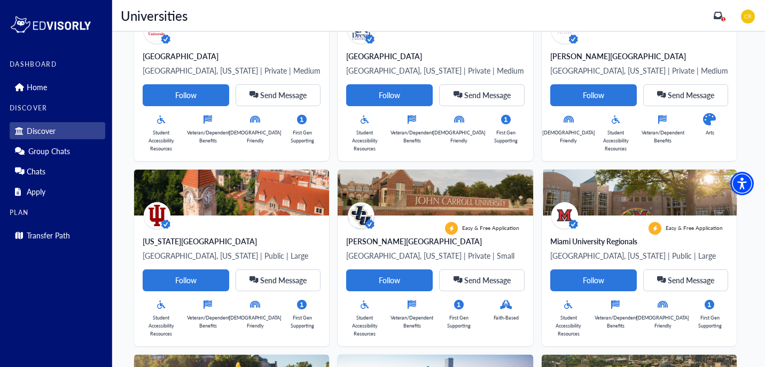
scroll to position [0, 0]
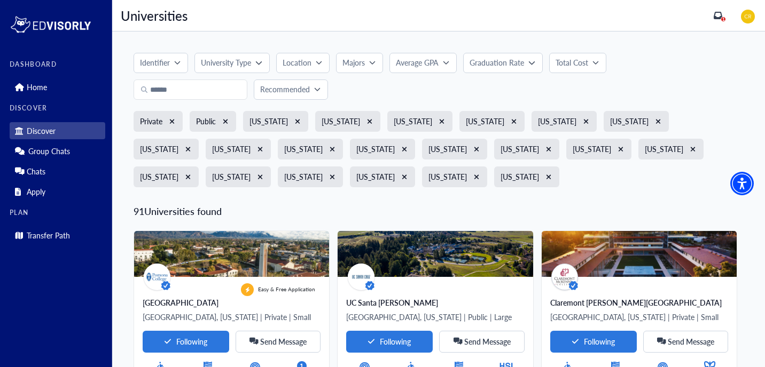
click at [581, 57] on button "Total Cost" at bounding box center [577, 63] width 57 height 20
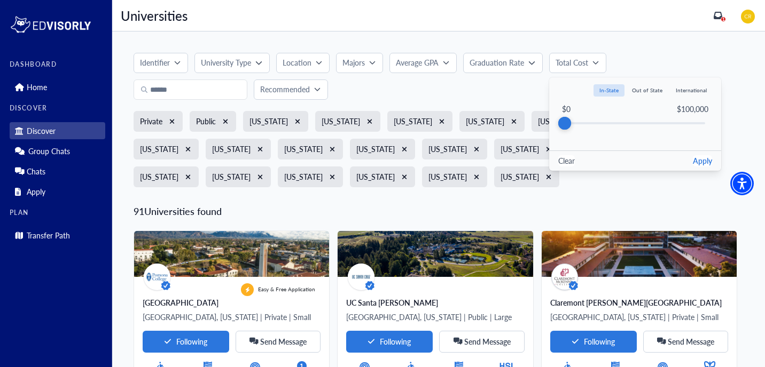
click at [564, 164] on button "Clear" at bounding box center [566, 160] width 17 height 11
click at [281, 90] on p "Recommended" at bounding box center [285, 89] width 50 height 11
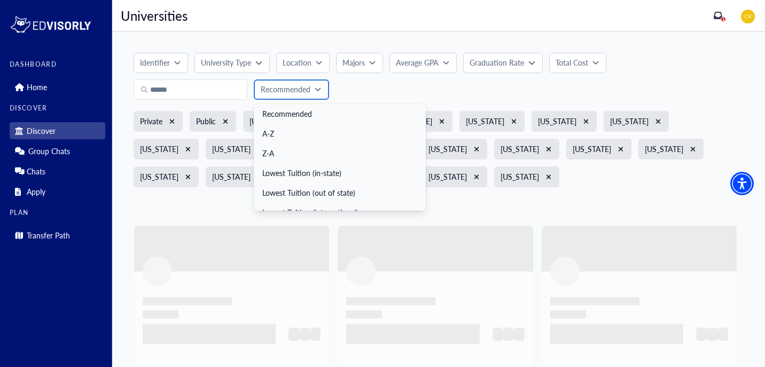
scroll to position [12, 0]
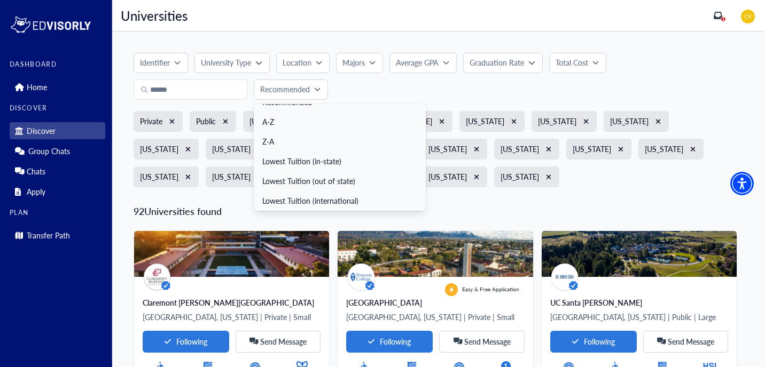
click at [312, 161] on link "Lowest Tuition (in-state)" at bounding box center [340, 162] width 172 height 20
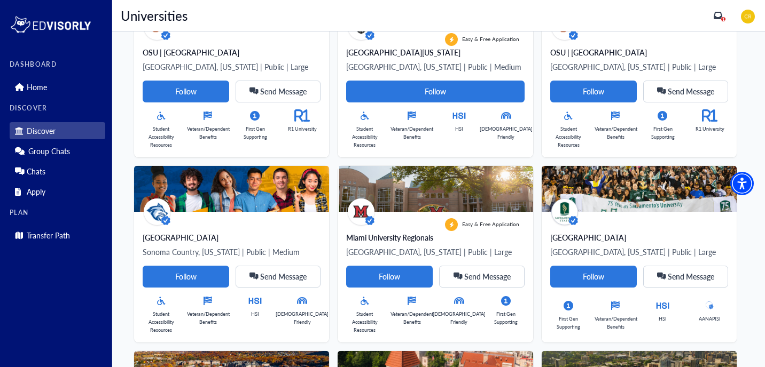
scroll to position [0, 0]
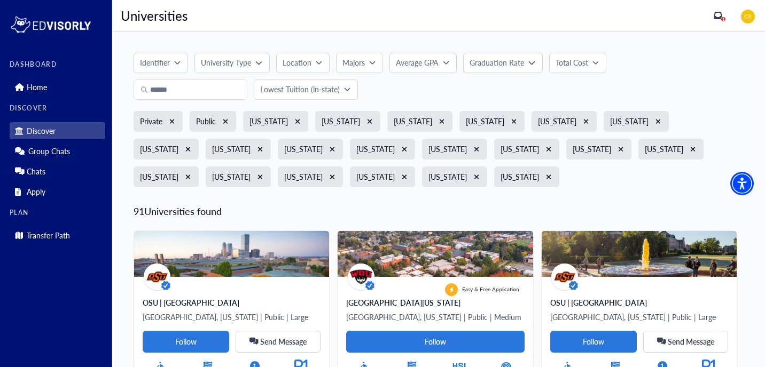
click at [326, 85] on p "Lowest Tuition (in-state)" at bounding box center [300, 89] width 80 height 11
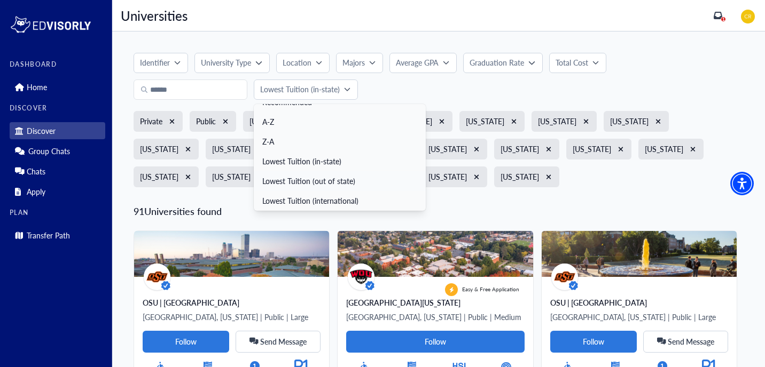
click at [325, 181] on link "Lowest Tuition (out of state)" at bounding box center [340, 181] width 172 height 20
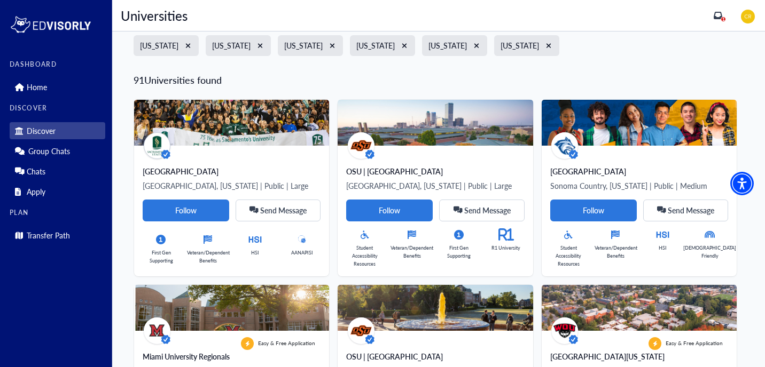
scroll to position [25, 0]
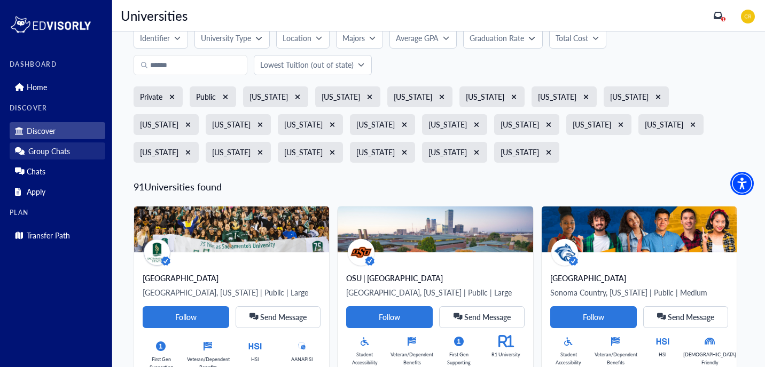
click at [68, 150] on p "Group Chats" at bounding box center [49, 151] width 42 height 9
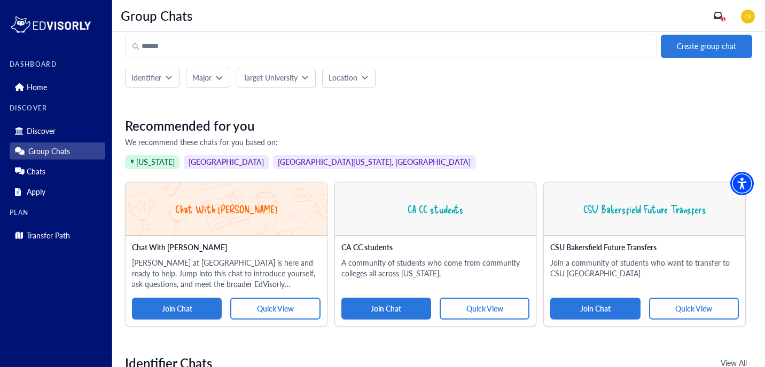
scroll to position [13, 0]
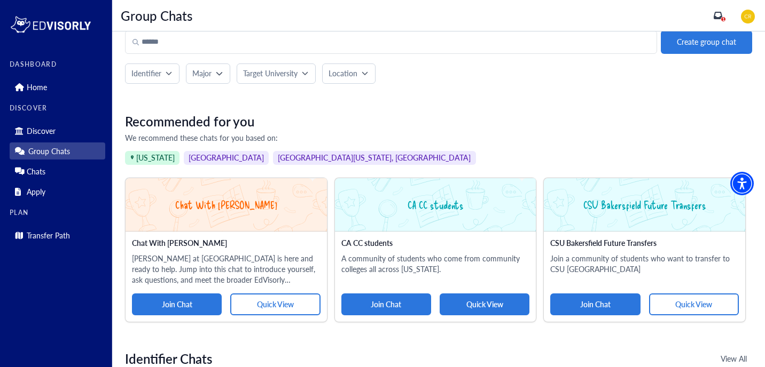
click at [472, 311] on button "Quick View" at bounding box center [485, 305] width 90 height 22
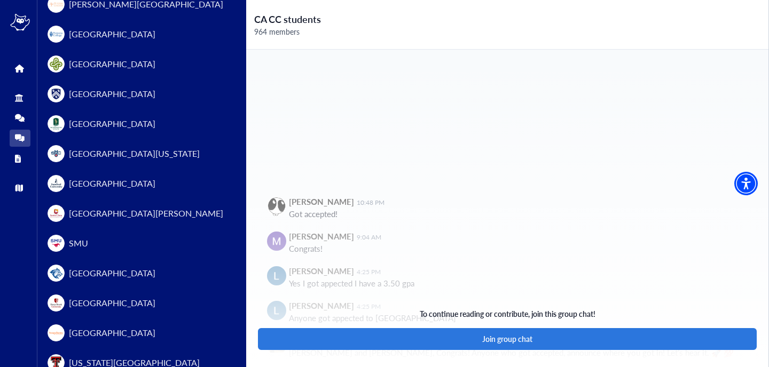
scroll to position [874, 0]
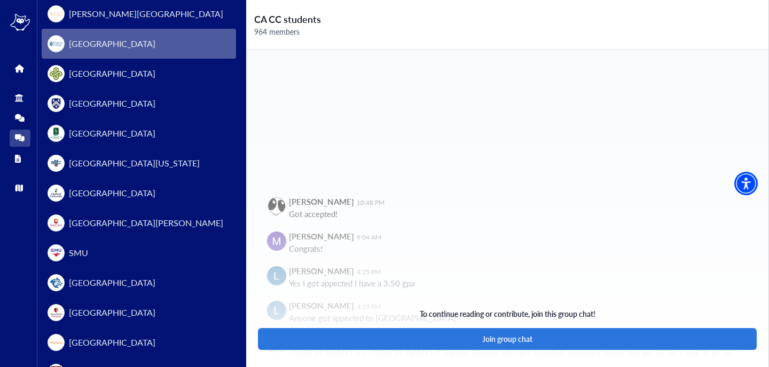
click at [111, 41] on span "[GEOGRAPHIC_DATA]" at bounding box center [112, 43] width 87 height 13
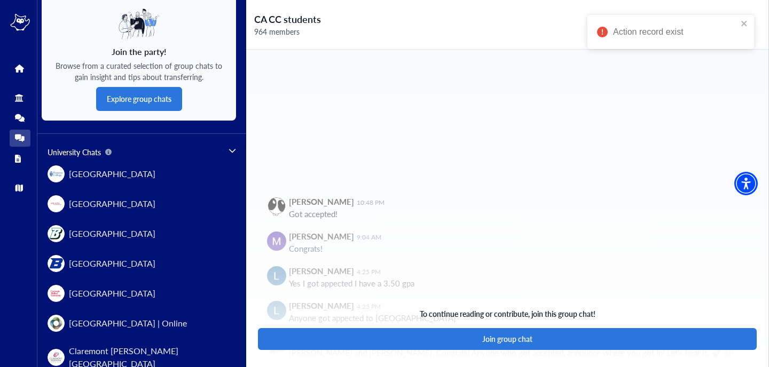
scroll to position [0, 0]
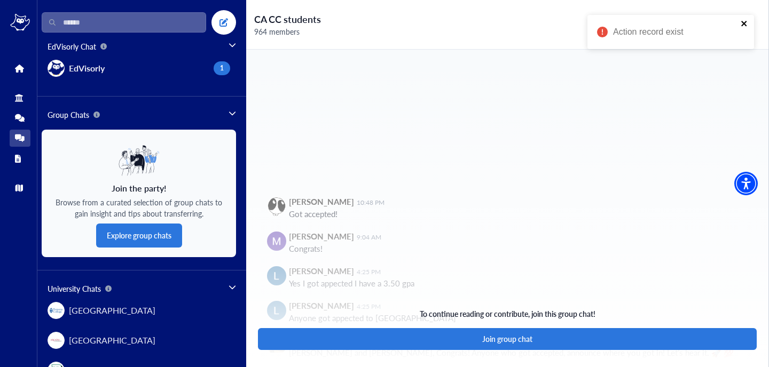
click at [744, 23] on icon "close" at bounding box center [743, 23] width 5 height 5
click at [13, 163] on link "Apply" at bounding box center [20, 158] width 21 height 17
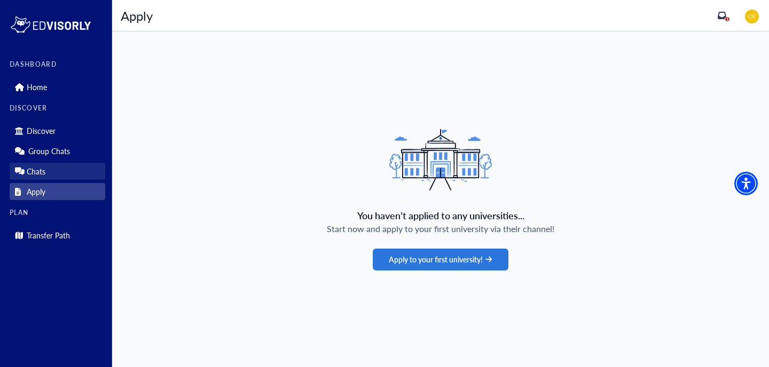
click at [31, 175] on p "Chats" at bounding box center [36, 171] width 19 height 9
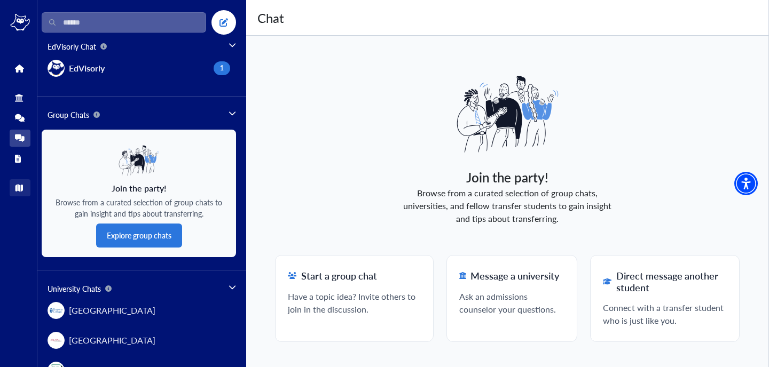
click at [20, 191] on icon at bounding box center [19, 188] width 8 height 8
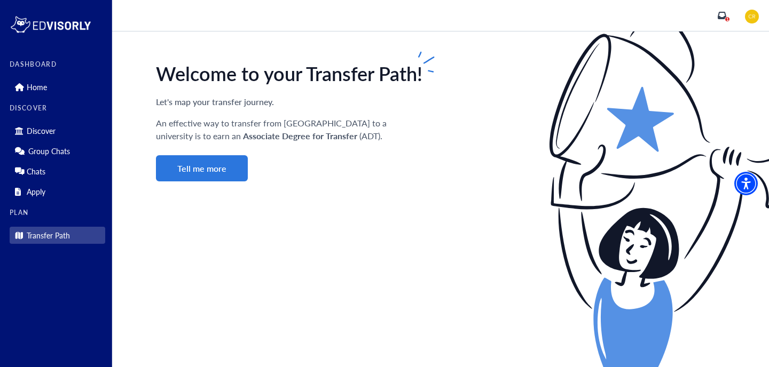
click at [722, 14] on icon "inbox" at bounding box center [722, 15] width 9 height 9
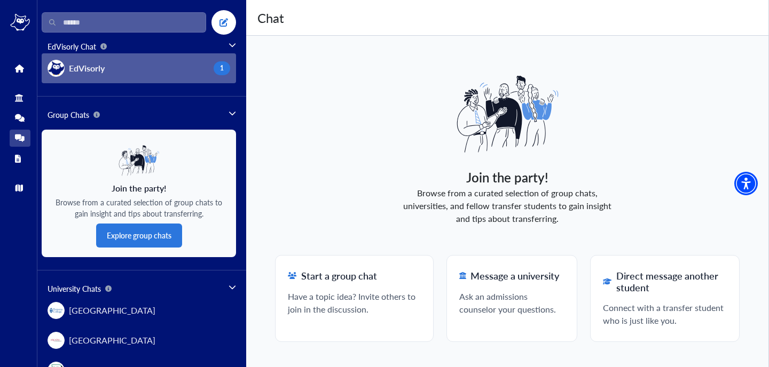
click at [215, 73] on div "1" at bounding box center [222, 68] width 17 height 14
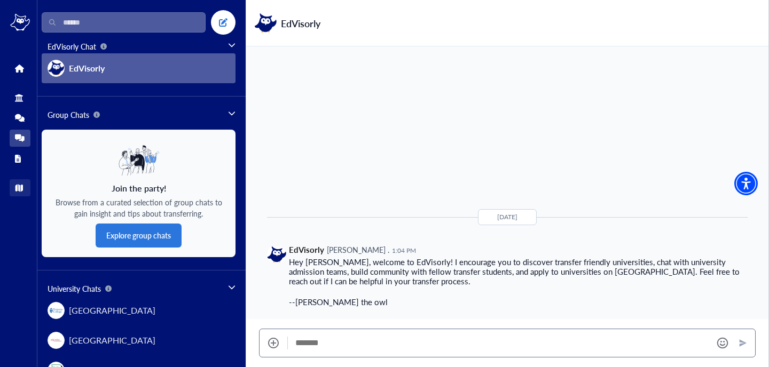
click at [19, 191] on icon at bounding box center [19, 188] width 8 height 8
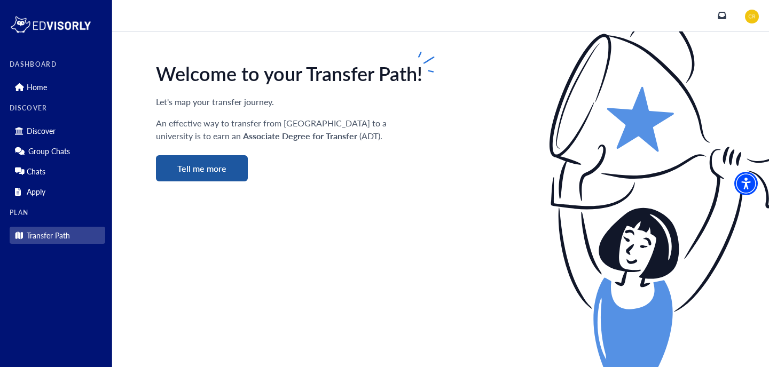
click at [206, 171] on button "Tell me more" at bounding box center [202, 168] width 92 height 26
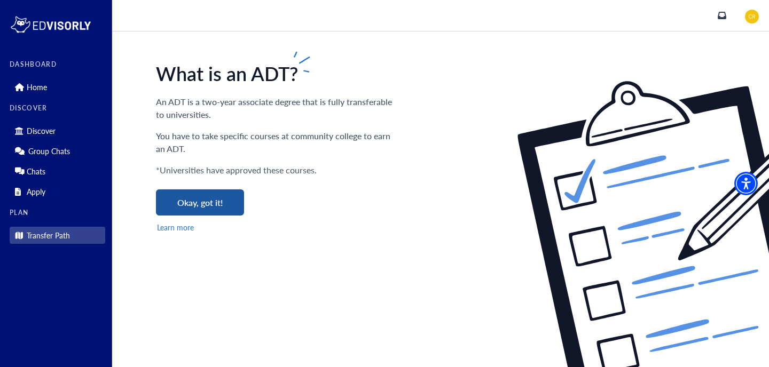
click at [201, 210] on button "Okay, got it!" at bounding box center [200, 203] width 88 height 26
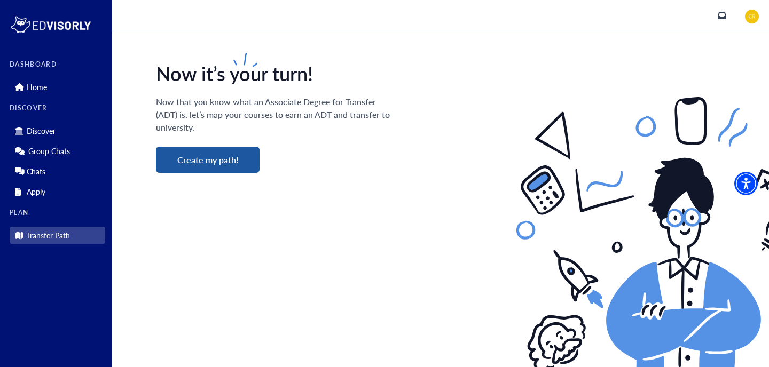
click at [198, 155] on button "Create my path!" at bounding box center [208, 160] width 104 height 26
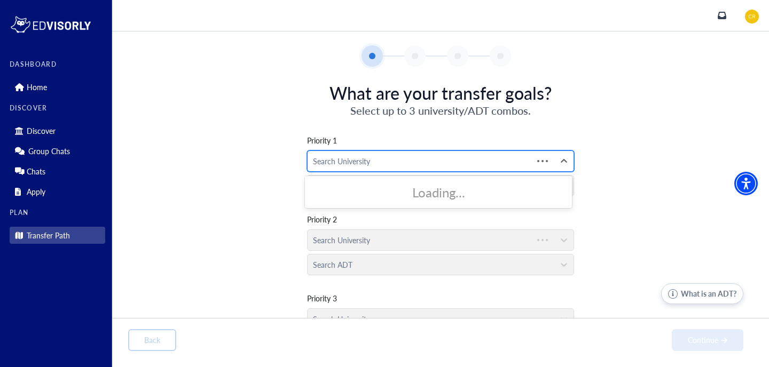
click at [349, 161] on div at bounding box center [420, 161] width 215 height 13
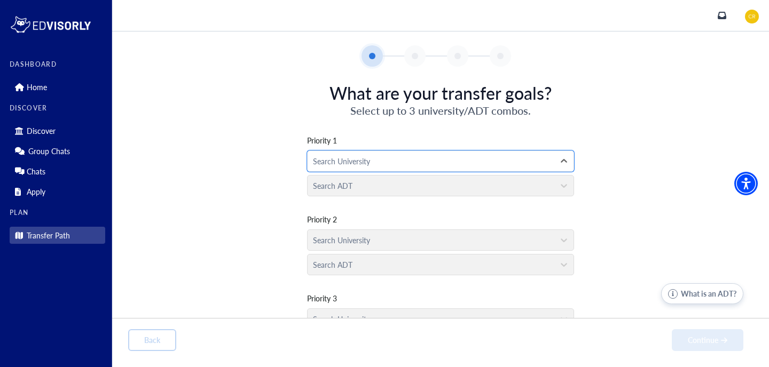
click at [349, 161] on div at bounding box center [431, 161] width 236 height 13
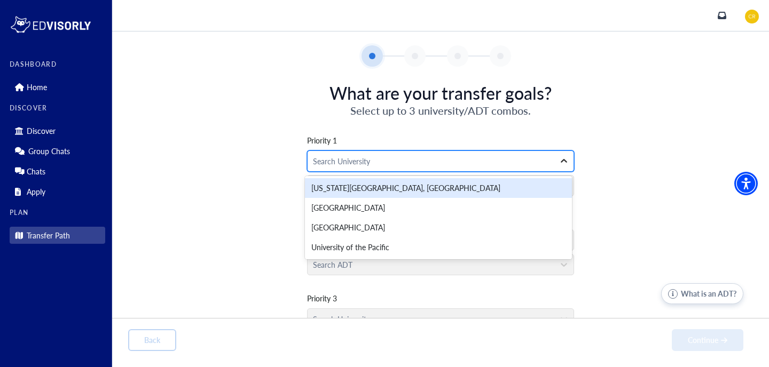
click at [561, 161] on icon at bounding box center [564, 161] width 6 height 4
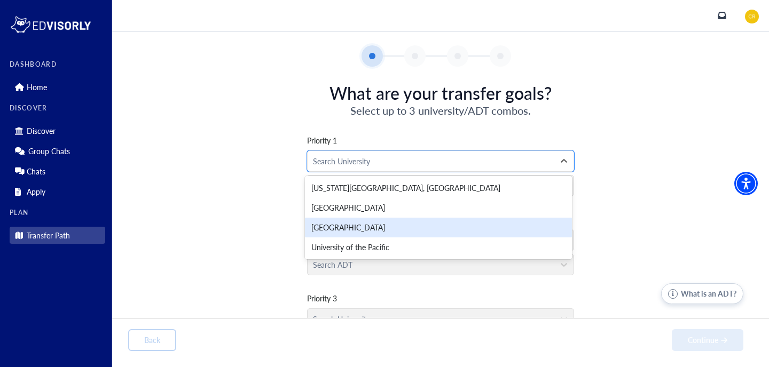
click at [640, 213] on div "Priority 1 [GEOGRAPHIC_DATA], 3 of 4. 4 results available. Use Up and Down to c…" at bounding box center [440, 238] width 625 height 241
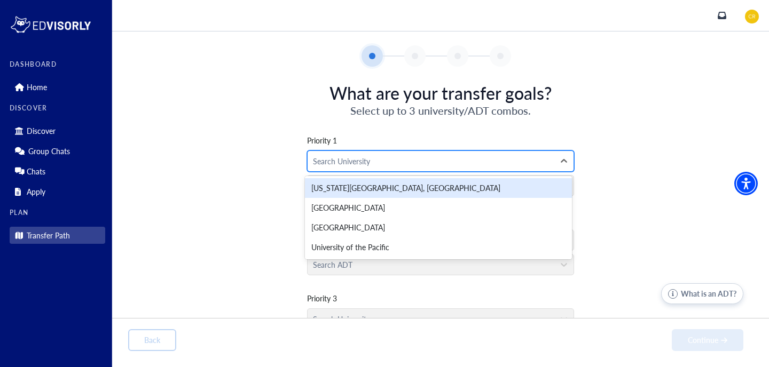
click at [405, 159] on div at bounding box center [431, 161] width 236 height 13
click at [412, 189] on div "[US_STATE][GEOGRAPHIC_DATA], [GEOGRAPHIC_DATA]" at bounding box center [438, 188] width 267 height 20
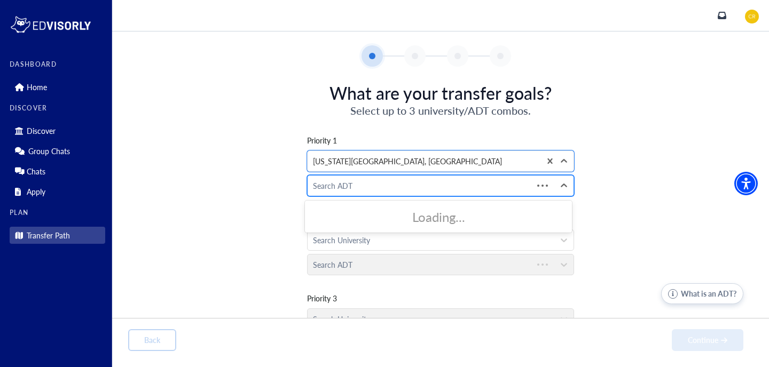
click at [405, 189] on div at bounding box center [420, 185] width 215 height 13
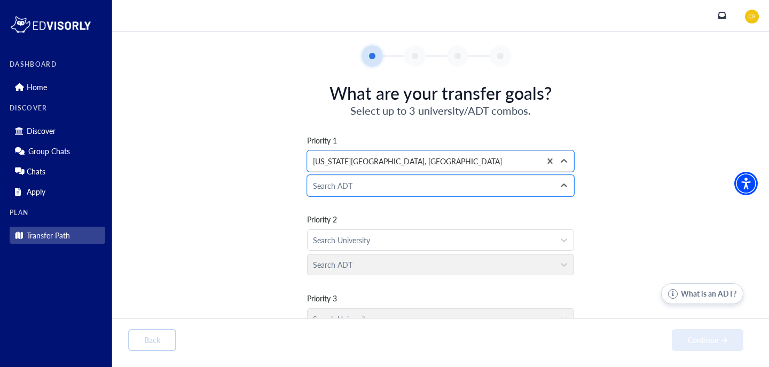
click at [405, 189] on div at bounding box center [431, 185] width 236 height 13
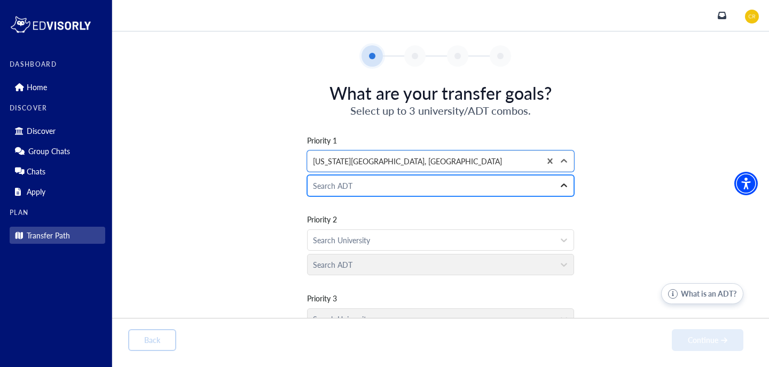
click at [559, 182] on icon at bounding box center [564, 186] width 11 height 11
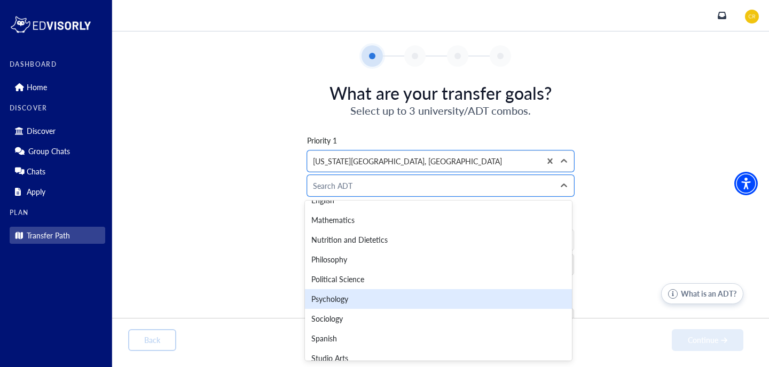
scroll to position [147, 0]
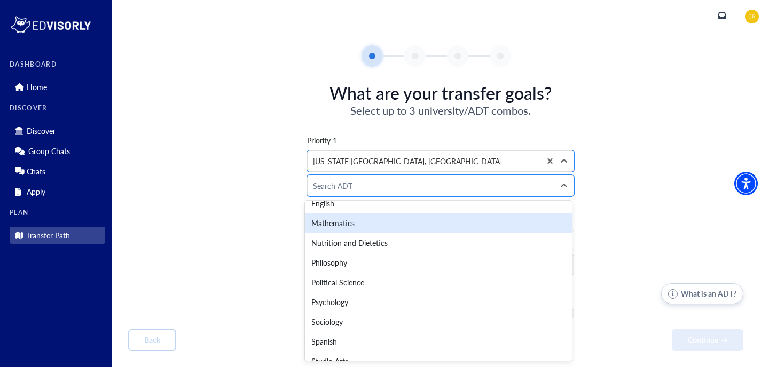
click at [486, 223] on div "Mathematics" at bounding box center [438, 224] width 267 height 20
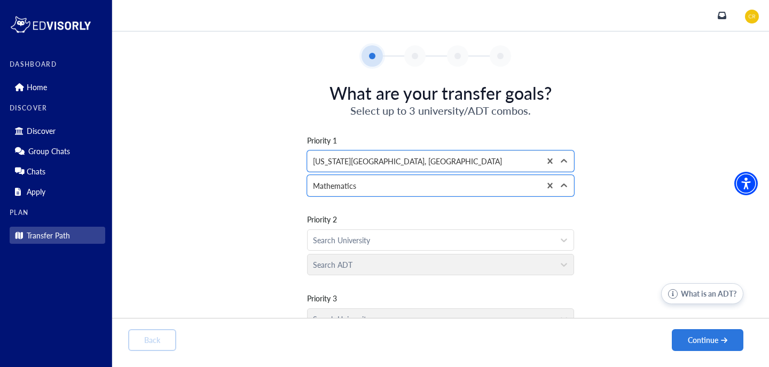
scroll to position [43, 0]
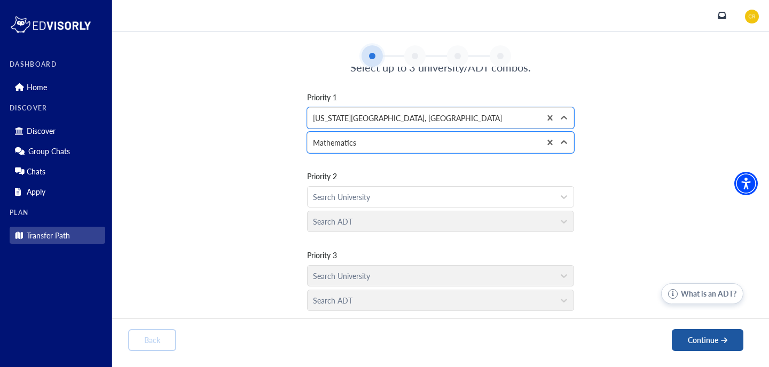
click at [688, 340] on button "Continue" at bounding box center [708, 341] width 72 height 22
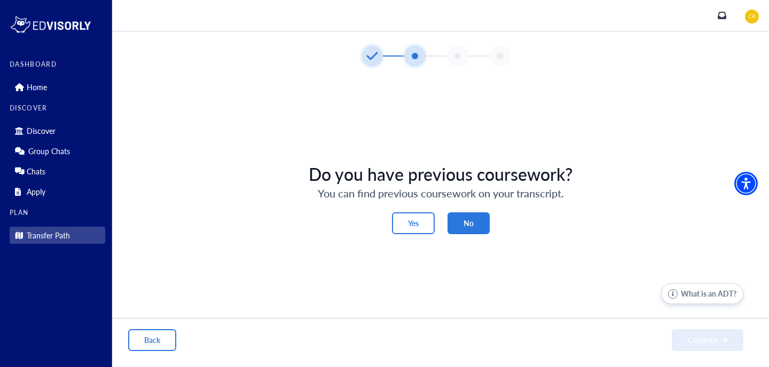
click at [471, 216] on button "No" at bounding box center [469, 224] width 42 height 22
click at [410, 215] on button "Yes" at bounding box center [413, 224] width 43 height 22
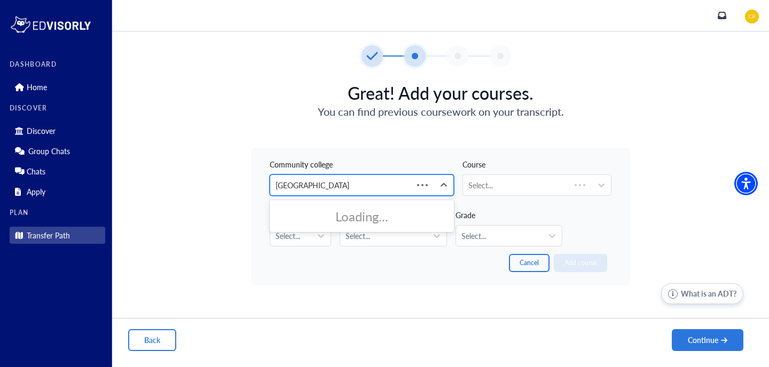
click at [357, 187] on div at bounding box center [342, 185] width 132 height 13
click at [358, 187] on div at bounding box center [345, 185] width 139 height 13
click at [445, 184] on icon at bounding box center [443, 185] width 11 height 11
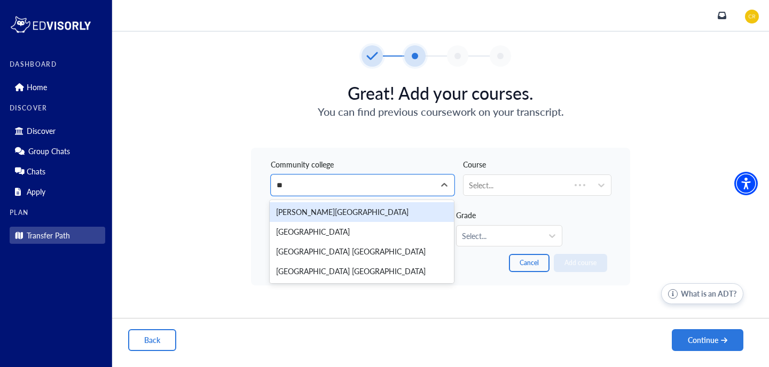
scroll to position [0, 0]
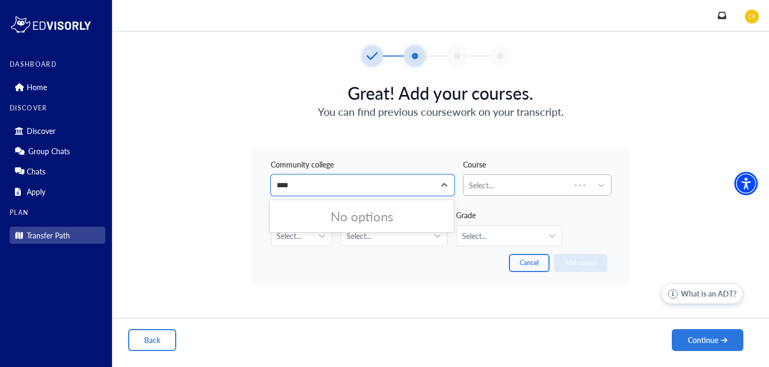
type input "****"
click at [538, 183] on div at bounding box center [517, 185] width 96 height 13
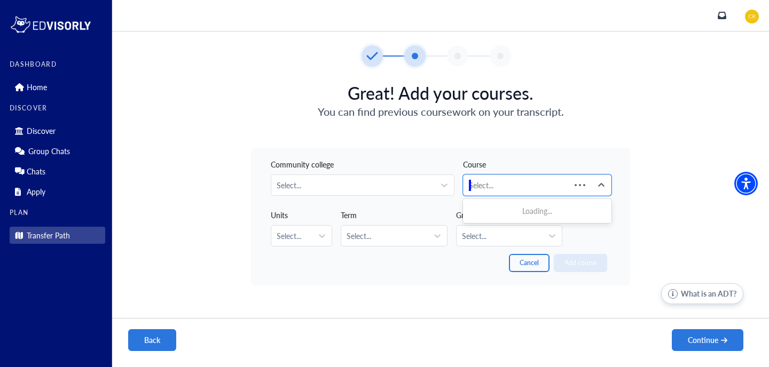
click at [173, 331] on button "Back" at bounding box center [152, 341] width 48 height 22
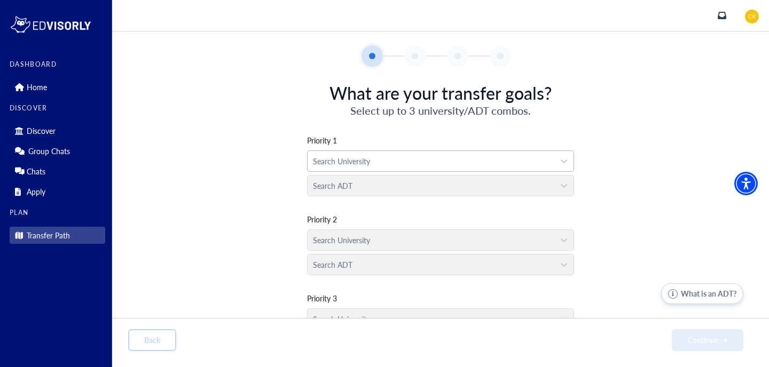
click at [532, 168] on div "Search University" at bounding box center [431, 161] width 247 height 20
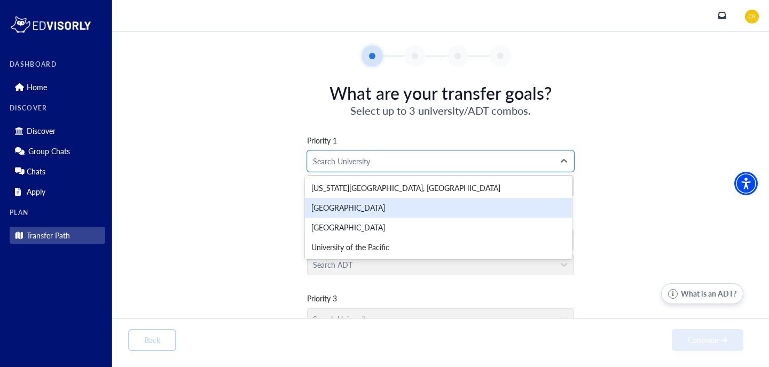
click at [492, 202] on div "[GEOGRAPHIC_DATA]" at bounding box center [438, 208] width 267 height 20
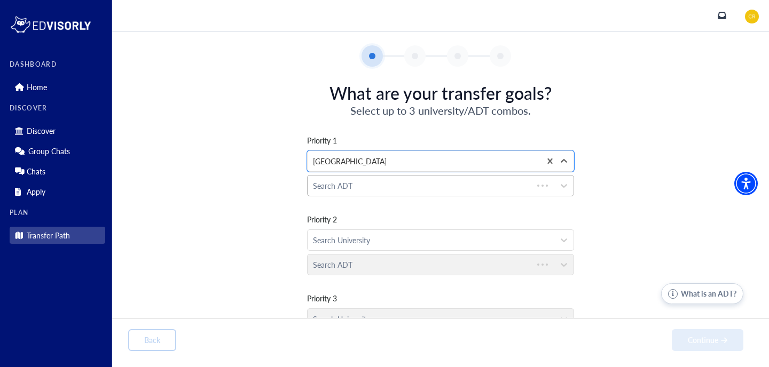
click at [494, 184] on div at bounding box center [420, 185] width 215 height 13
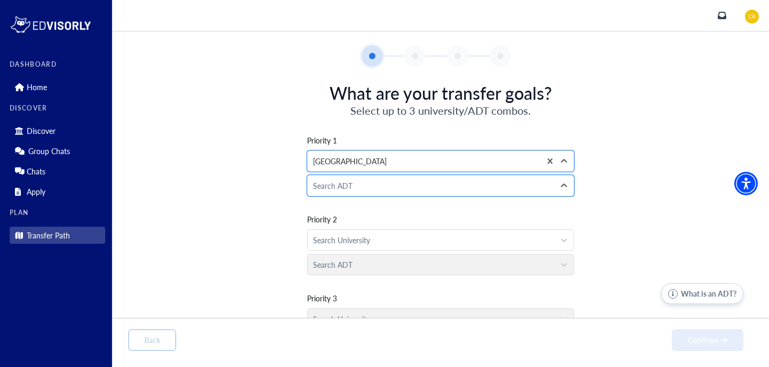
click at [494, 184] on div at bounding box center [431, 185] width 236 height 13
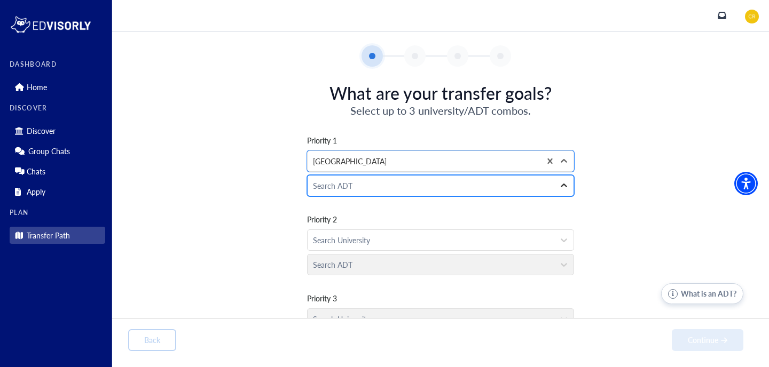
click at [559, 184] on icon at bounding box center [564, 186] width 11 height 11
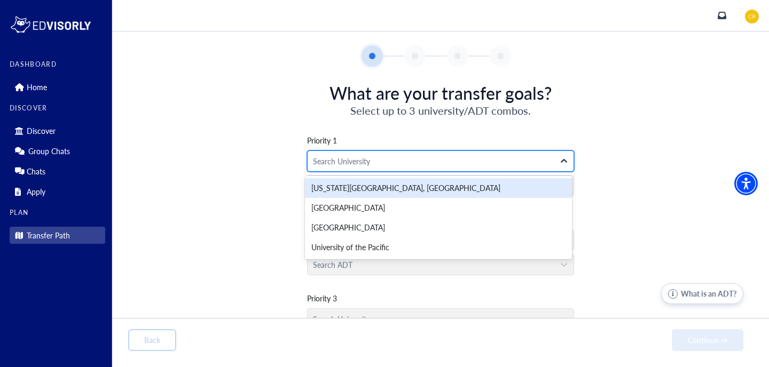
click at [565, 163] on icon at bounding box center [564, 161] width 11 height 11
click at [531, 186] on div "[US_STATE][GEOGRAPHIC_DATA], [GEOGRAPHIC_DATA]" at bounding box center [438, 188] width 267 height 20
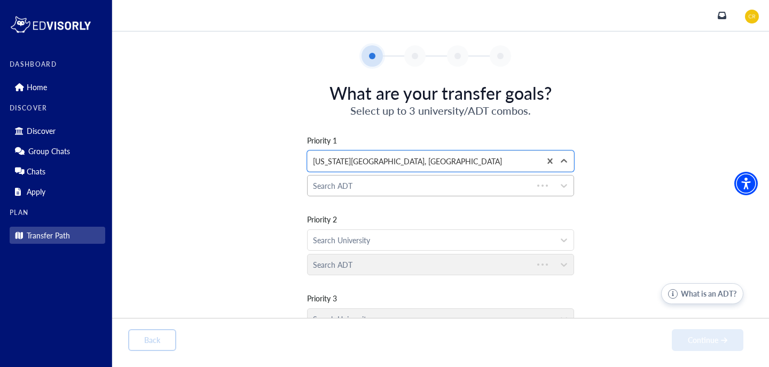
click at [529, 191] on div "Search ADT" at bounding box center [420, 186] width 225 height 20
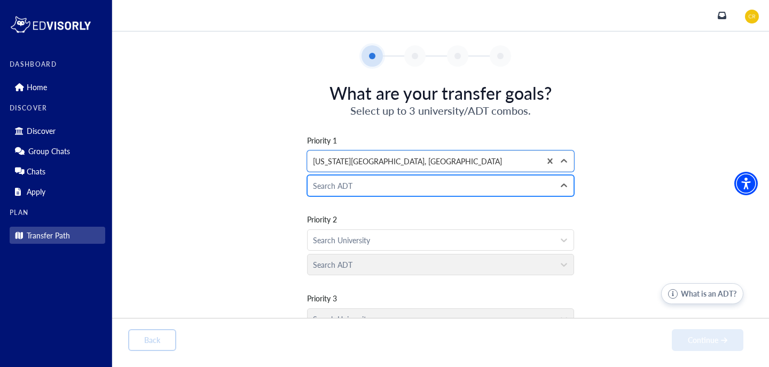
click at [522, 190] on div at bounding box center [431, 185] width 236 height 13
click at [561, 183] on icon at bounding box center [564, 186] width 11 height 11
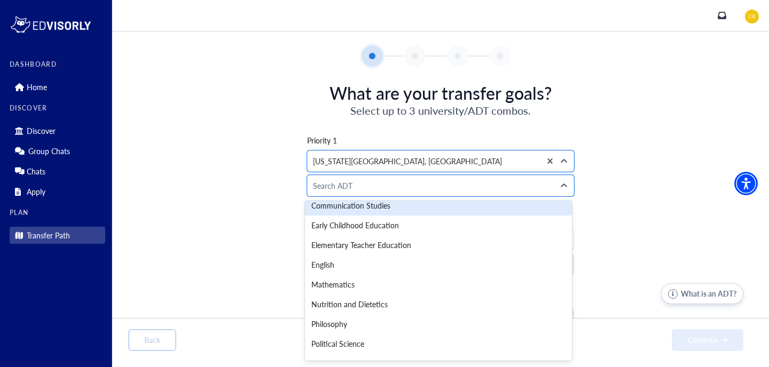
scroll to position [99, 0]
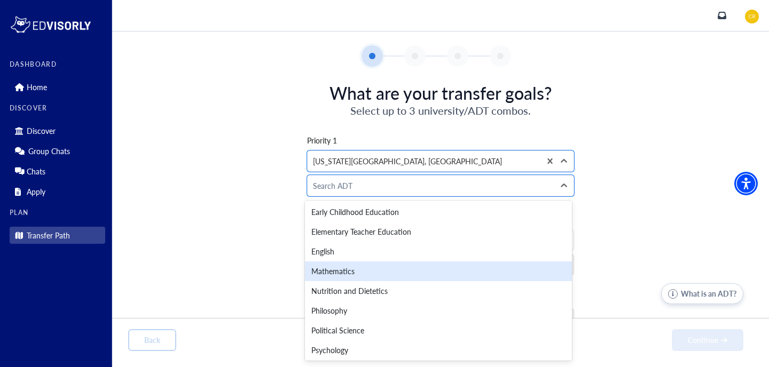
click at [519, 269] on div "Mathematics" at bounding box center [438, 272] width 267 height 20
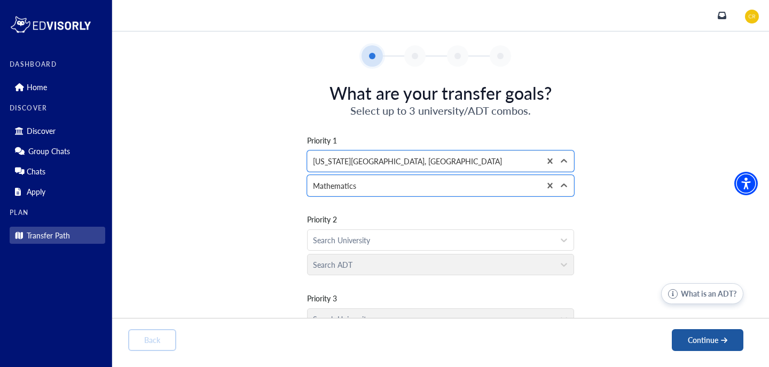
click at [710, 339] on button "Continue" at bounding box center [708, 341] width 72 height 22
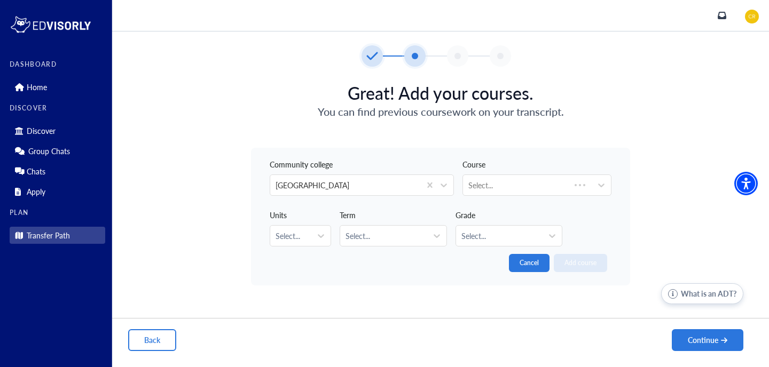
click at [536, 262] on button "Cancel" at bounding box center [529, 263] width 41 height 18
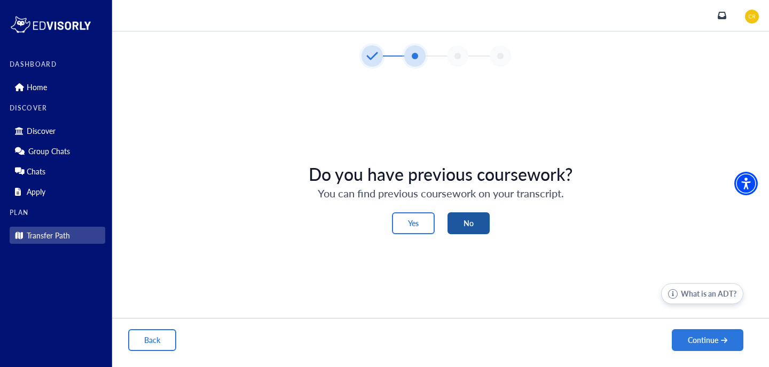
click at [482, 221] on button "No" at bounding box center [469, 224] width 42 height 22
click at [688, 341] on button "Continue" at bounding box center [708, 341] width 72 height 22
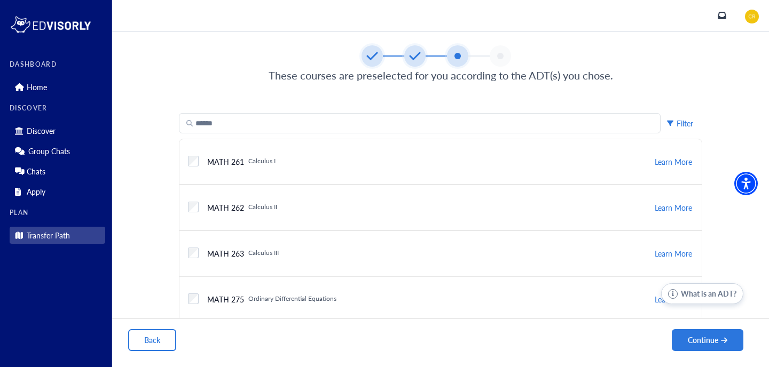
scroll to position [44, 0]
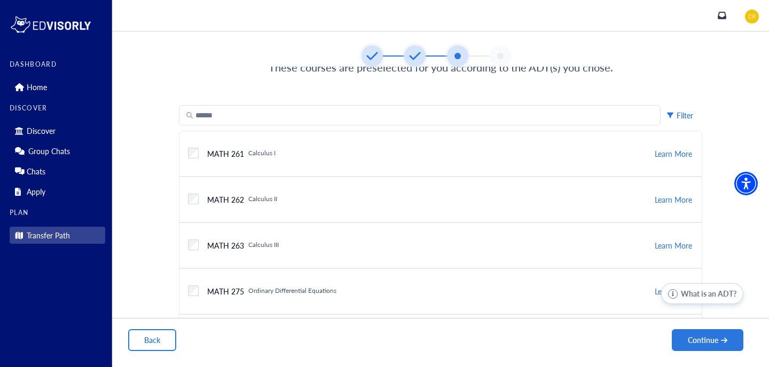
click at [672, 116] on div "Filter" at bounding box center [682, 115] width 30 height 11
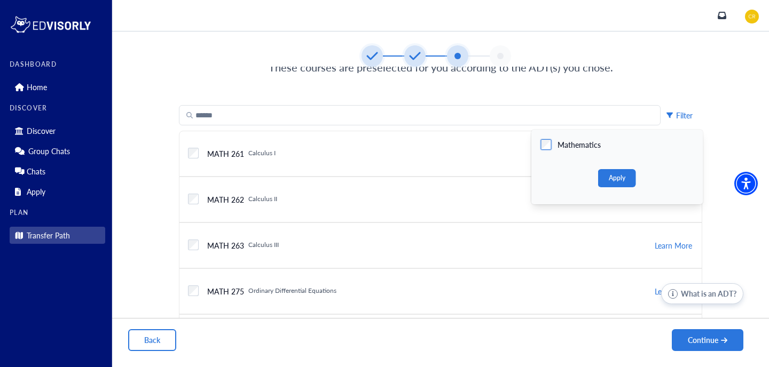
click at [569, 146] on span "Mathematics" at bounding box center [579, 144] width 43 height 11
click at [610, 176] on button "Apply" at bounding box center [617, 178] width 38 height 18
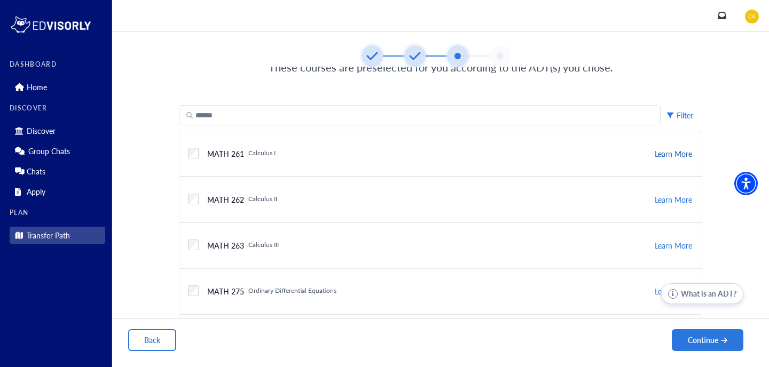
click at [661, 152] on button "Learn More" at bounding box center [674, 153] width 40 height 13
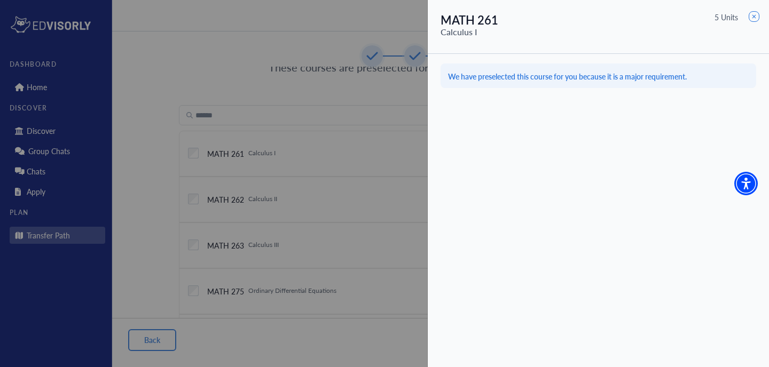
click at [365, 153] on div at bounding box center [384, 183] width 769 height 367
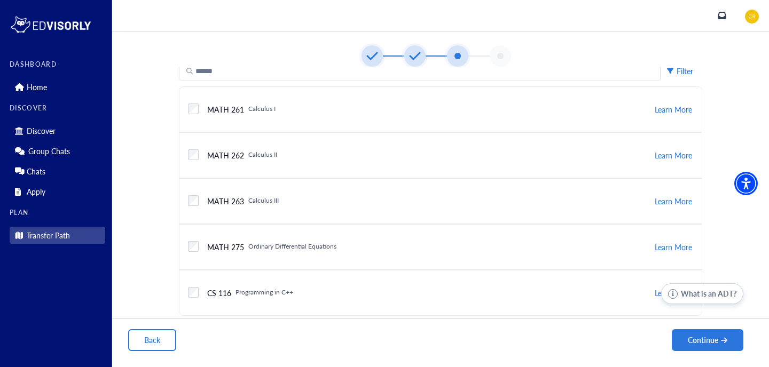
scroll to position [89, 0]
click at [682, 342] on button "Continue" at bounding box center [708, 341] width 72 height 22
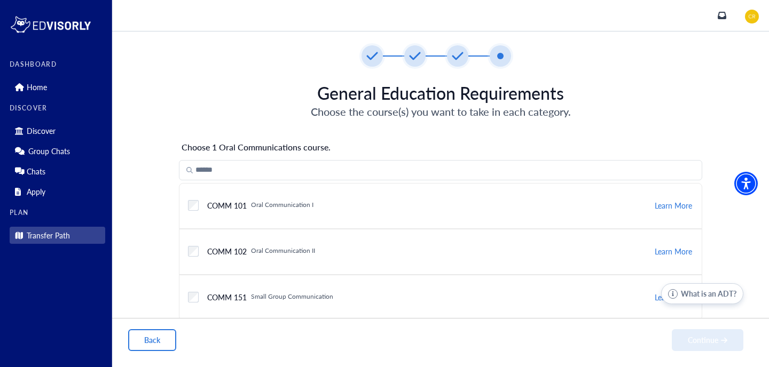
scroll to position [5, 0]
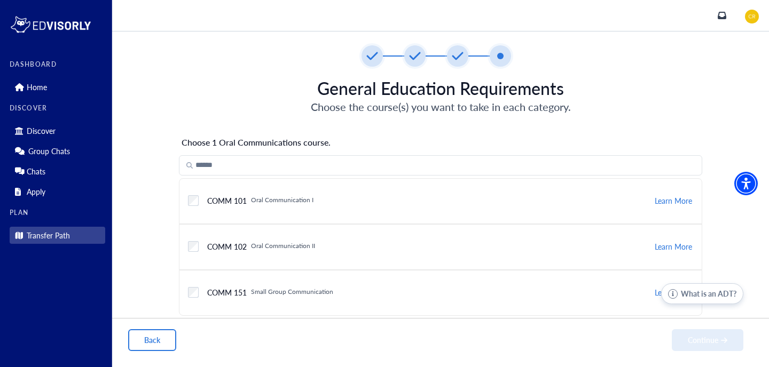
click at [477, 195] on div "Checkbox field COMM 101 Oral Communication I" at bounding box center [421, 201] width 466 height 20
click at [699, 334] on button "Continue" at bounding box center [708, 341] width 72 height 22
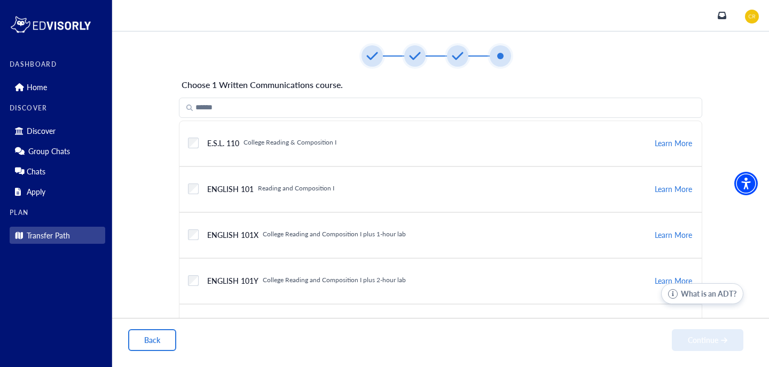
scroll to position [65, 0]
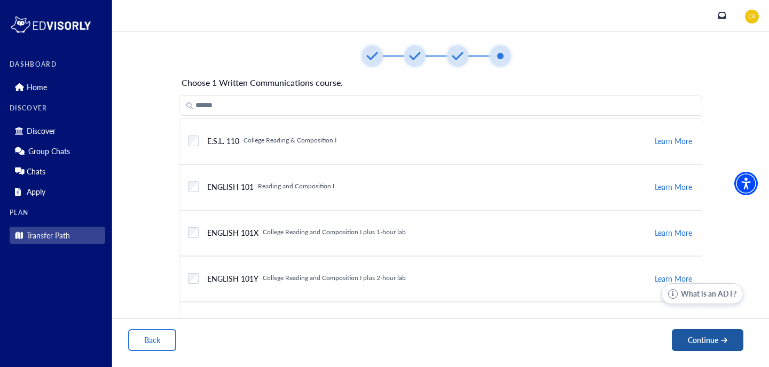
click at [687, 342] on button "Continue" at bounding box center [708, 341] width 72 height 22
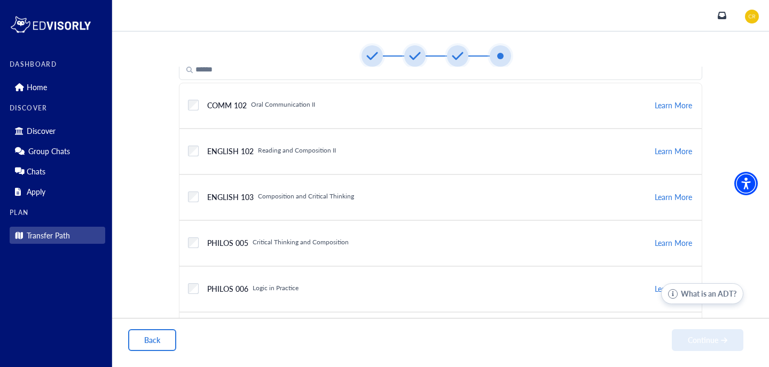
scroll to position [87, 0]
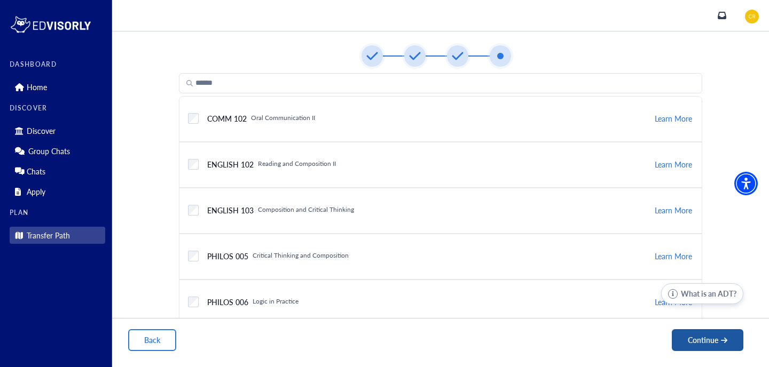
click at [688, 339] on button "Continue" at bounding box center [708, 341] width 72 height 22
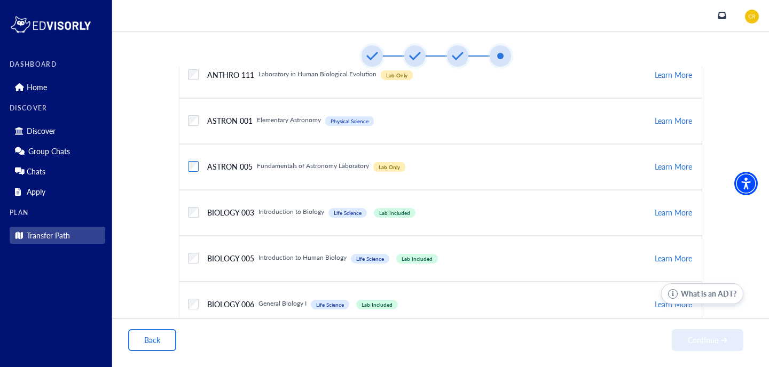
scroll to position [198, 0]
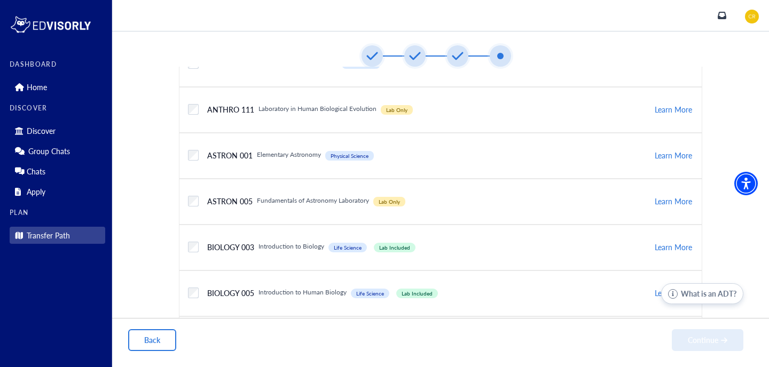
click at [184, 159] on div "Checkbox field ASTRON 001 Physical Science Elementary Astronomy Physical Scienc…" at bounding box center [440, 156] width 523 height 46
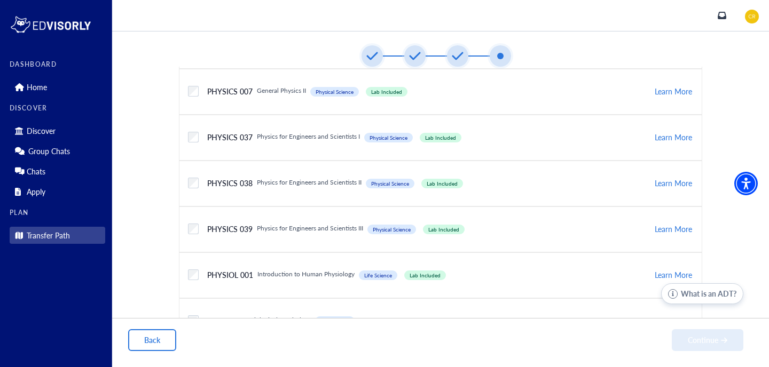
scroll to position [1439, 0]
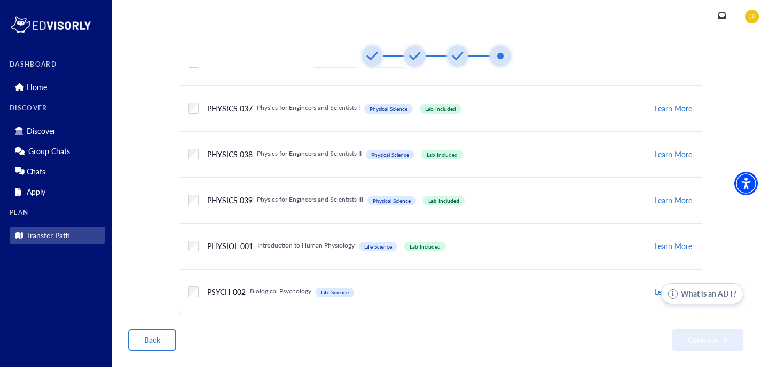
click at [189, 246] on label "Checkbox field" at bounding box center [193, 246] width 11 height 11
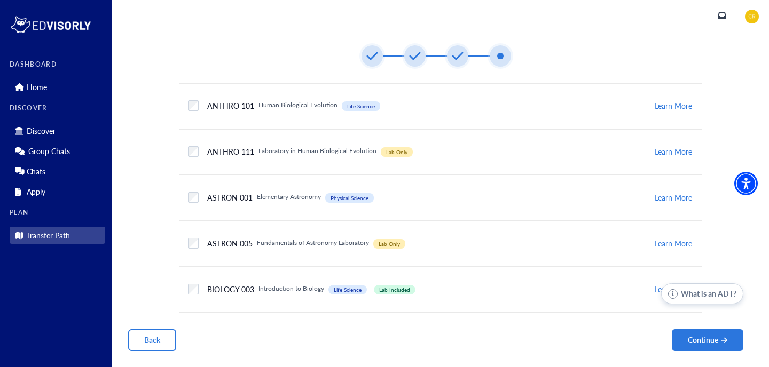
scroll to position [178, 0]
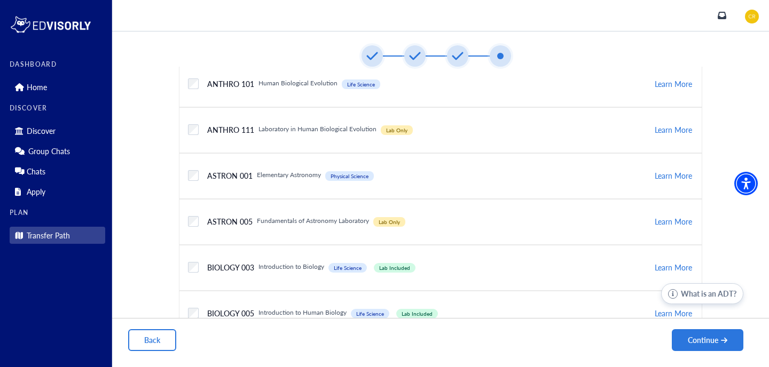
click at [191, 168] on div "Checkbox field" at bounding box center [193, 175] width 11 height 19
click at [697, 337] on button "Continue" at bounding box center [708, 341] width 72 height 22
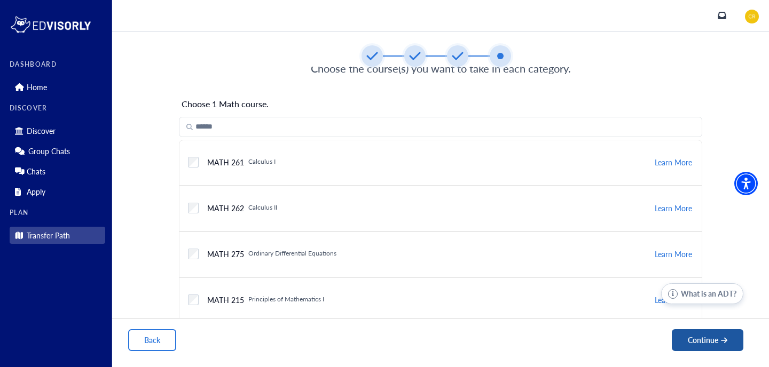
scroll to position [45, 0]
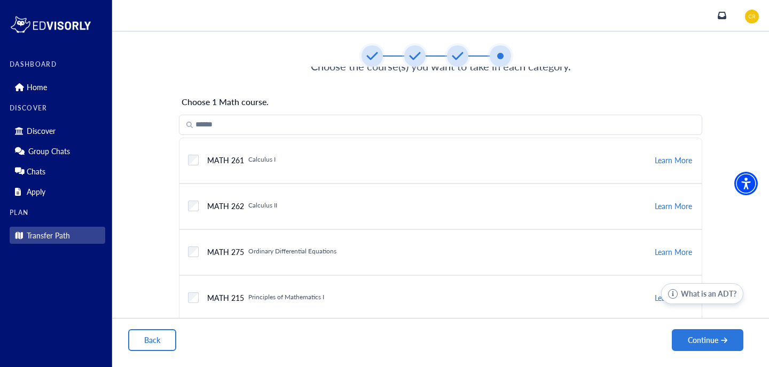
click at [553, 167] on div "Checkbox field MATH 261 Calculus I" at bounding box center [421, 161] width 466 height 20
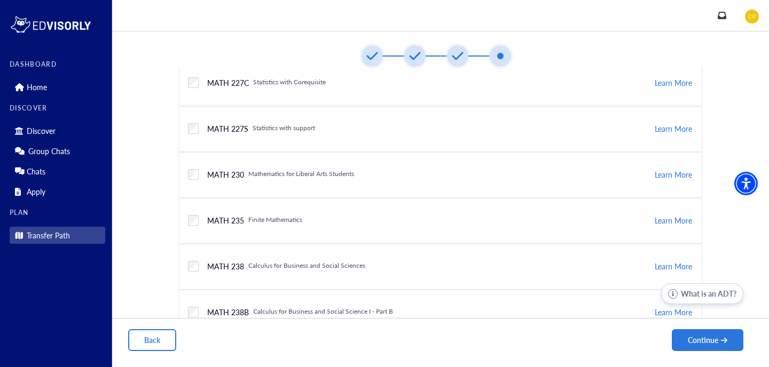
scroll to position [361, 0]
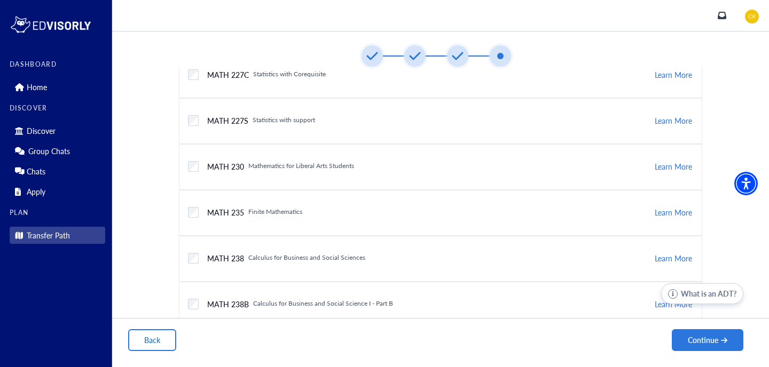
click at [188, 171] on div "Checkbox field" at bounding box center [193, 166] width 11 height 19
click at [191, 167] on label "Checkbox field" at bounding box center [193, 166] width 11 height 11
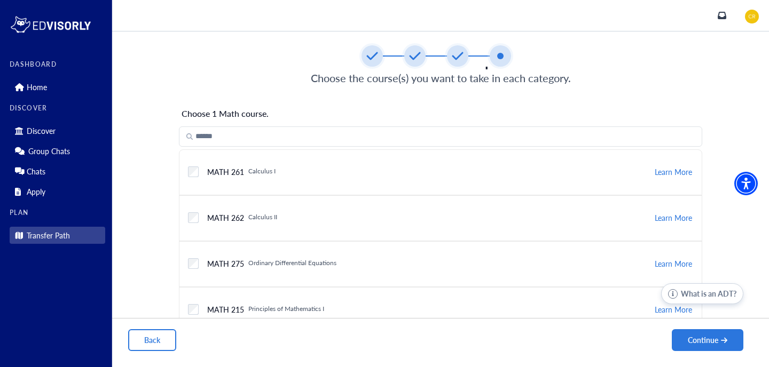
scroll to position [39, 0]
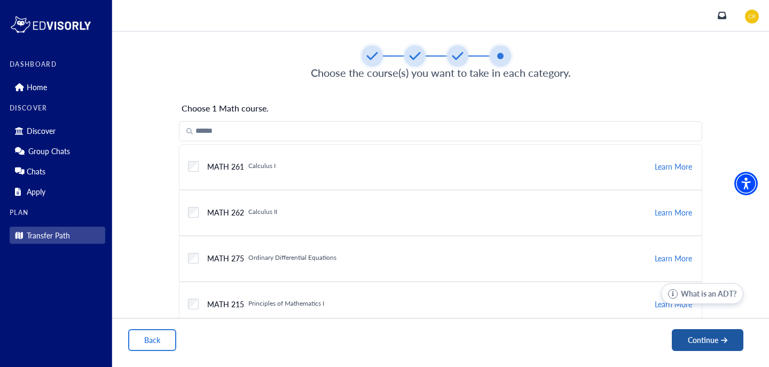
click at [711, 344] on button "Continue" at bounding box center [708, 341] width 72 height 22
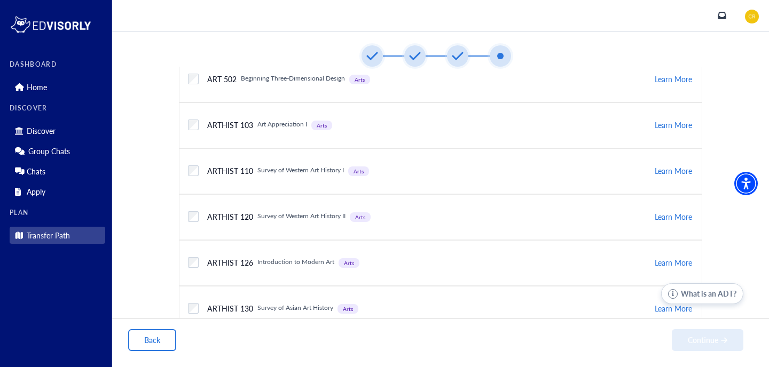
scroll to position [311, 0]
click at [303, 171] on h6 "Survey of Western Art History I" at bounding box center [300, 171] width 87 height 10
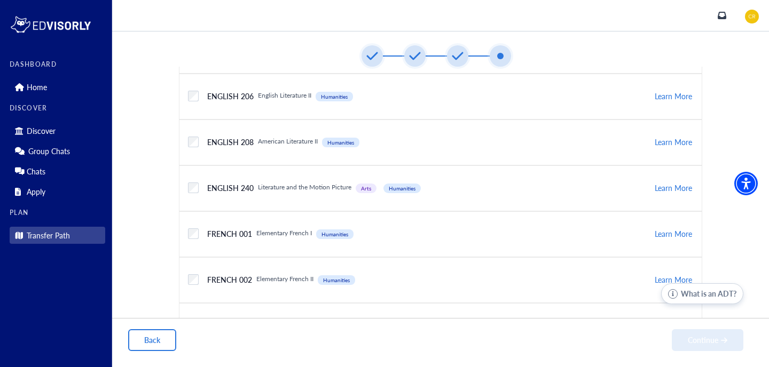
scroll to position [1448, 0]
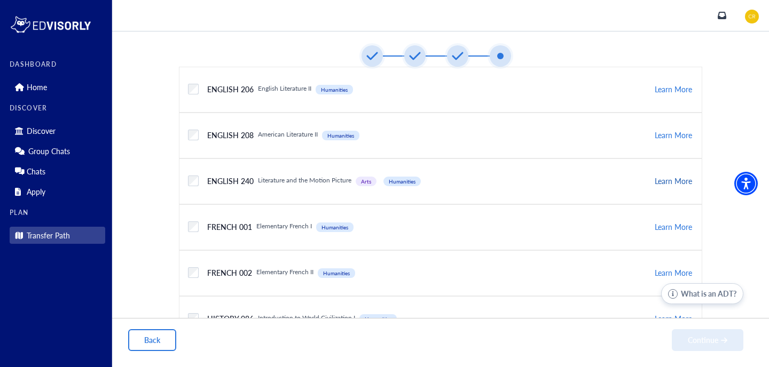
click at [665, 182] on button "Learn More" at bounding box center [674, 181] width 40 height 13
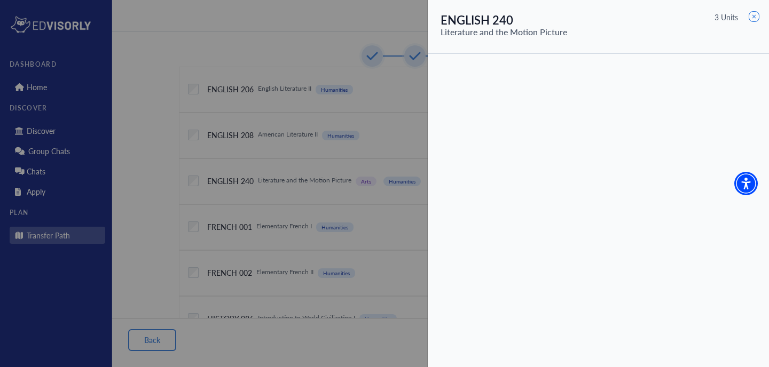
click at [405, 154] on div at bounding box center [384, 183] width 769 height 367
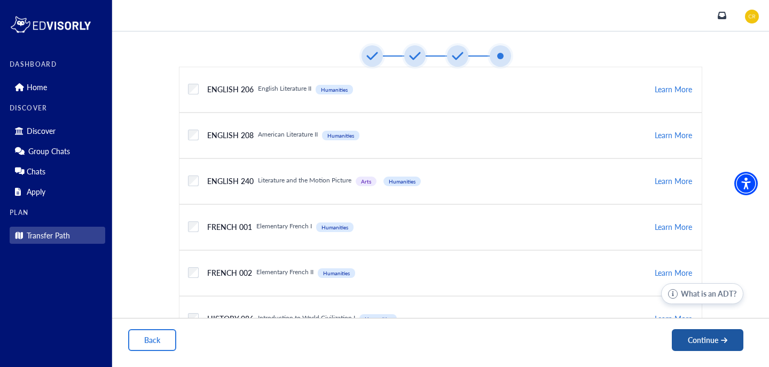
click at [686, 339] on button "Continue" at bounding box center [708, 341] width 72 height 22
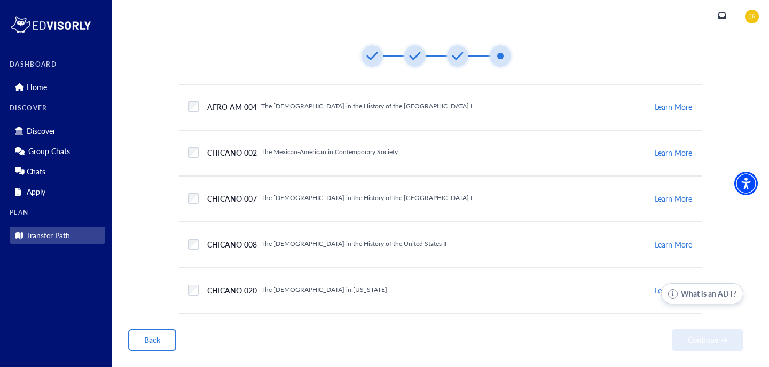
scroll to position [152, 0]
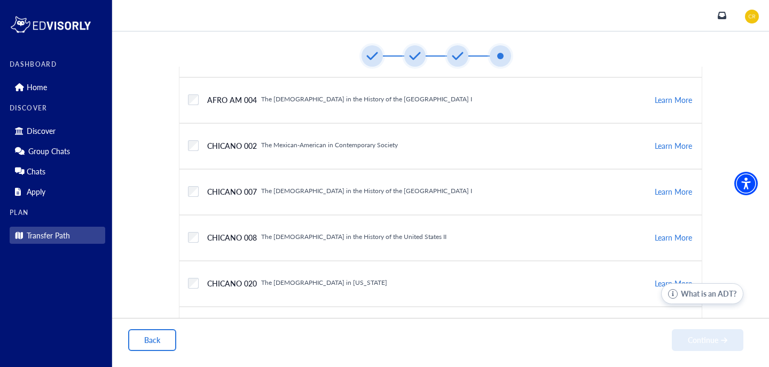
click at [292, 196] on h6 "The [DEMOGRAPHIC_DATA] in the History of the [GEOGRAPHIC_DATA] I" at bounding box center [366, 191] width 211 height 9
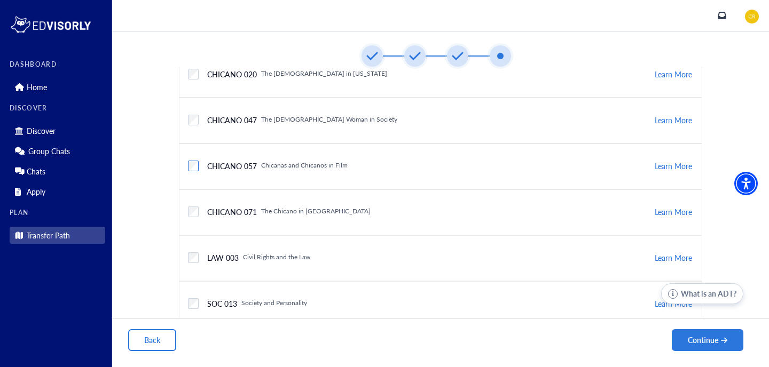
scroll to position [372, 0]
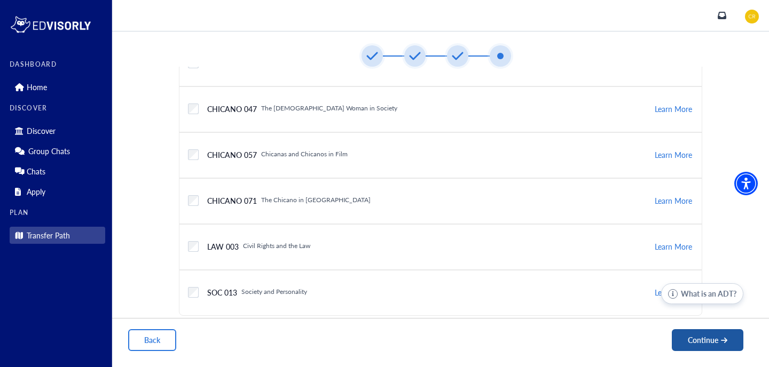
click at [702, 341] on button "Continue" at bounding box center [708, 341] width 72 height 22
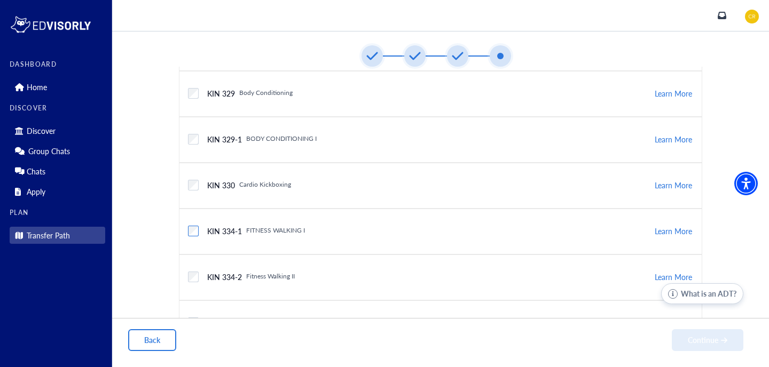
scroll to position [1810, 0]
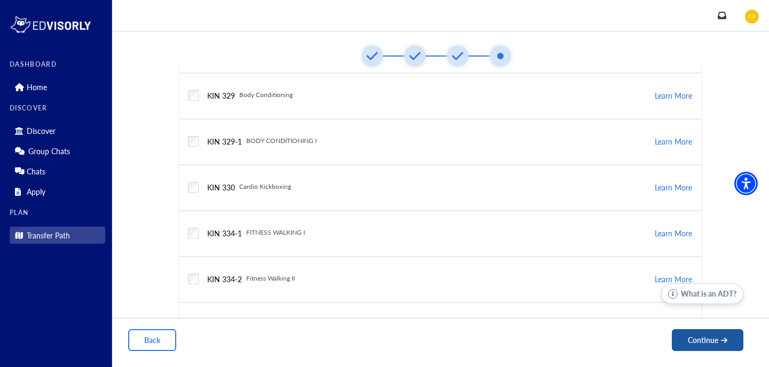
click at [701, 343] on button "Continue" at bounding box center [708, 341] width 72 height 22
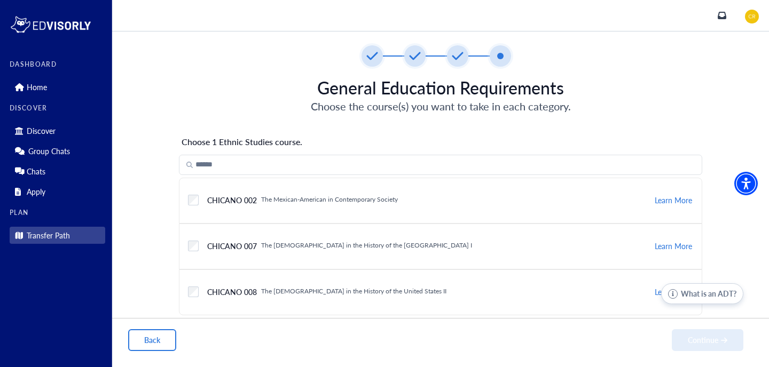
scroll to position [5, 0]
click at [704, 338] on button "Continue" at bounding box center [708, 341] width 72 height 22
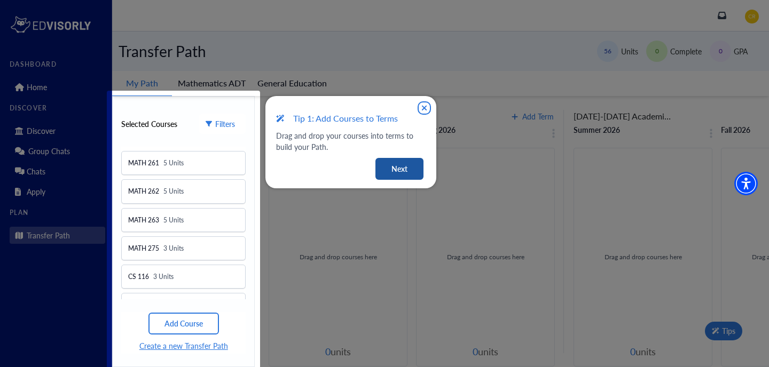
click at [397, 171] on button "Next" at bounding box center [399, 169] width 48 height 22
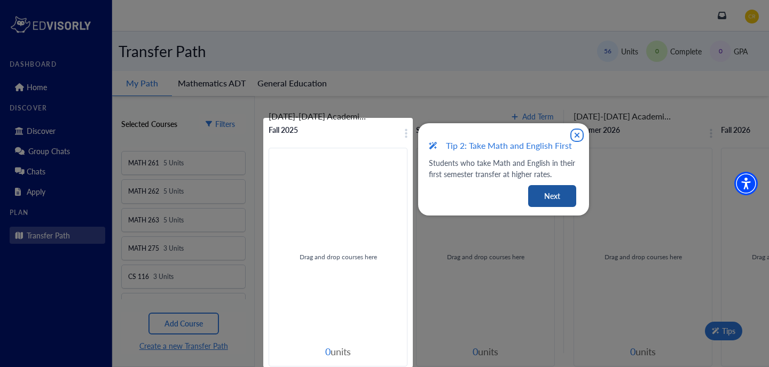
click at [563, 195] on button "Next" at bounding box center [552, 196] width 48 height 22
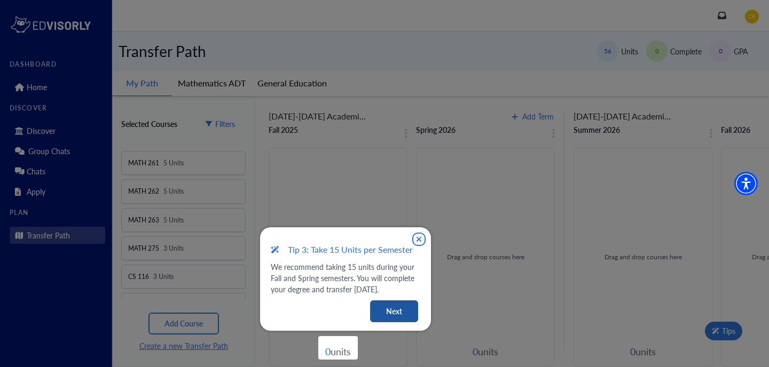
click at [412, 317] on button "Next" at bounding box center [394, 312] width 48 height 22
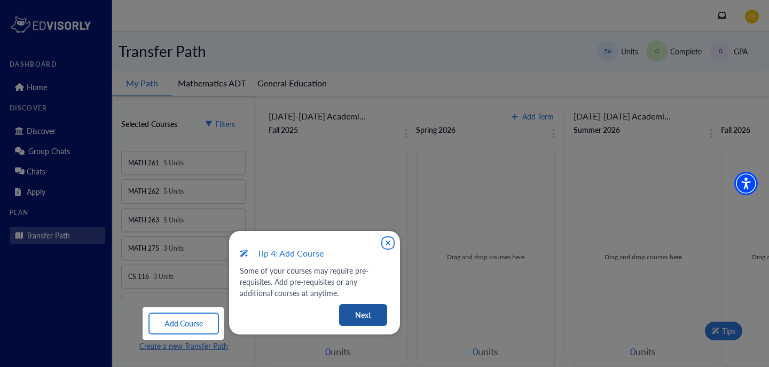
click at [359, 317] on button "Next" at bounding box center [363, 315] width 48 height 22
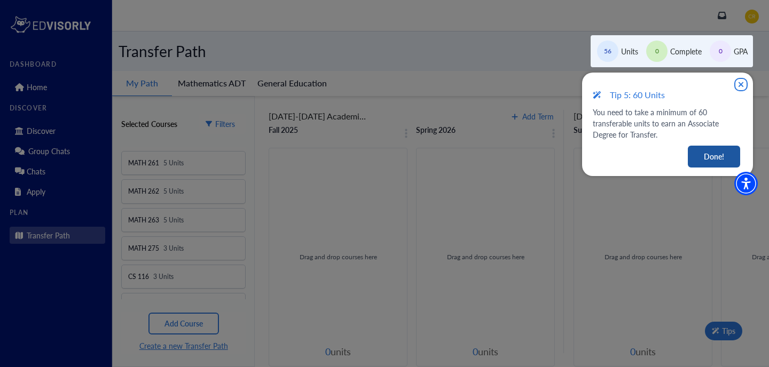
click at [723, 163] on button "Done!" at bounding box center [714, 157] width 52 height 22
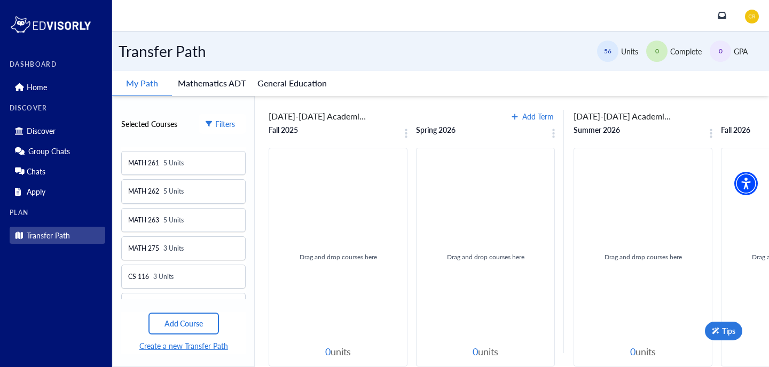
click at [372, 243] on div "Drag and drop courses here" at bounding box center [338, 250] width 122 height 189
click at [325, 346] on div "0 units" at bounding box center [338, 352] width 26 height 13
click at [315, 120] on span "[DATE]-[DATE] Academic Year" at bounding box center [319, 116] width 100 height 13
click at [330, 254] on span "Drag and drop courses here" at bounding box center [338, 257] width 138 height 9
drag, startPoint x: 173, startPoint y: 191, endPoint x: 334, endPoint y: 191, distance: 161.3
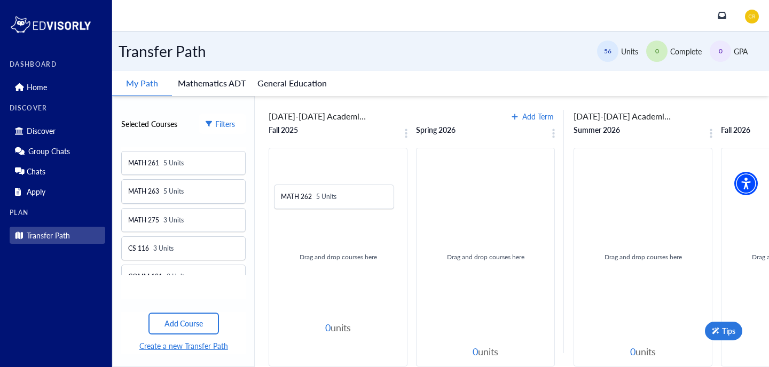
click at [335, 191] on div "Selected Courses Filters MATH 261 5 Units MATH 262 5 Units MATH 263 5 Units MAT…" at bounding box center [440, 231] width 657 height 271
click at [168, 167] on span "5 Units" at bounding box center [173, 163] width 20 height 10
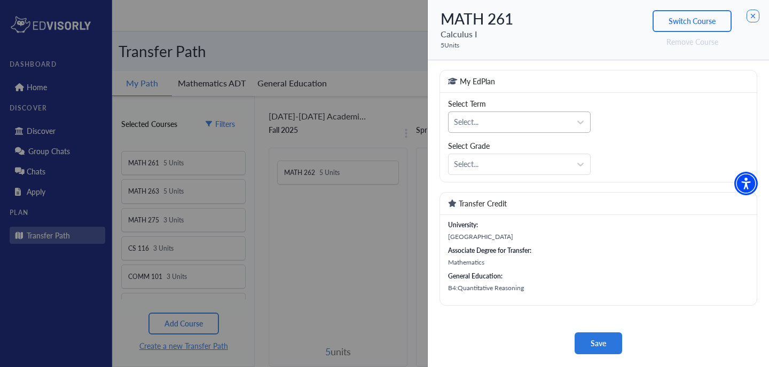
click at [487, 122] on div "Select..." at bounding box center [510, 121] width 112 height 11
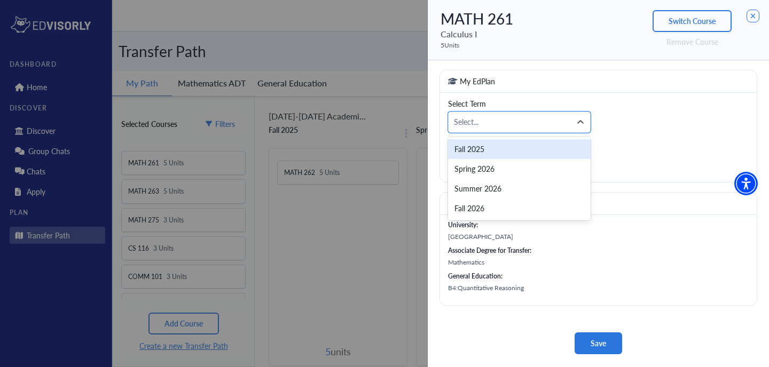
click at [538, 79] on div "My EdPlan" at bounding box center [598, 82] width 317 height 22
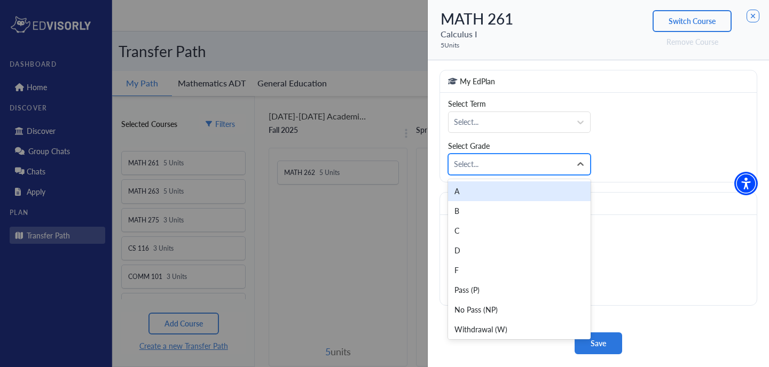
click at [475, 163] on div "Select..." at bounding box center [510, 164] width 112 height 11
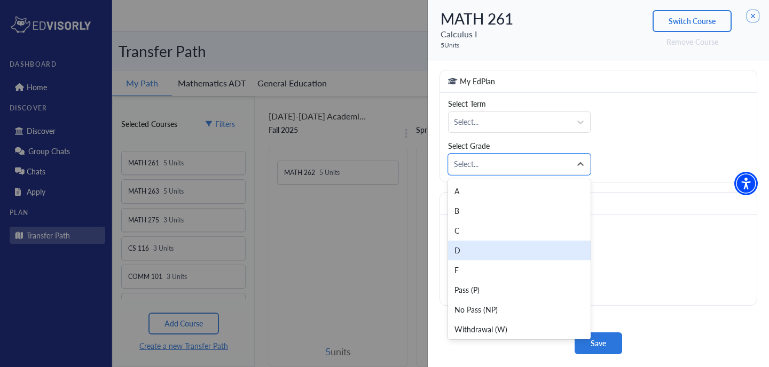
scroll to position [2, 0]
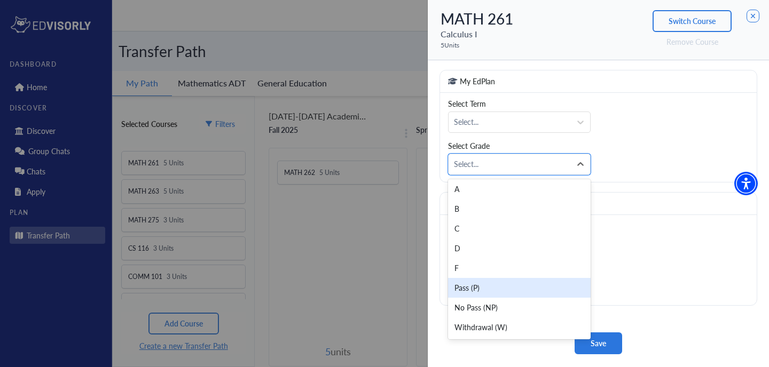
click at [521, 294] on div "Pass (P)" at bounding box center [519, 288] width 143 height 20
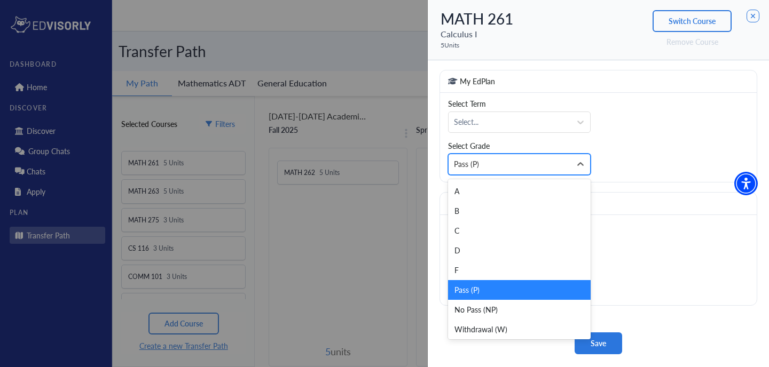
click at [537, 165] on div "Pass (P)" at bounding box center [510, 164] width 112 height 11
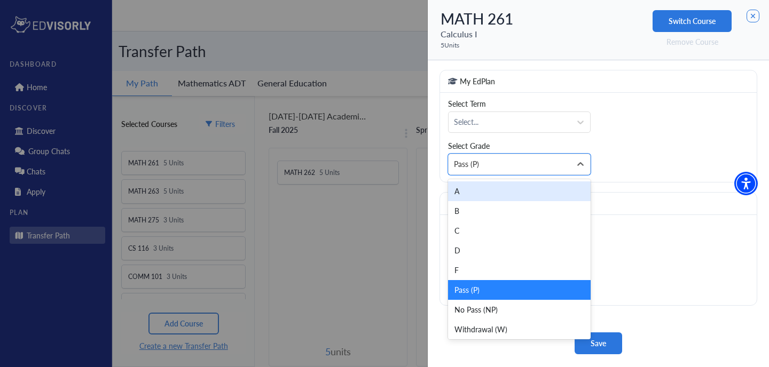
click at [678, 27] on button "Switch Course" at bounding box center [692, 21] width 79 height 22
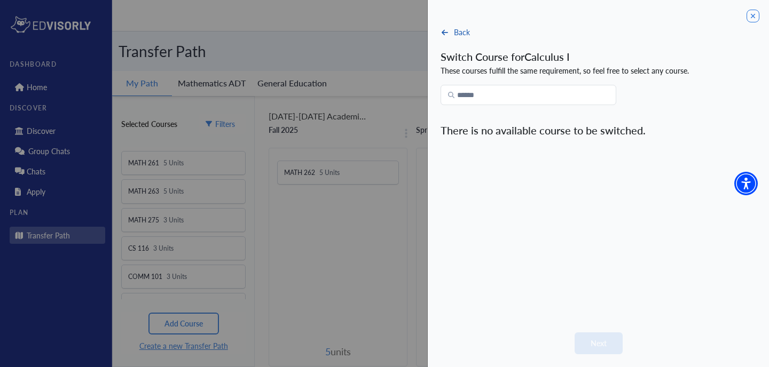
click at [451, 34] on button "Back" at bounding box center [456, 32] width 30 height 13
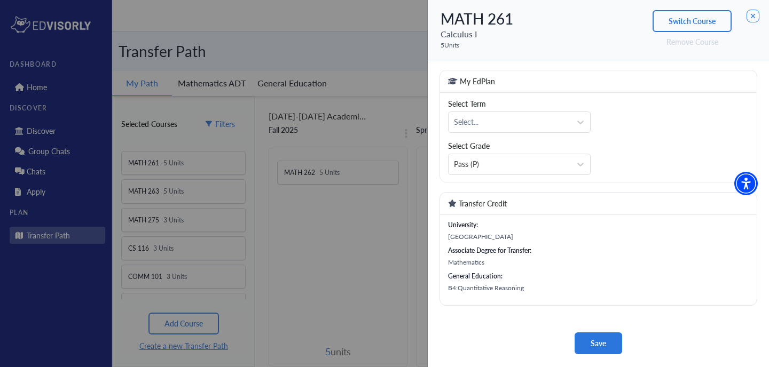
click at [690, 44] on span "Remove Course" at bounding box center [692, 41] width 79 height 11
click at [365, 130] on div at bounding box center [384, 183] width 769 height 367
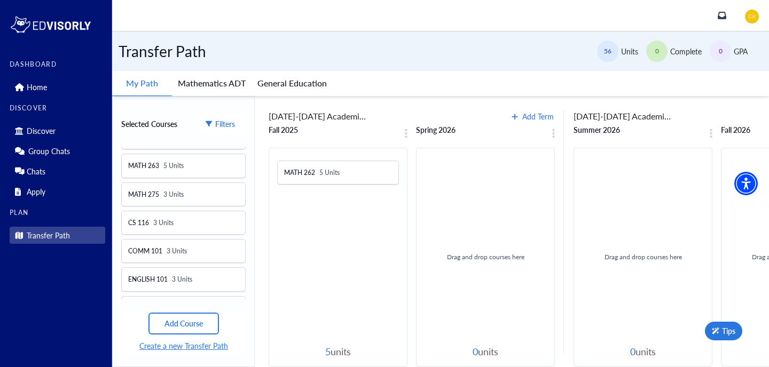
scroll to position [42, 0]
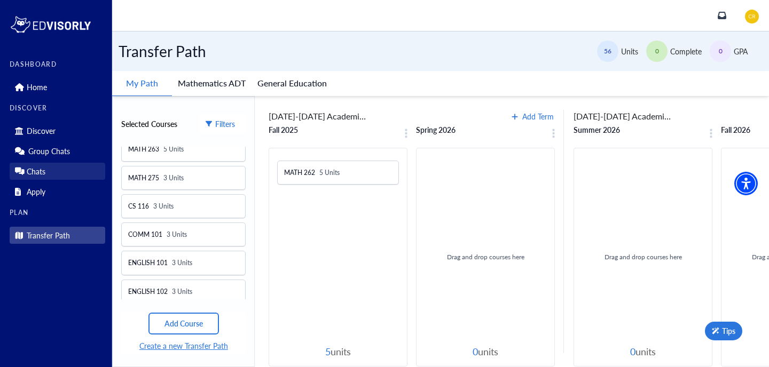
click at [41, 168] on p "Chats" at bounding box center [36, 171] width 19 height 9
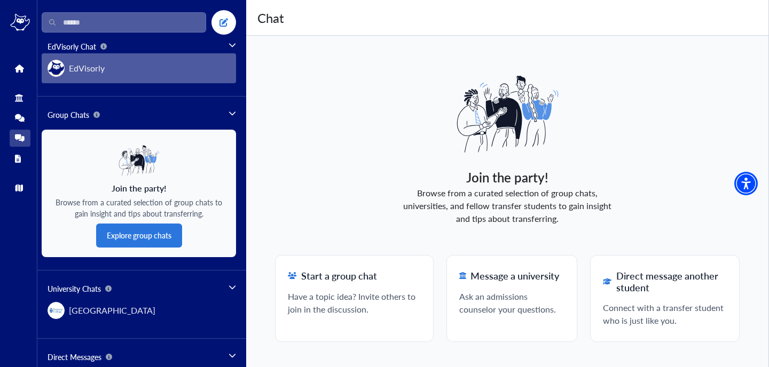
click at [118, 72] on button "EdVisorly" at bounding box center [139, 68] width 194 height 30
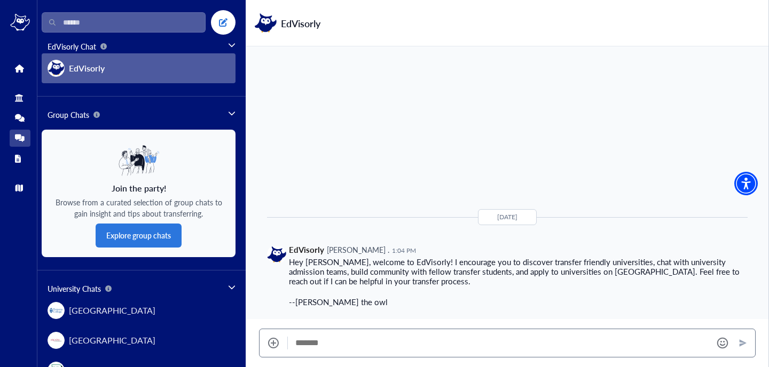
click at [12, 79] on div "DASHBOARD Home DISCOVER Discover Group Chats Chats Apply PLAN Transfer Path" at bounding box center [20, 127] width 21 height 140
click at [20, 184] on icon at bounding box center [19, 188] width 8 height 8
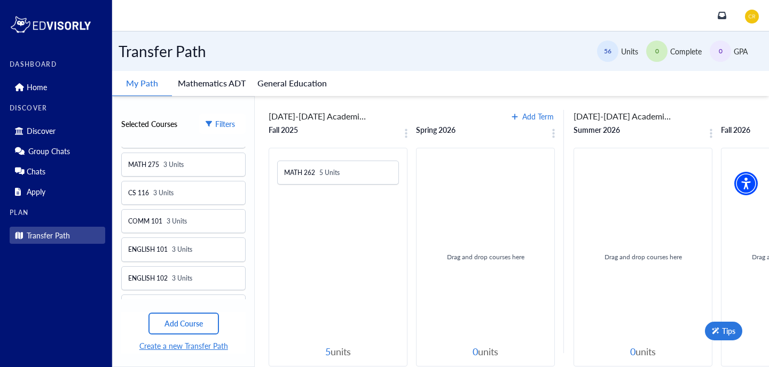
scroll to position [67, 0]
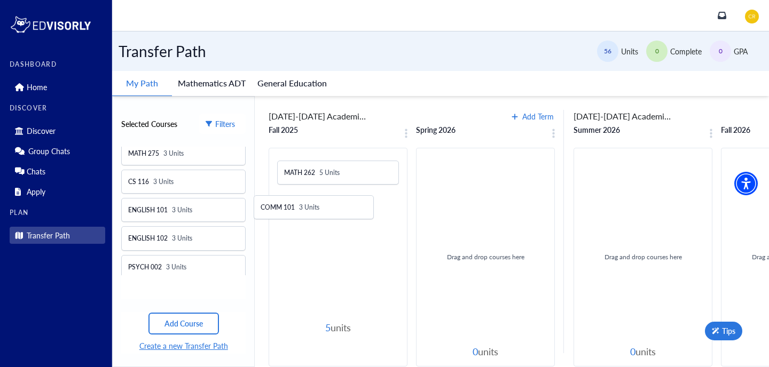
drag, startPoint x: 174, startPoint y: 212, endPoint x: 321, endPoint y: 204, distance: 147.6
click at [325, 207] on div "Selected Courses Filters MATH 261 5 Units MATH 263 5 Units MATH 275 3 Units CS …" at bounding box center [440, 231] width 657 height 271
drag, startPoint x: 200, startPoint y: 243, endPoint x: 218, endPoint y: 237, distance: 19.1
drag, startPoint x: 203, startPoint y: 268, endPoint x: 177, endPoint y: 257, distance: 27.8
click at [177, 257] on div "MATH 261 5 Units MATH 263 5 Units MATH 275 3 Units CS 116 3 Units [DEMOGRAPHIC_…" at bounding box center [183, 211] width 124 height 129
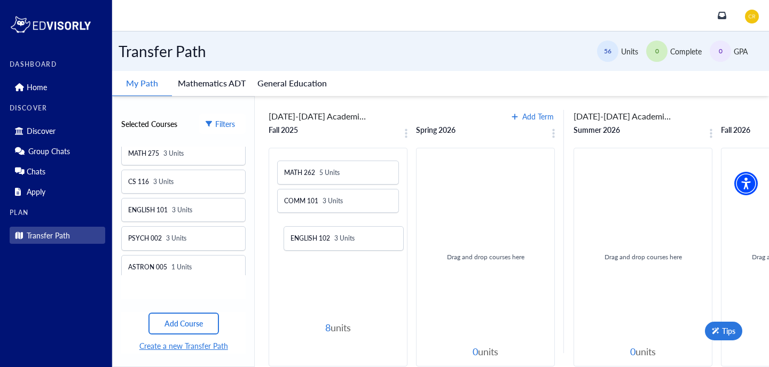
drag, startPoint x: 177, startPoint y: 239, endPoint x: 344, endPoint y: 233, distance: 167.3
click at [346, 234] on div "Selected Courses Filters MATH 261 5 Units MATH 263 5 Units MATH 275 3 Units CS …" at bounding box center [440, 231] width 657 height 271
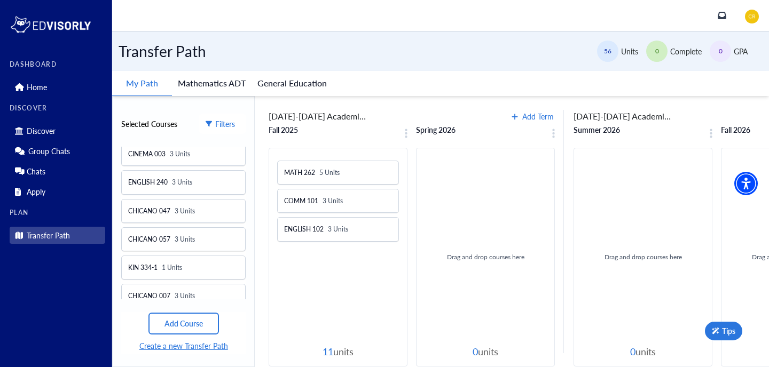
scroll to position [273, 0]
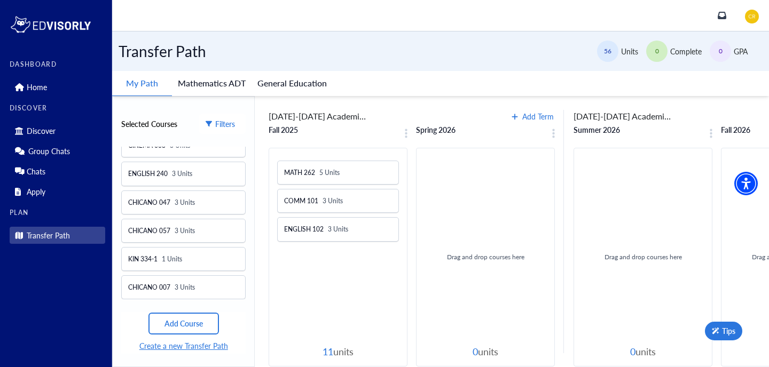
click at [187, 105] on div "Selected Courses Filters MATH 261 5 Units MATH 263 5 Units MATH 275 3 Units CS …" at bounding box center [183, 231] width 143 height 271
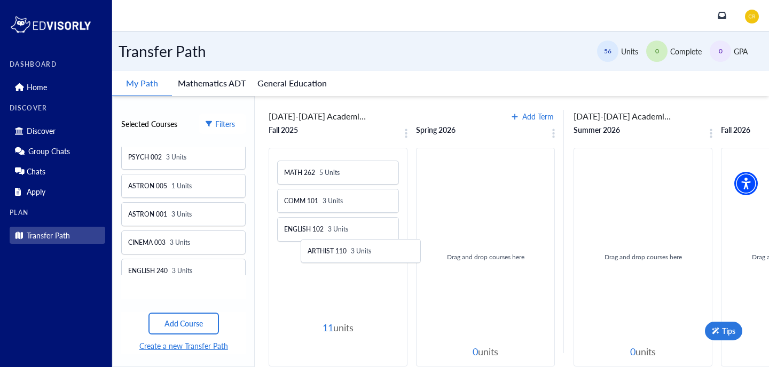
drag, startPoint x: 175, startPoint y: 248, endPoint x: 348, endPoint y: 252, distance: 173.1
click at [349, 253] on div "Selected Courses Filters MATH 261 5 Units MATH 263 5 Units MATH 275 3 Units CS …" at bounding box center [440, 231] width 657 height 271
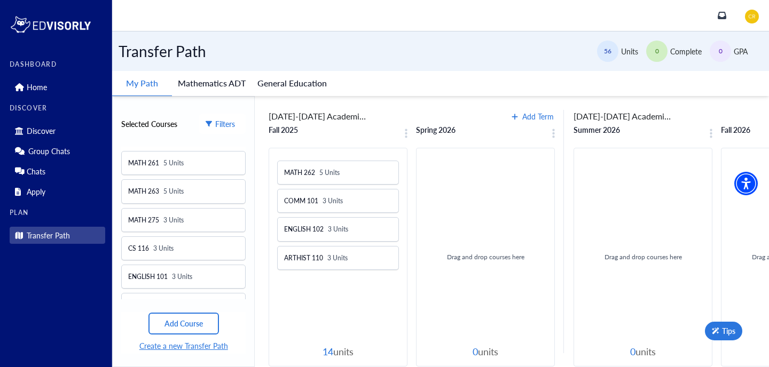
click at [212, 114] on button "Filters" at bounding box center [222, 124] width 46 height 20
click at [246, 150] on span "Mathematics" at bounding box center [248, 154] width 43 height 13
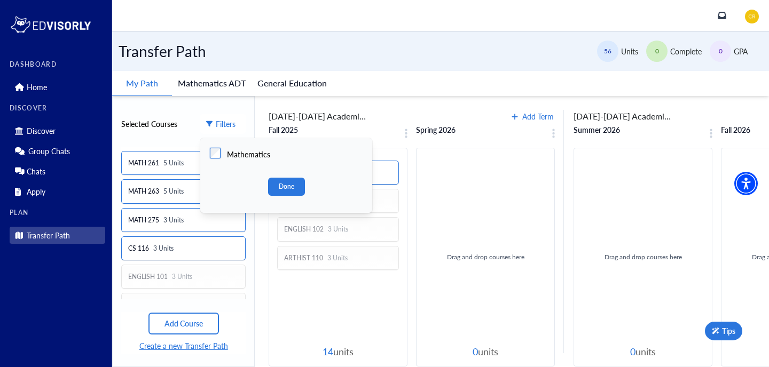
click at [246, 150] on span "Mathematics" at bounding box center [248, 154] width 43 height 13
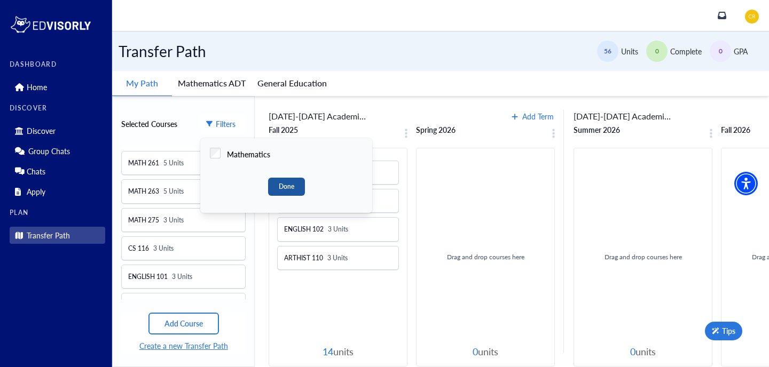
click at [296, 193] on button "Done" at bounding box center [286, 187] width 37 height 18
click at [174, 171] on div "MATH 261 5 Units" at bounding box center [183, 163] width 124 height 24
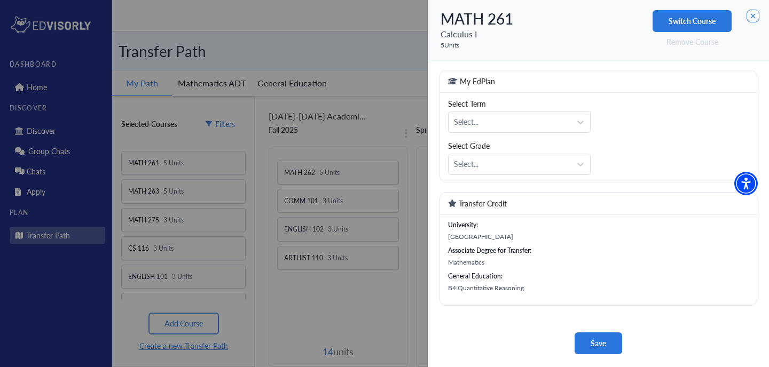
click at [692, 23] on button "Switch Course" at bounding box center [692, 21] width 79 height 22
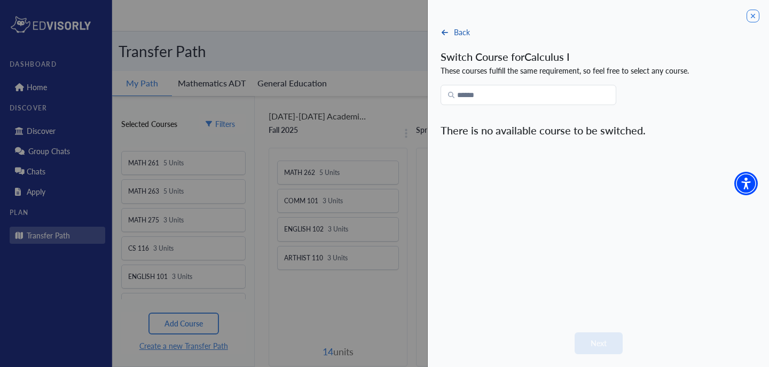
click at [457, 29] on button "Back" at bounding box center [456, 32] width 30 height 13
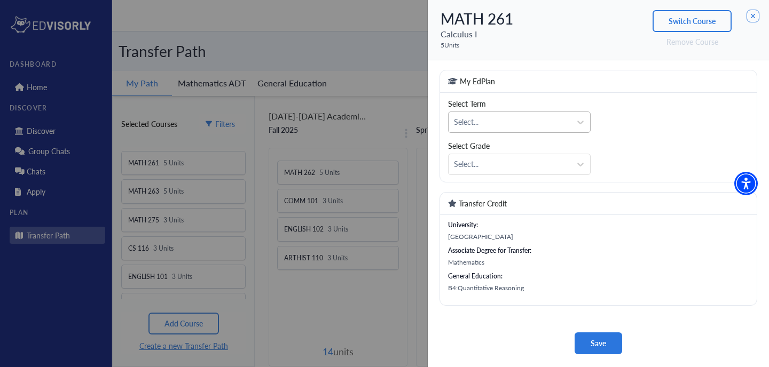
click at [484, 121] on div "Select..." at bounding box center [510, 121] width 112 height 11
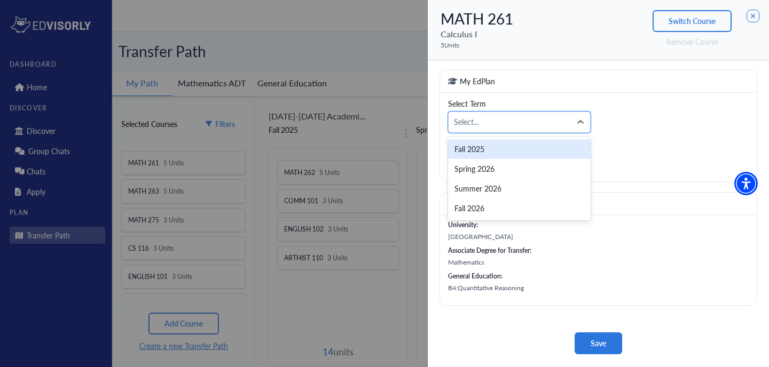
click at [513, 80] on div "My EdPlan" at bounding box center [598, 82] width 317 height 22
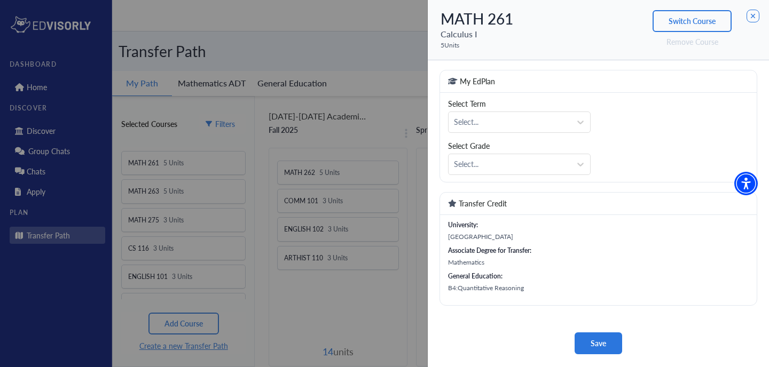
click at [495, 176] on div "Select Term Select... Select Grade Select..." at bounding box center [519, 137] width 159 height 89
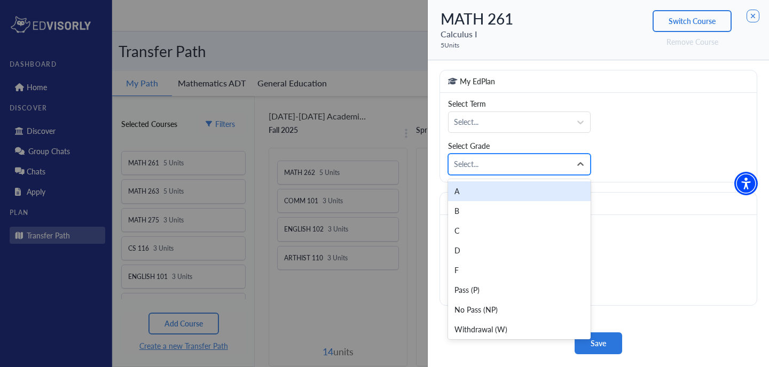
click at [495, 171] on div "Select..." at bounding box center [510, 164] width 122 height 20
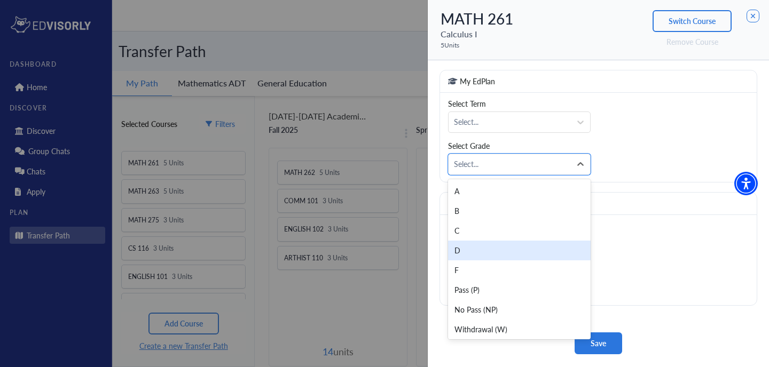
scroll to position [2, 0]
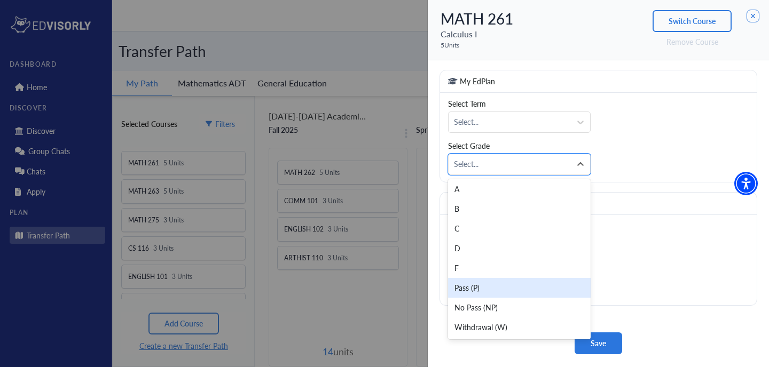
click at [513, 285] on div "Pass (P)" at bounding box center [519, 288] width 143 height 20
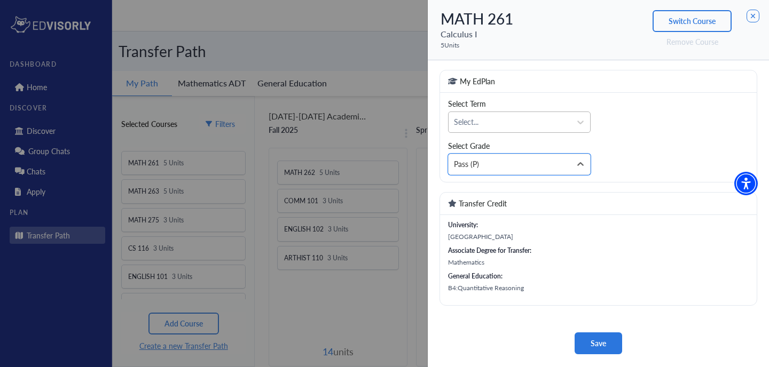
click at [519, 129] on div "Select..." at bounding box center [510, 122] width 122 height 20
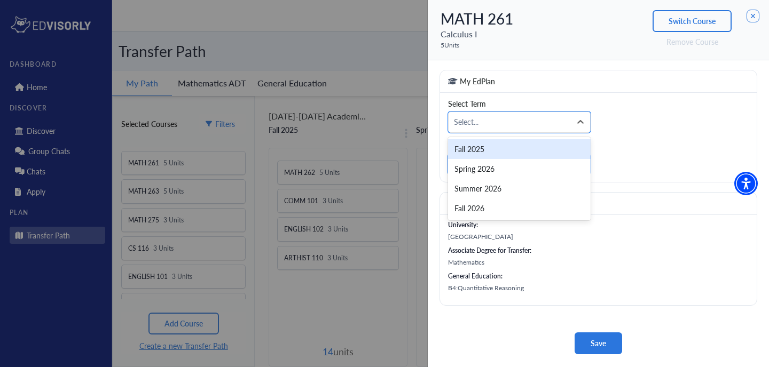
click at [508, 152] on div "Fall 2025" at bounding box center [519, 149] width 143 height 20
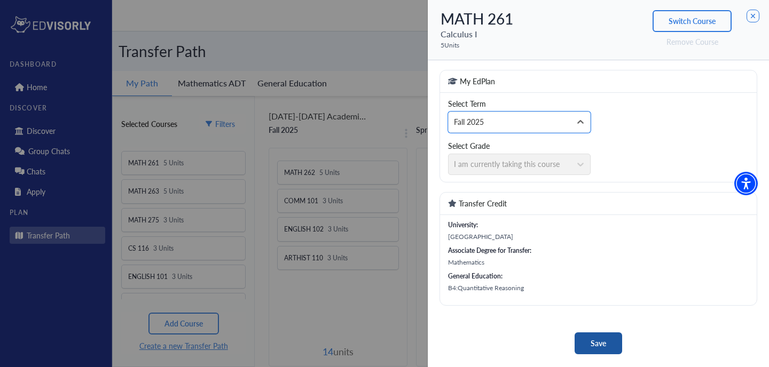
click at [603, 345] on button "Save" at bounding box center [599, 344] width 48 height 22
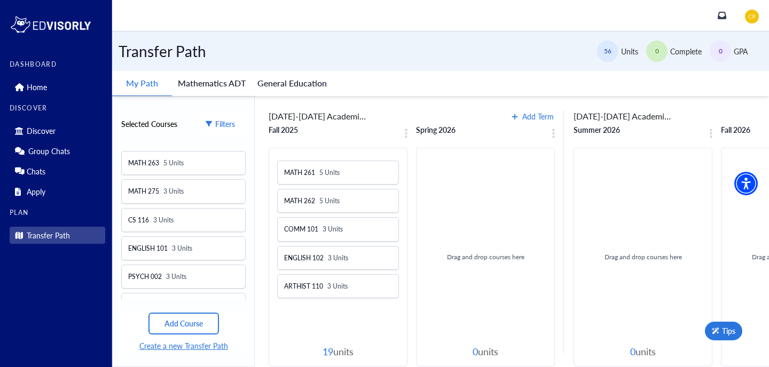
click at [328, 177] on span "5 Units" at bounding box center [329, 173] width 20 height 10
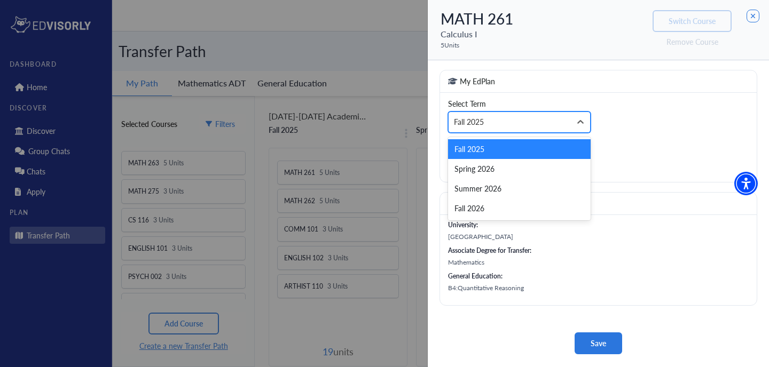
click at [518, 123] on div "Fall 2025" at bounding box center [510, 121] width 112 height 11
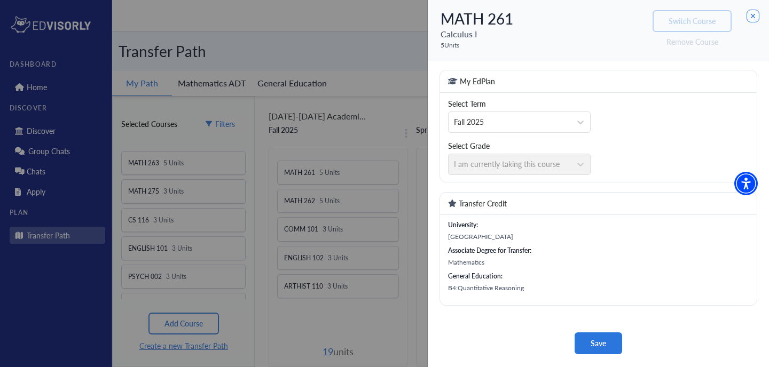
click at [654, 230] on div "[GEOGRAPHIC_DATA]" at bounding box center [598, 238] width 301 height 16
click at [749, 16] on icon at bounding box center [753, 16] width 13 height 13
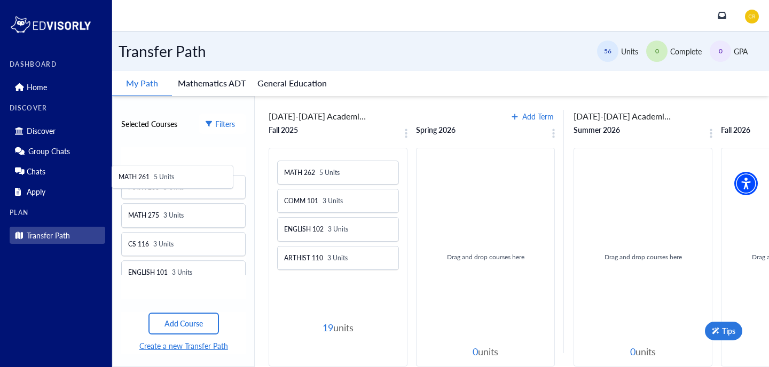
drag, startPoint x: 347, startPoint y: 166, endPoint x: 159, endPoint y: 163, distance: 188.0
click at [159, 164] on div "Selected Courses Filters Mathematics Done MATH 263 5 Units MATH 275 3 Units CS …" at bounding box center [440, 231] width 657 height 271
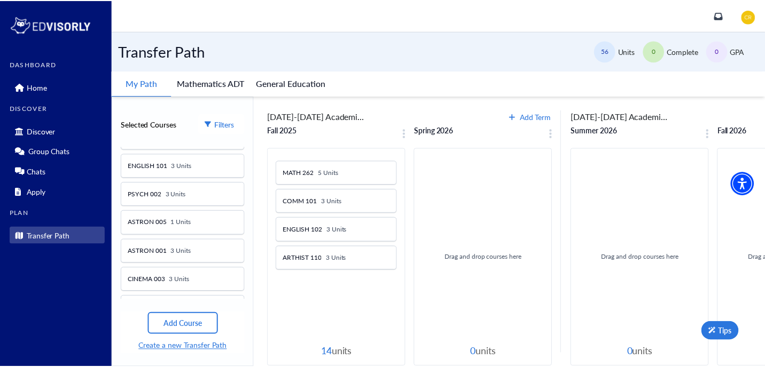
scroll to position [120, 0]
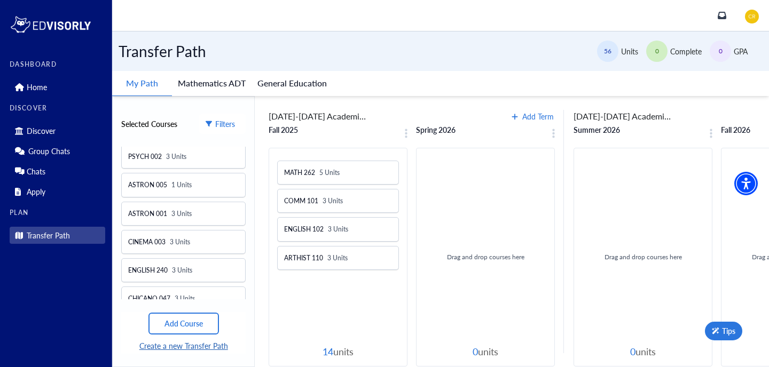
click at [184, 343] on button "Create a new Transfer Path" at bounding box center [183, 346] width 91 height 13
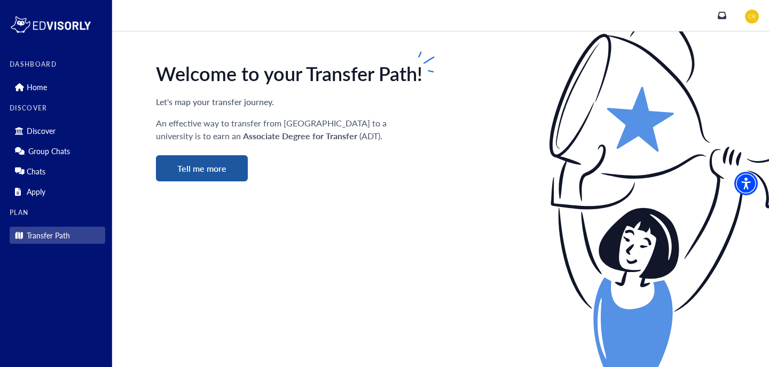
click at [223, 157] on button "Tell me more" at bounding box center [202, 168] width 92 height 26
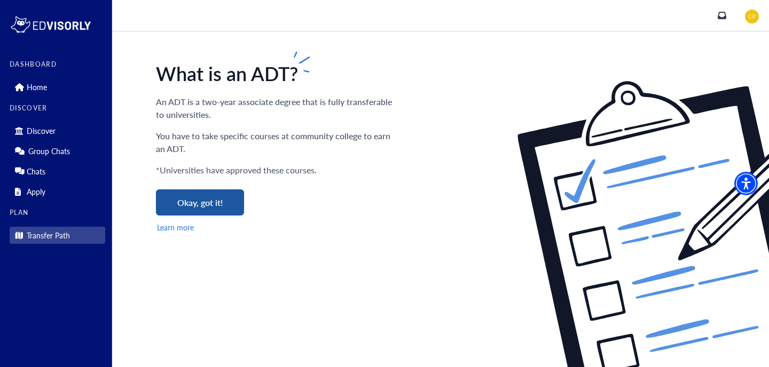
click at [204, 204] on button "Okay, got it!" at bounding box center [200, 203] width 88 height 26
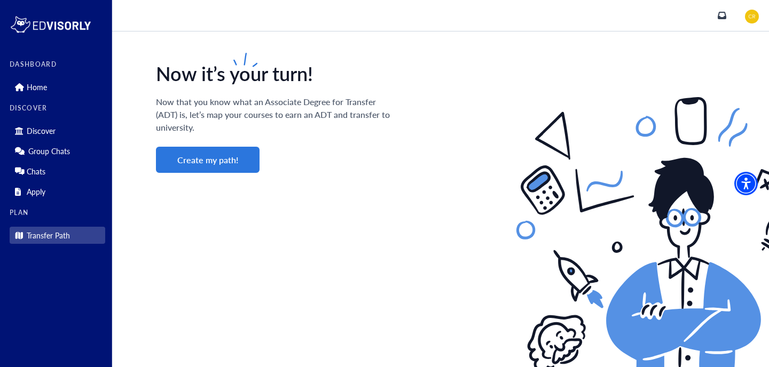
click at [58, 243] on link "Transfer Path" at bounding box center [58, 235] width 96 height 17
click at [48, 89] on link "Home" at bounding box center [58, 87] width 96 height 17
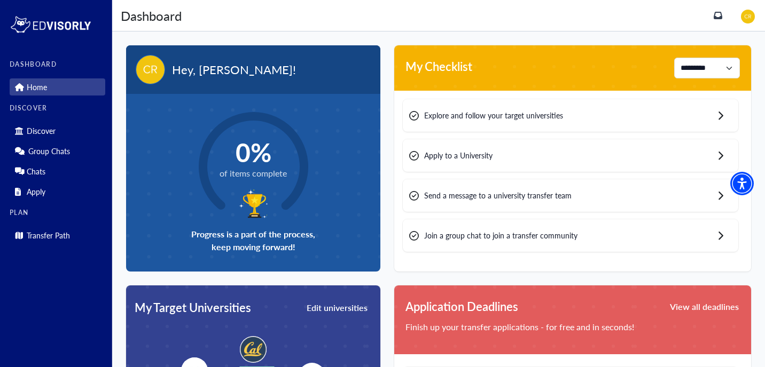
click at [755, 17] on img at bounding box center [748, 17] width 14 height 14
click at [743, 37] on link "Profile" at bounding box center [731, 38] width 51 height 20
click at [754, 19] on img at bounding box center [748, 17] width 14 height 14
click at [721, 37] on link "Profile" at bounding box center [724, 38] width 21 height 11
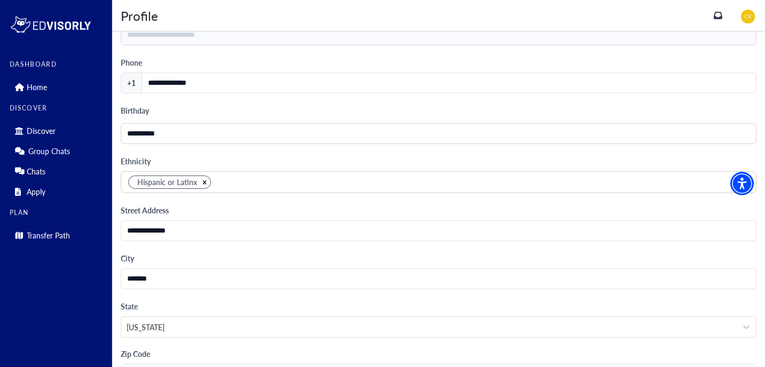
scroll to position [1014, 0]
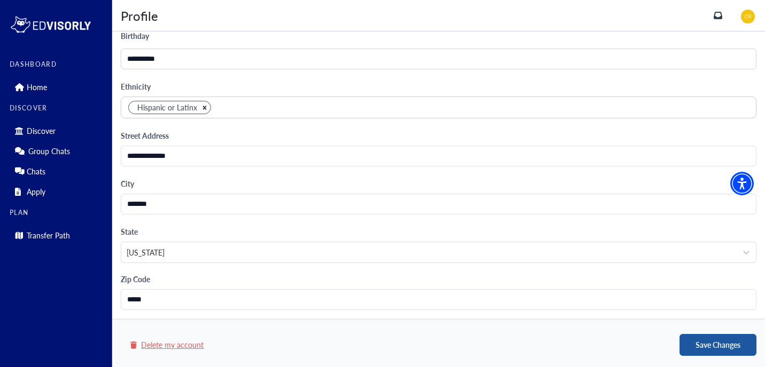
click at [702, 340] on button "Save Changes" at bounding box center [717, 345] width 77 height 22
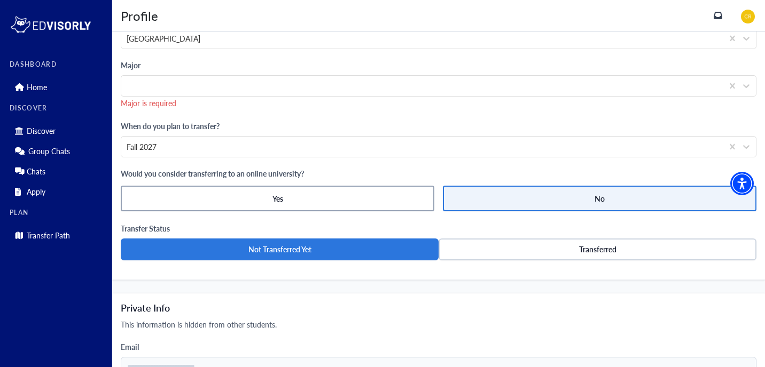
scroll to position [612, 0]
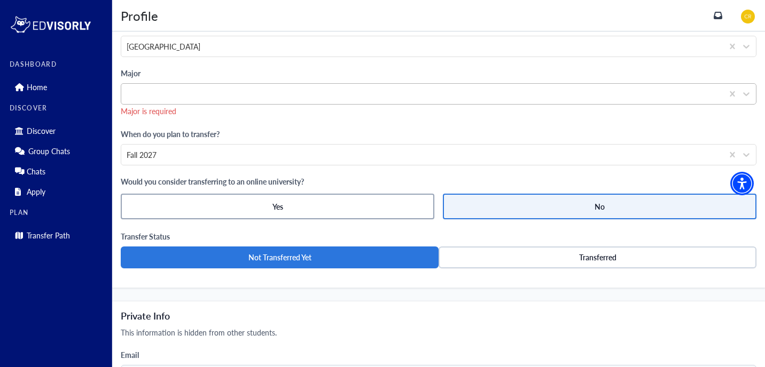
click at [396, 104] on div at bounding box center [439, 93] width 636 height 21
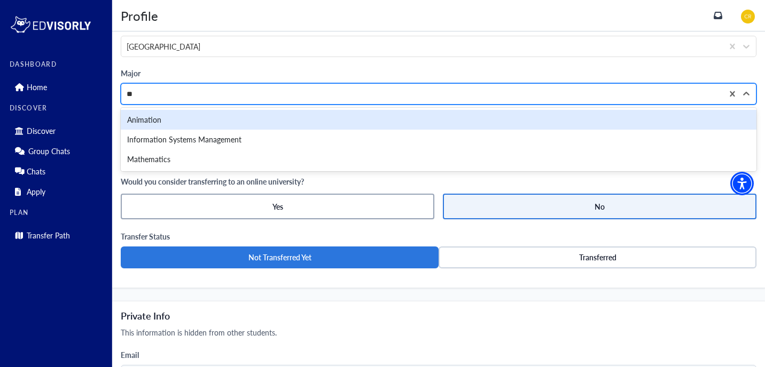
type input "*"
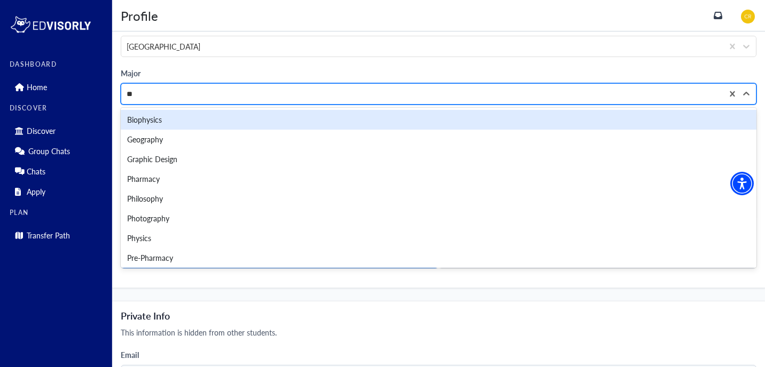
type input "*"
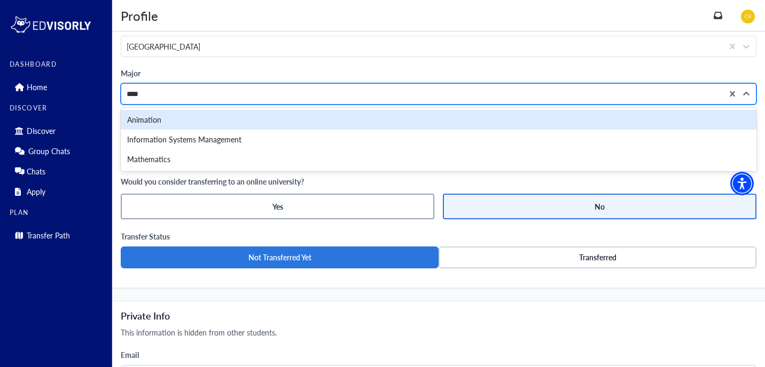
type input "*****"
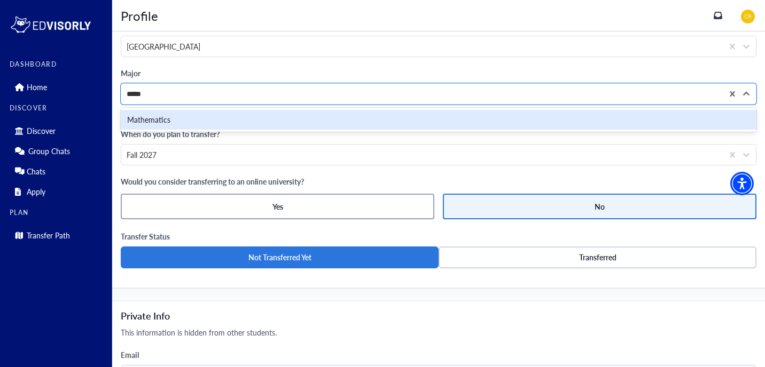
click at [384, 120] on div "Mathematics" at bounding box center [439, 120] width 636 height 20
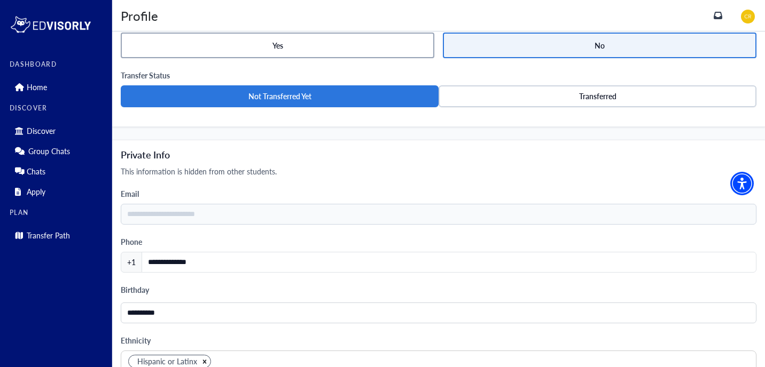
scroll to position [1014, 0]
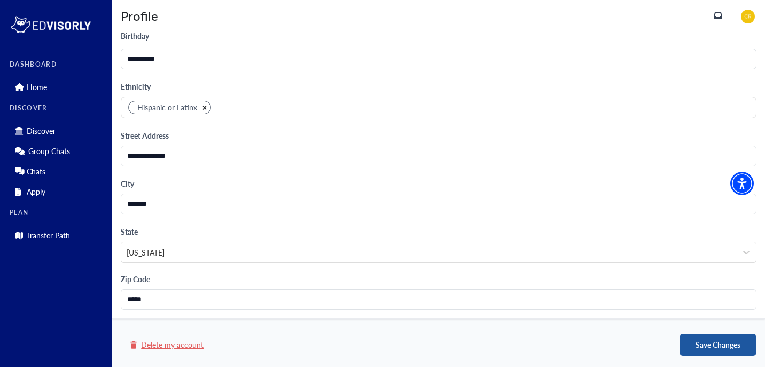
click at [717, 340] on button "Save Changes" at bounding box center [717, 345] width 77 height 22
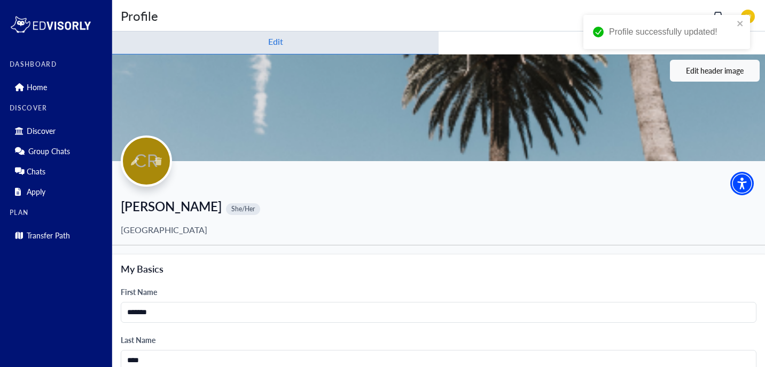
scroll to position [0, 0]
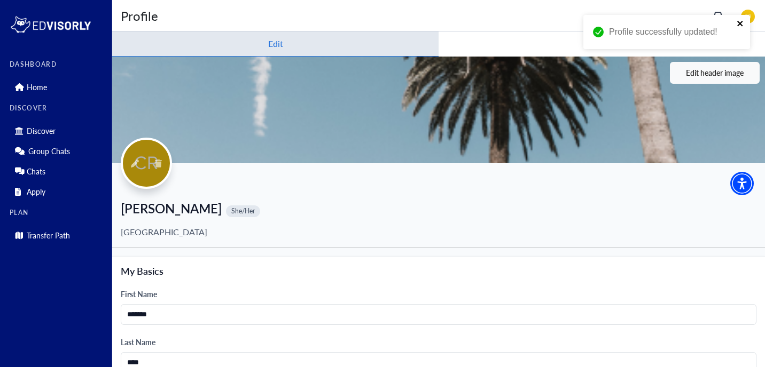
click at [741, 20] on icon "close" at bounding box center [740, 23] width 7 height 9
click at [605, 44] on div "Profile successfully updated!" at bounding box center [666, 36] width 171 height 47
click at [591, 44] on button "Preview" at bounding box center [601, 44] width 326 height 25
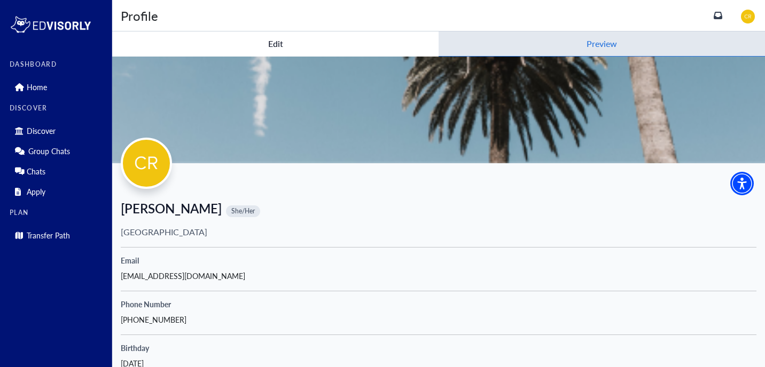
click at [284, 51] on button "Edit" at bounding box center [275, 44] width 326 height 25
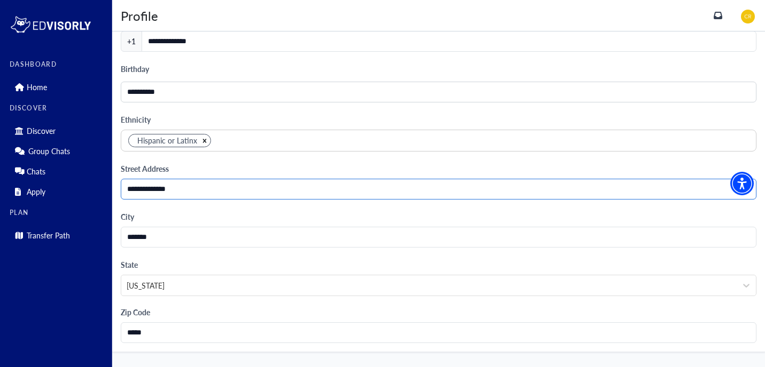
scroll to position [1013, 0]
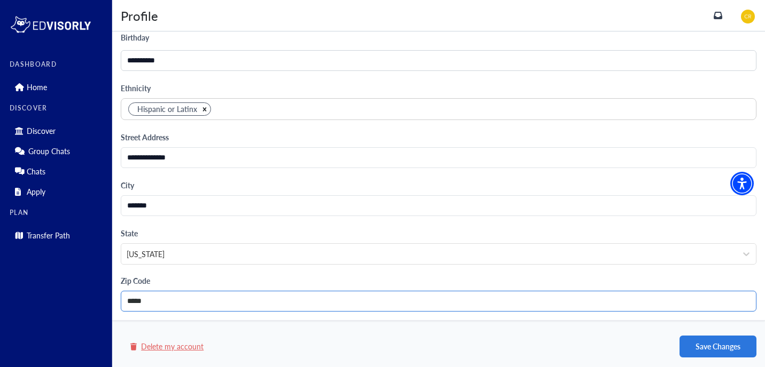
drag, startPoint x: 191, startPoint y: 302, endPoint x: 103, endPoint y: 297, distance: 88.3
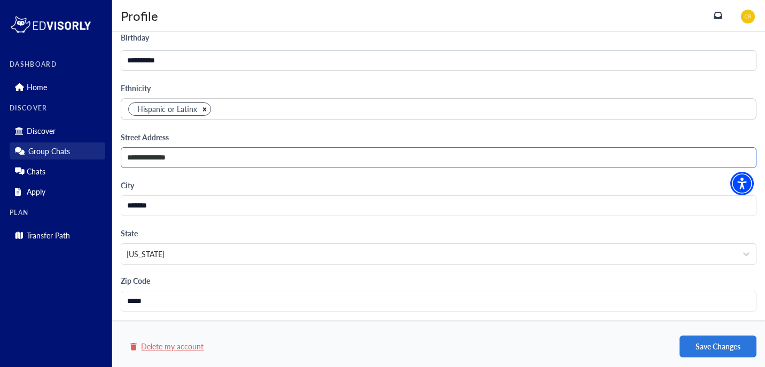
drag, startPoint x: 192, startPoint y: 152, endPoint x: 93, endPoint y: 147, distance: 99.4
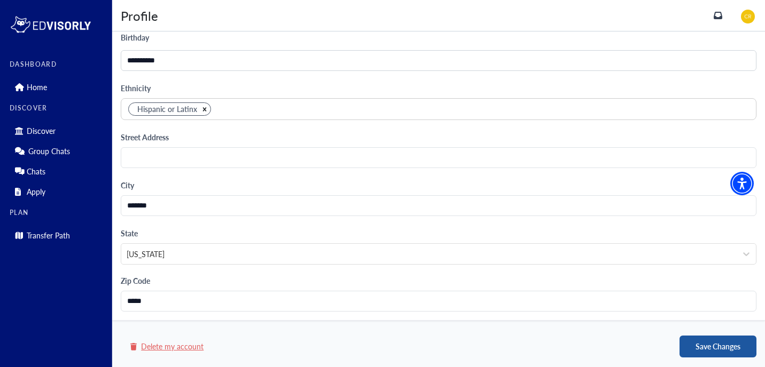
click at [700, 338] on button "Save Changes" at bounding box center [717, 347] width 77 height 22
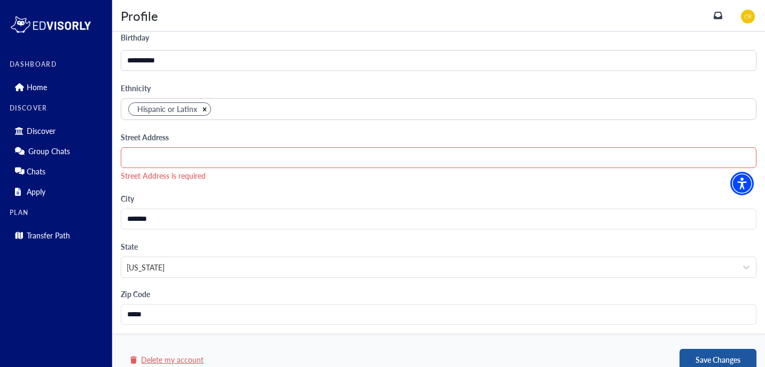
scroll to position [1028, 0]
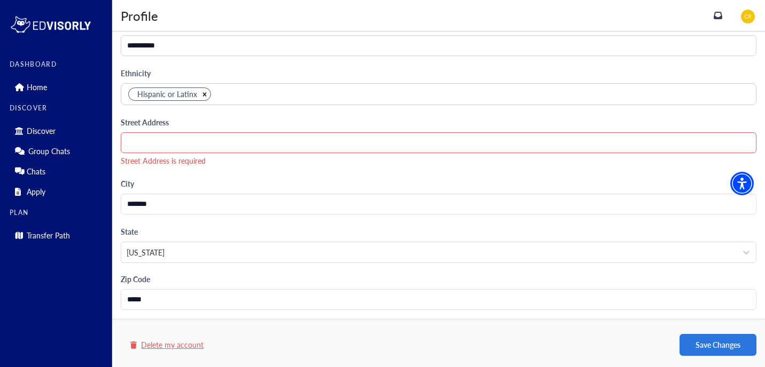
click at [524, 142] on input "Text field" at bounding box center [439, 142] width 636 height 21
type input "**********"
click at [715, 339] on button "Save Changes" at bounding box center [717, 345] width 77 height 22
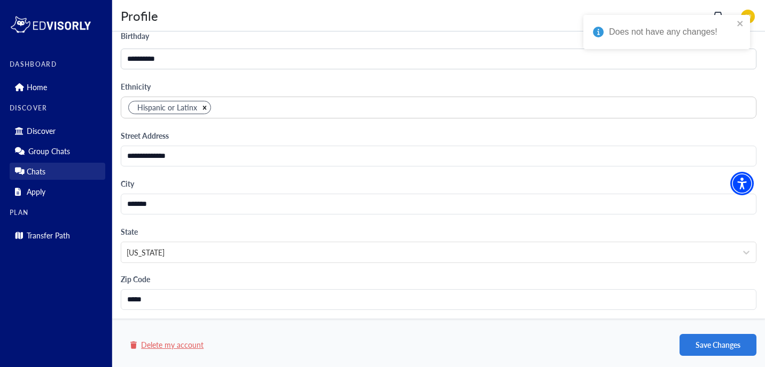
click at [46, 172] on link "Chats" at bounding box center [58, 171] width 96 height 17
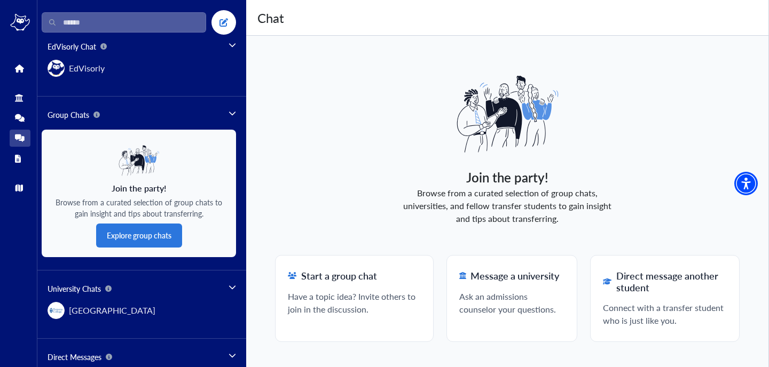
scroll to position [7, 0]
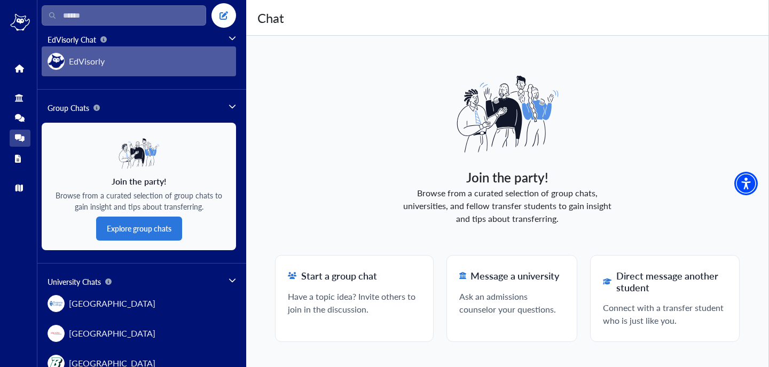
click at [154, 60] on button "EdVisorly" at bounding box center [139, 61] width 194 height 30
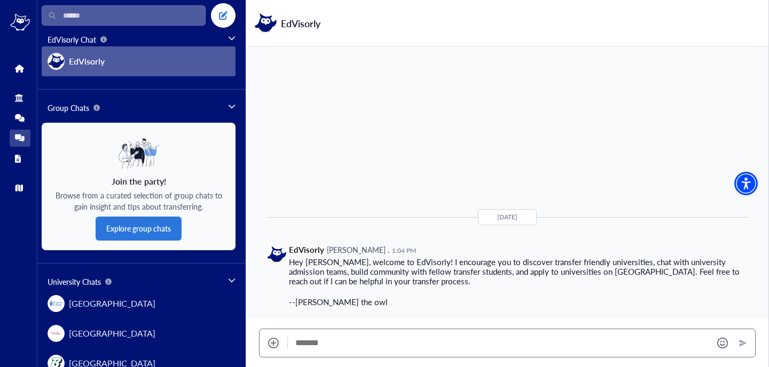
click at [433, 340] on textarea "Message" at bounding box center [499, 343] width 409 height 11
type textarea "*"
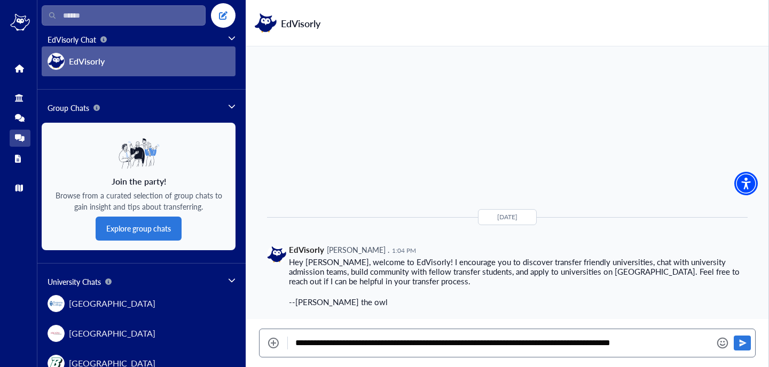
type textarea "**********"
click at [743, 346] on icon "Send" at bounding box center [742, 343] width 9 height 9
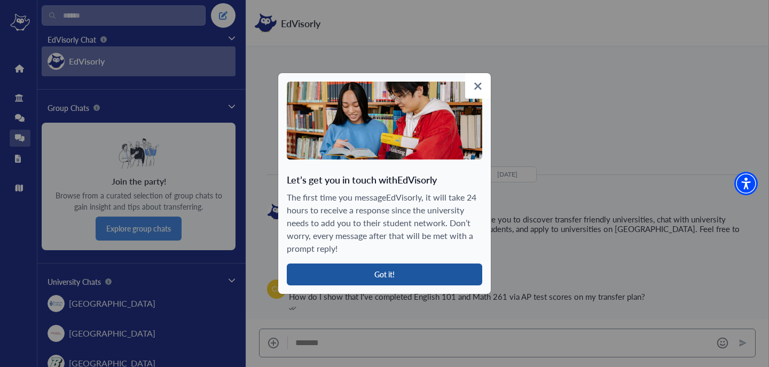
click at [435, 277] on button "Got it!" at bounding box center [384, 275] width 195 height 22
